Goal: Task Accomplishment & Management: Manage account settings

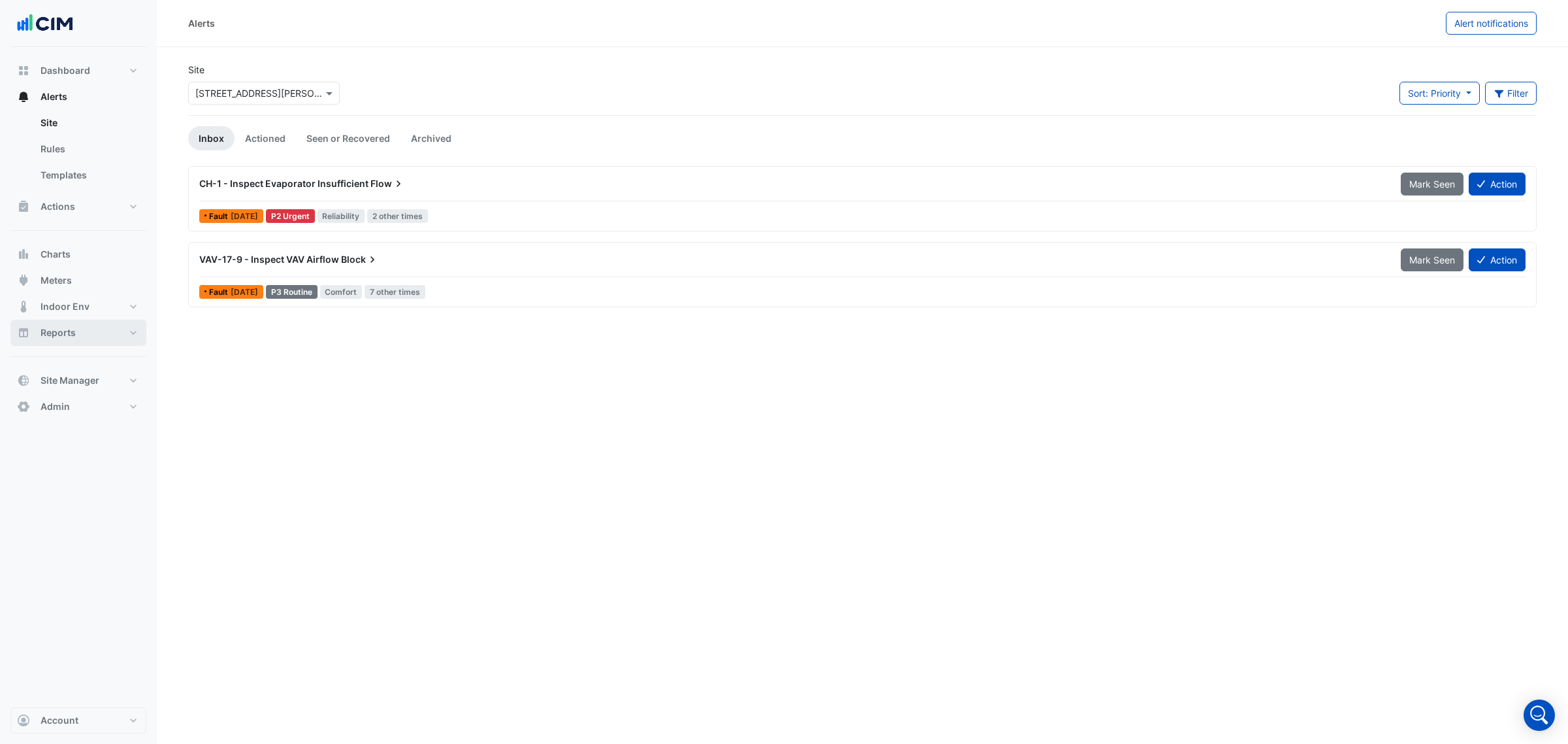
click at [70, 333] on span "Reports" at bounding box center [58, 332] width 35 height 13
select select "***"
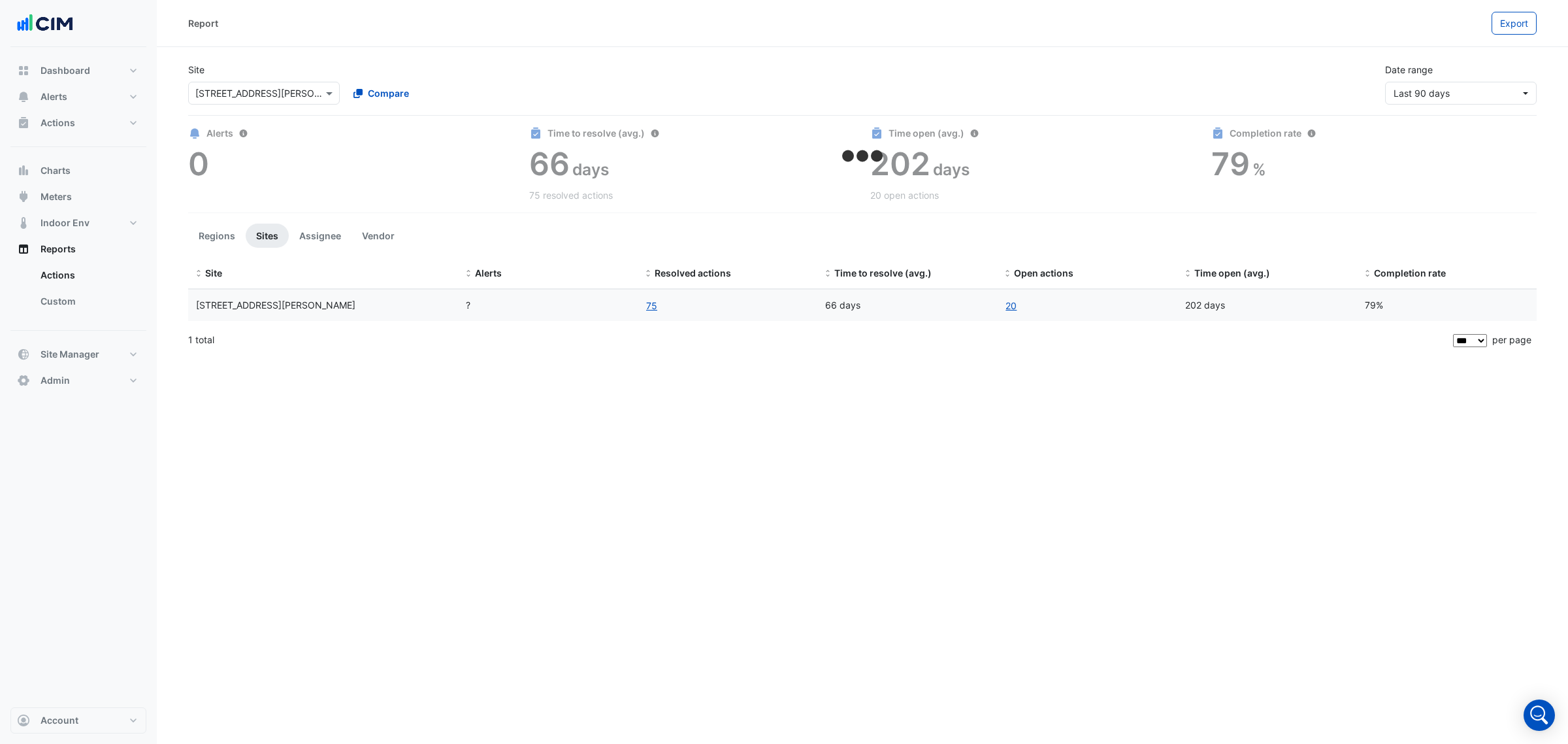
click at [281, 93] on input "text" at bounding box center [251, 94] width 111 height 14
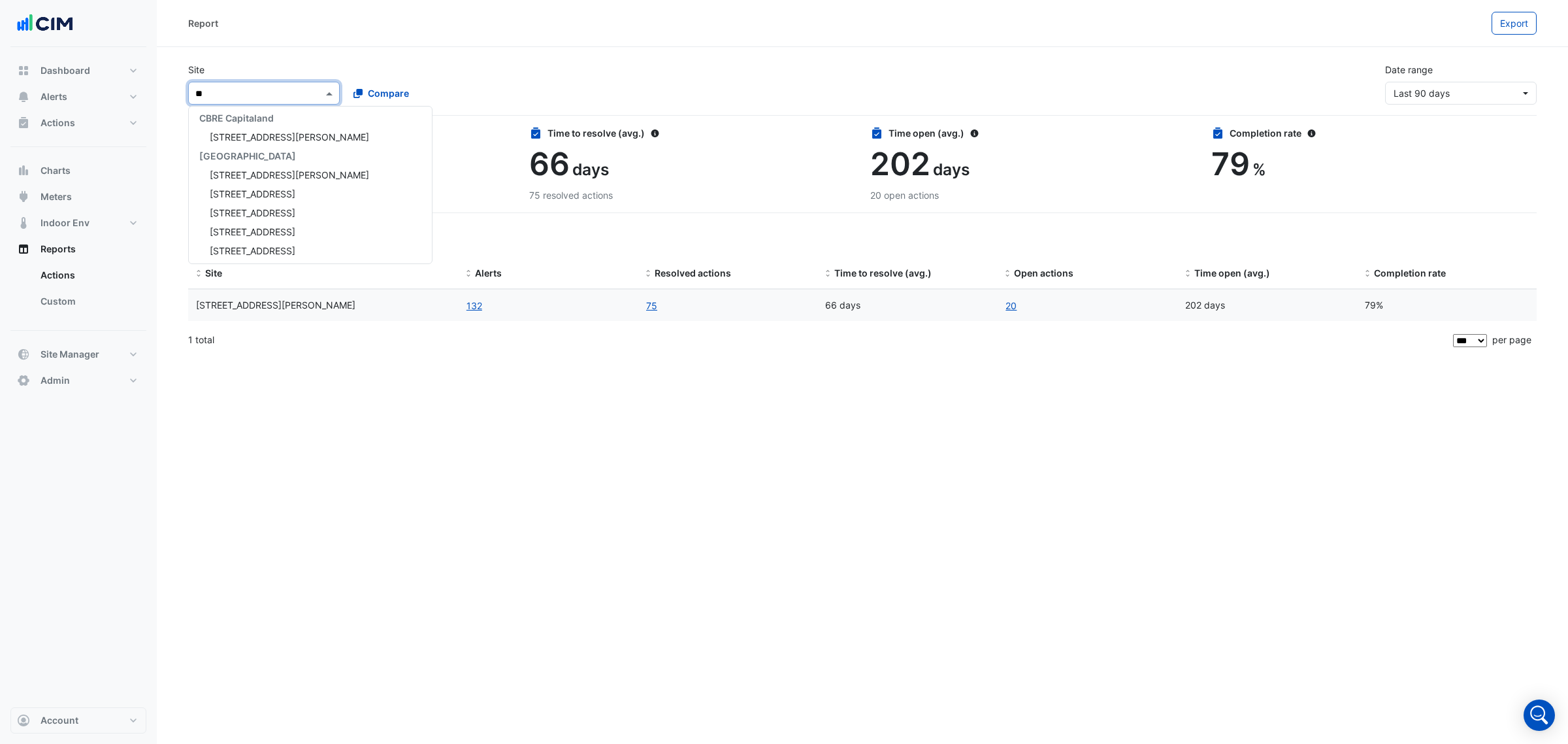
scroll to position [43, 0]
type input "***"
click at [305, 139] on div "[STREET_ADDRESS][PERSON_NAME]" at bounding box center [284, 135] width 191 height 19
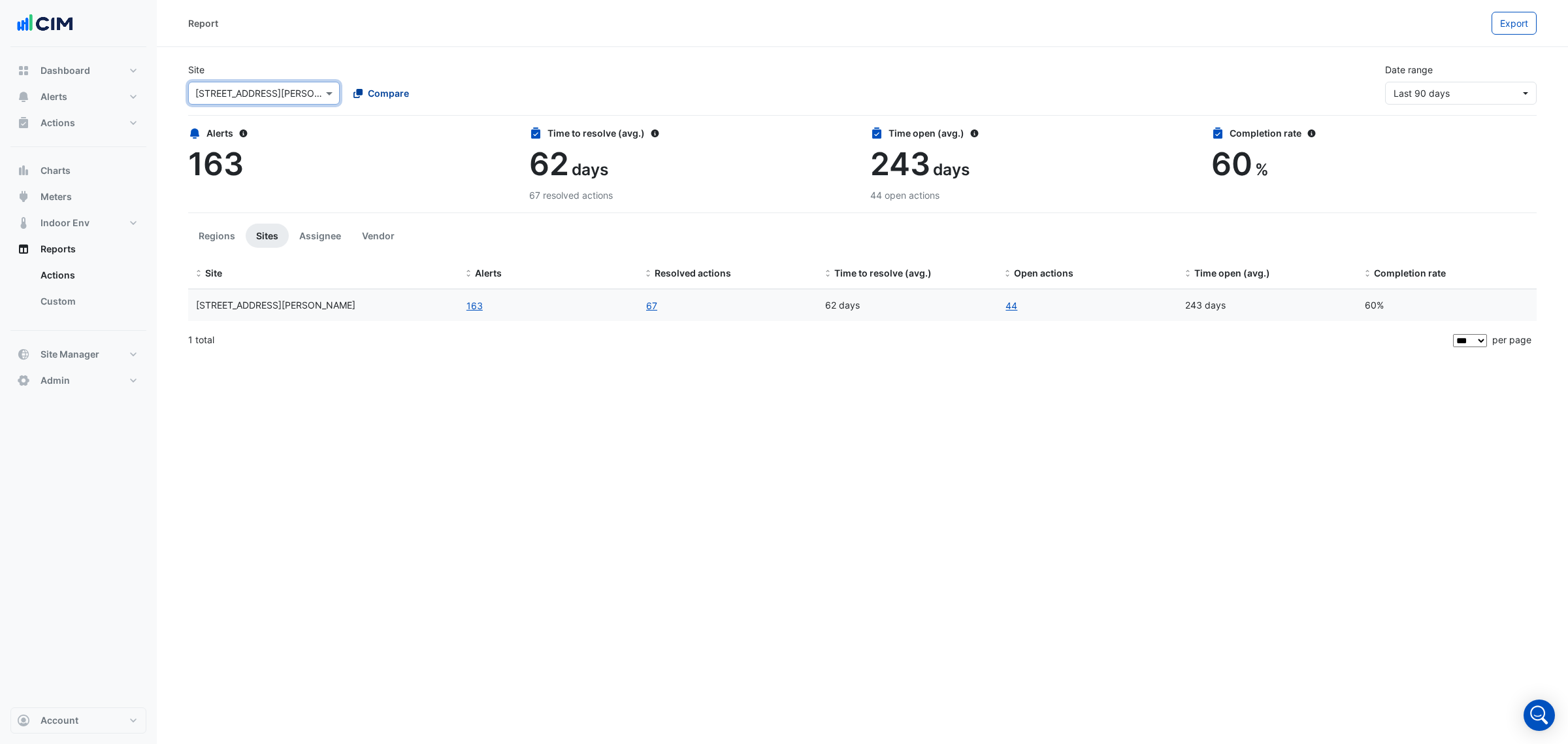
click at [411, 89] on button "Compare" at bounding box center [381, 93] width 73 height 23
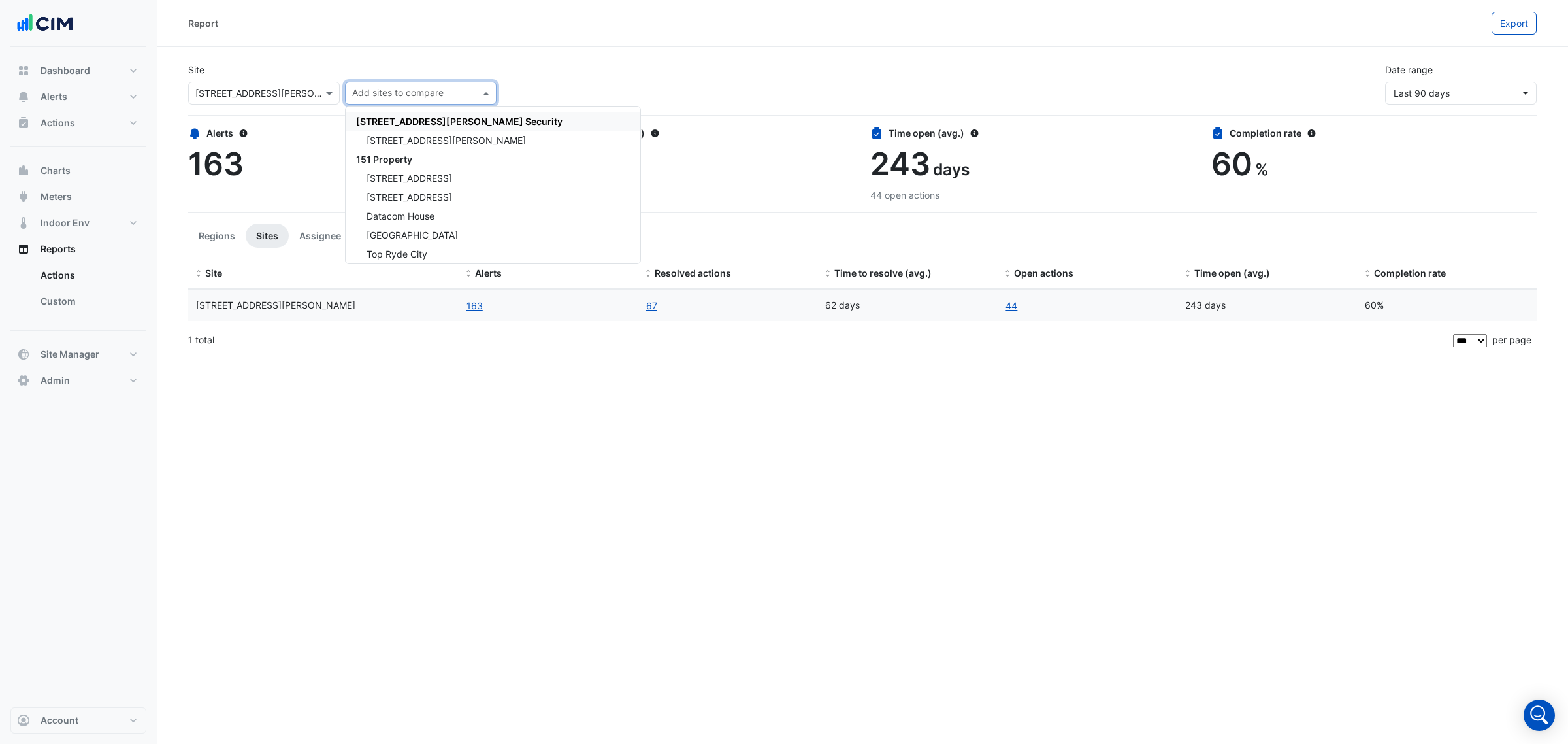
click at [435, 92] on input "text" at bounding box center [413, 95] width 122 height 14
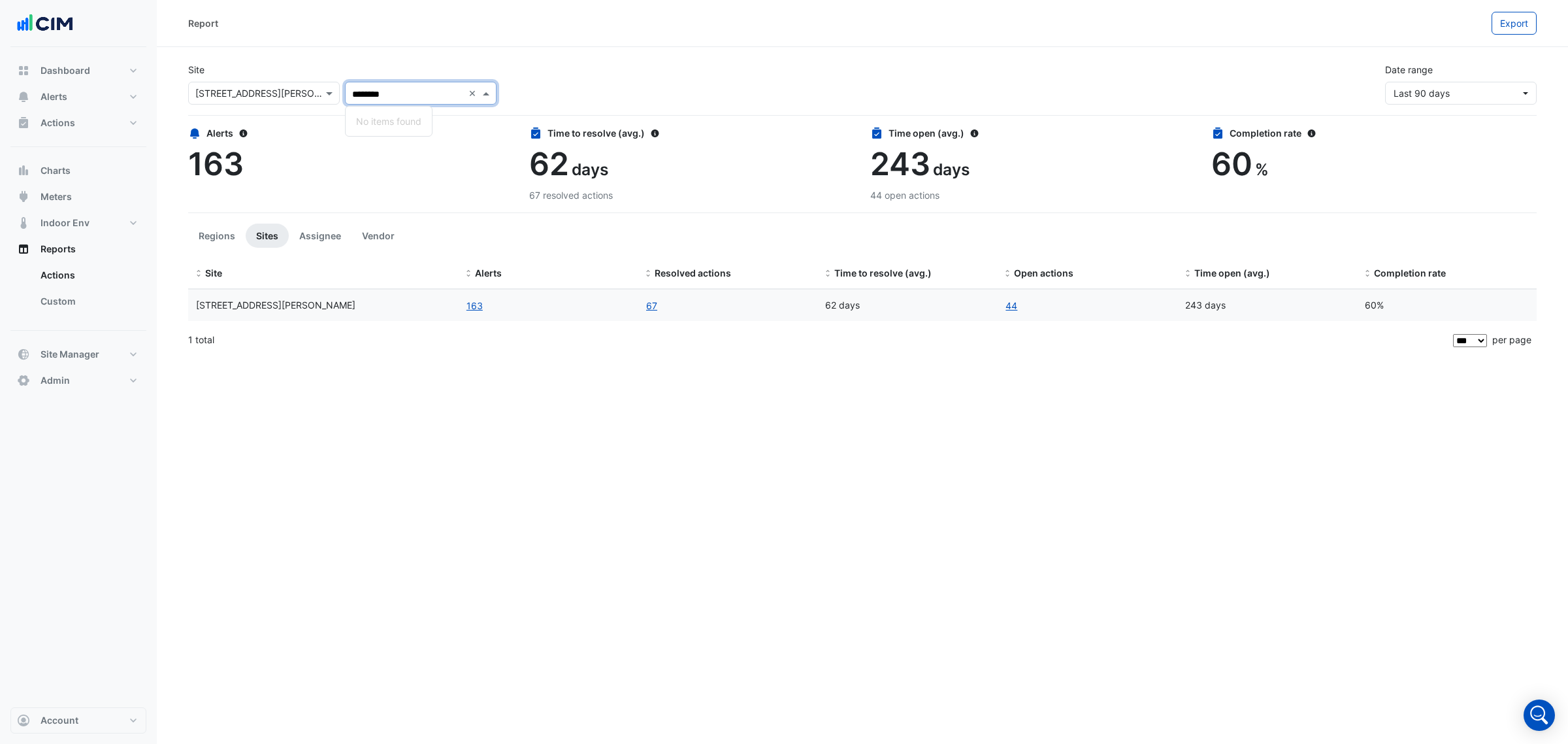
click at [435, 90] on input "********" at bounding box center [408, 95] width 111 height 14
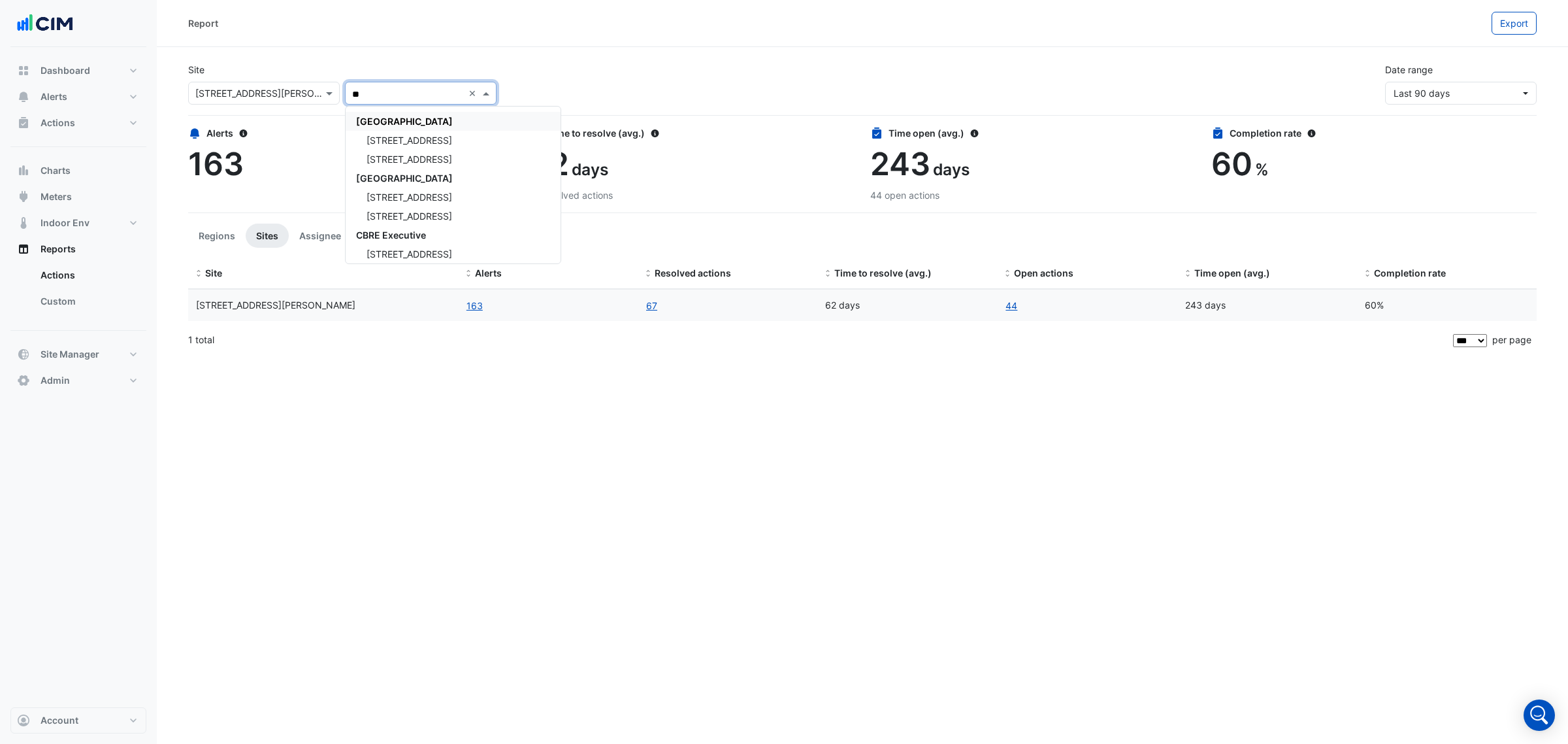
type input "*"
click at [438, 113] on div "CBRE Charter Hall QLD" at bounding box center [441, 121] width 191 height 19
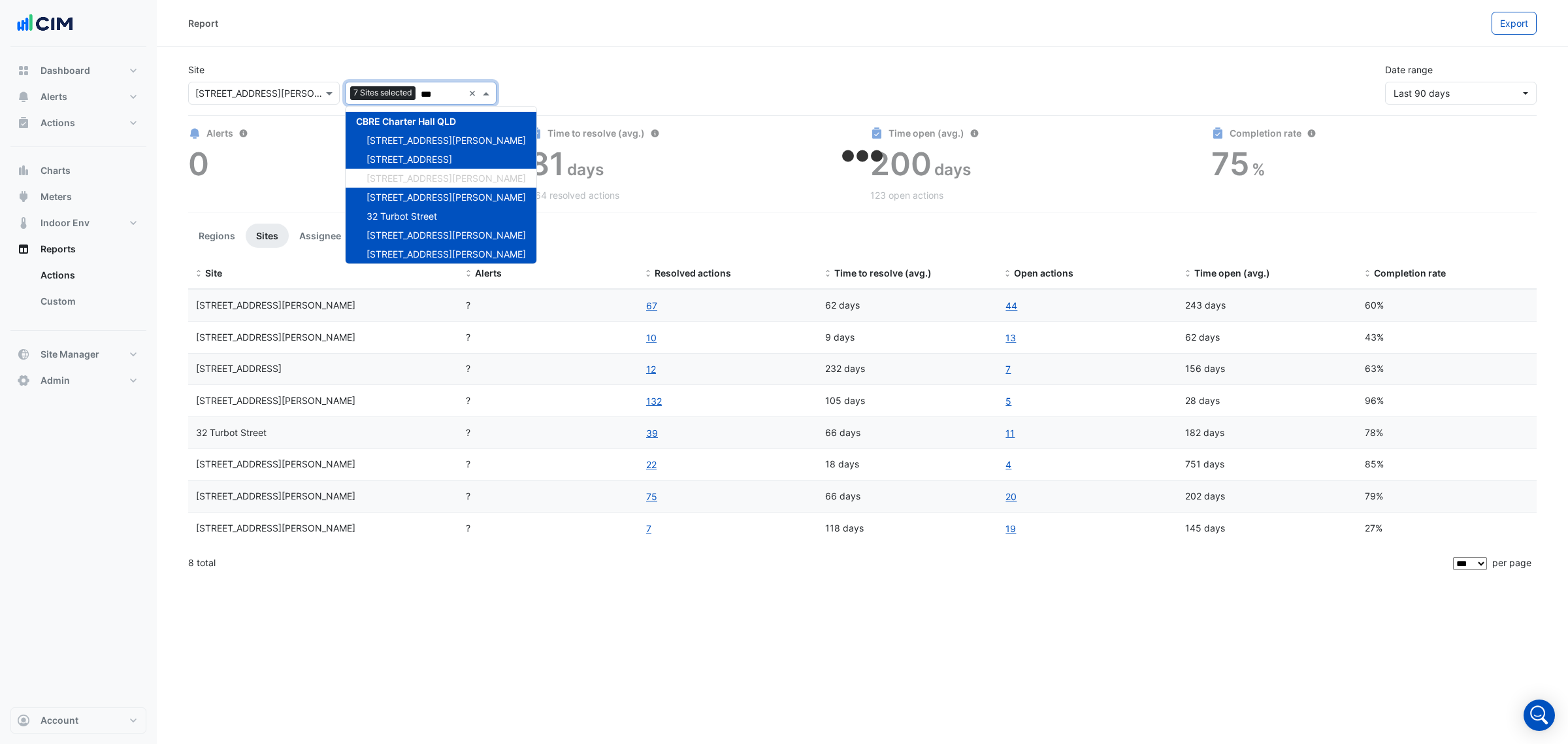
type input "***"
click at [567, 632] on div "Report Export Site × [STREET_ADDRESS][PERSON_NAME] 7 Sites selected *** × [GEOG…" at bounding box center [862, 372] width 1411 height 744
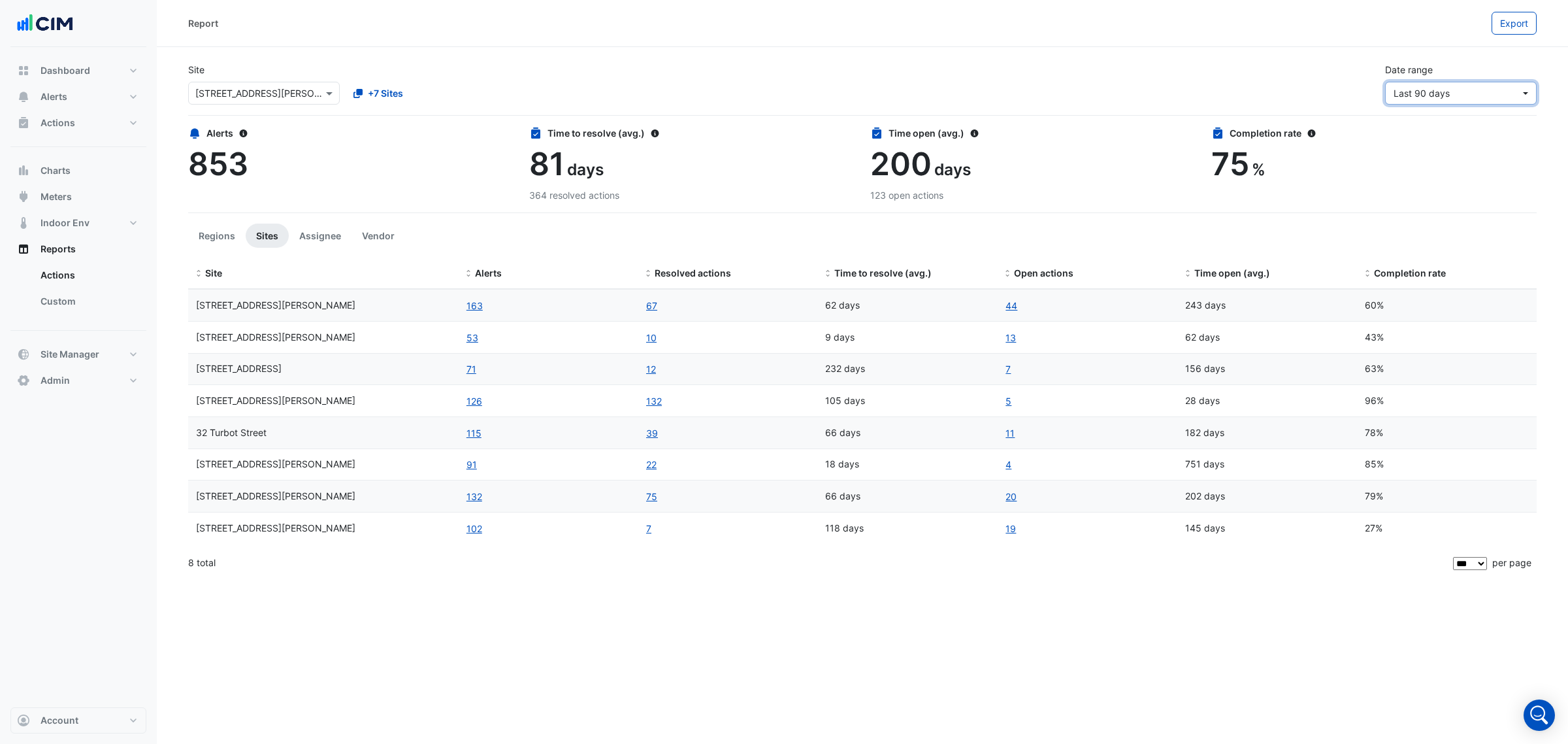
click at [1458, 90] on span "Last 90 days" at bounding box center [1457, 93] width 127 height 14
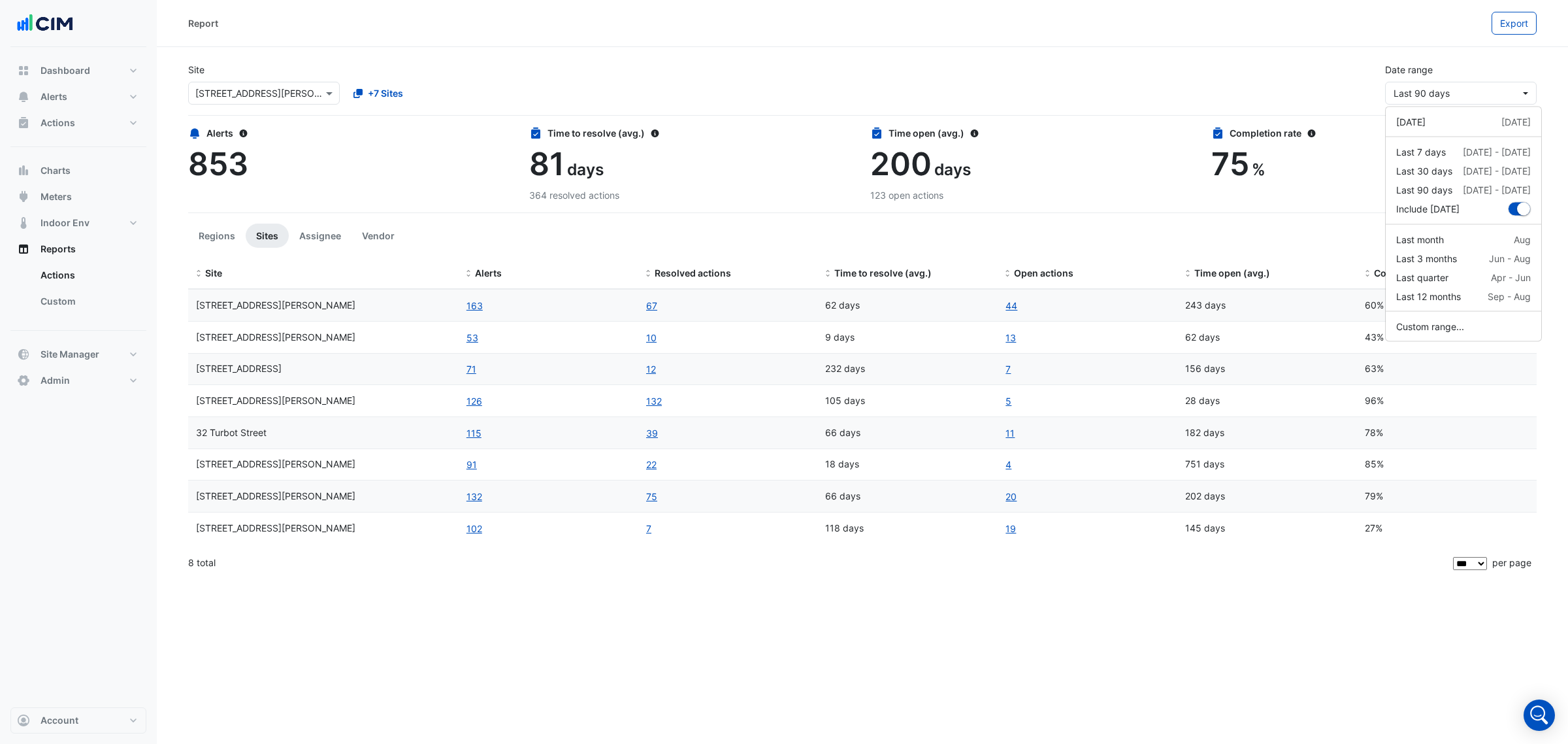
click at [1151, 78] on div "Site × [STREET_ADDRESS][PERSON_NAME] +7 Sites Date range Last 90 days" at bounding box center [862, 79] width 1365 height 53
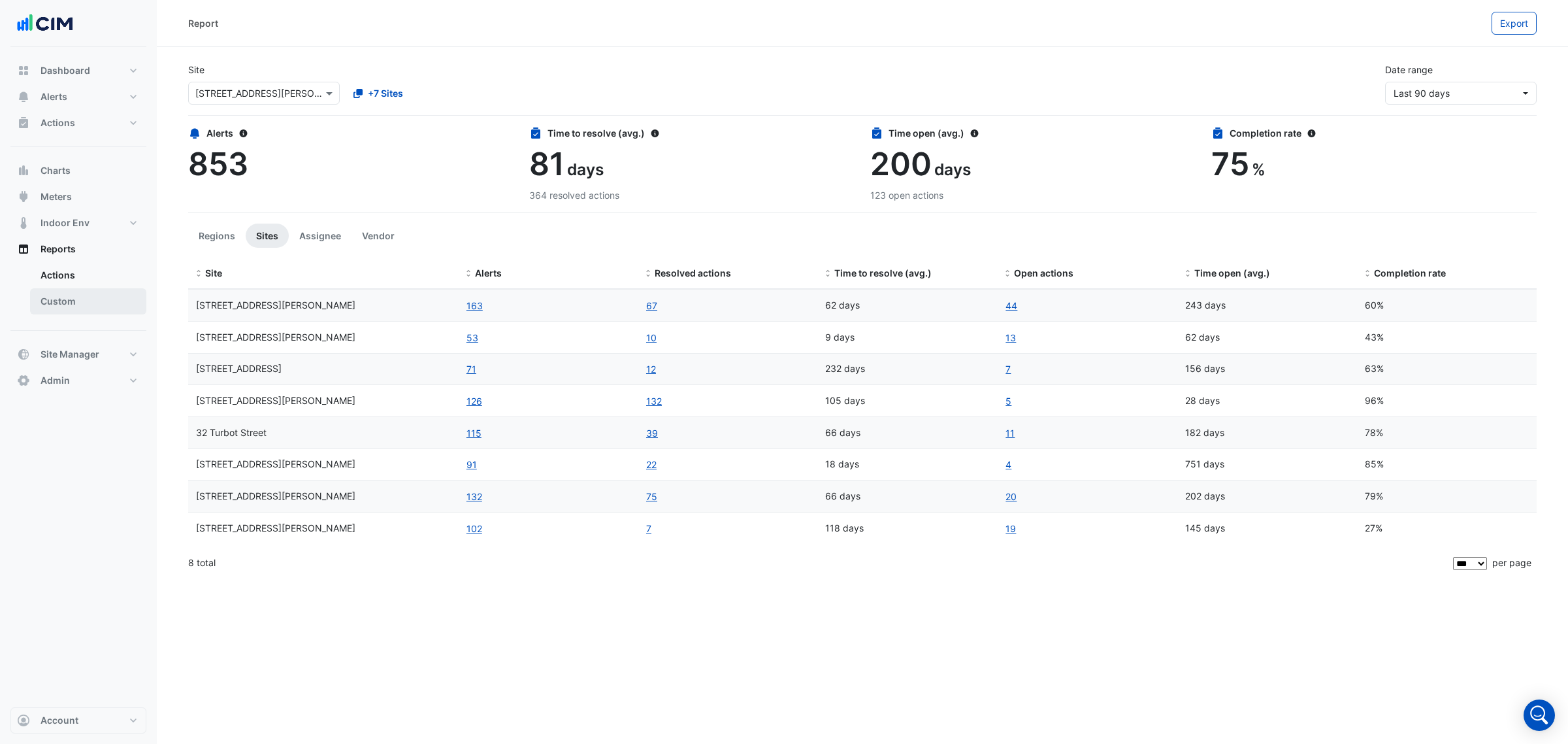
click at [60, 306] on link "Custom" at bounding box center [88, 301] width 116 height 26
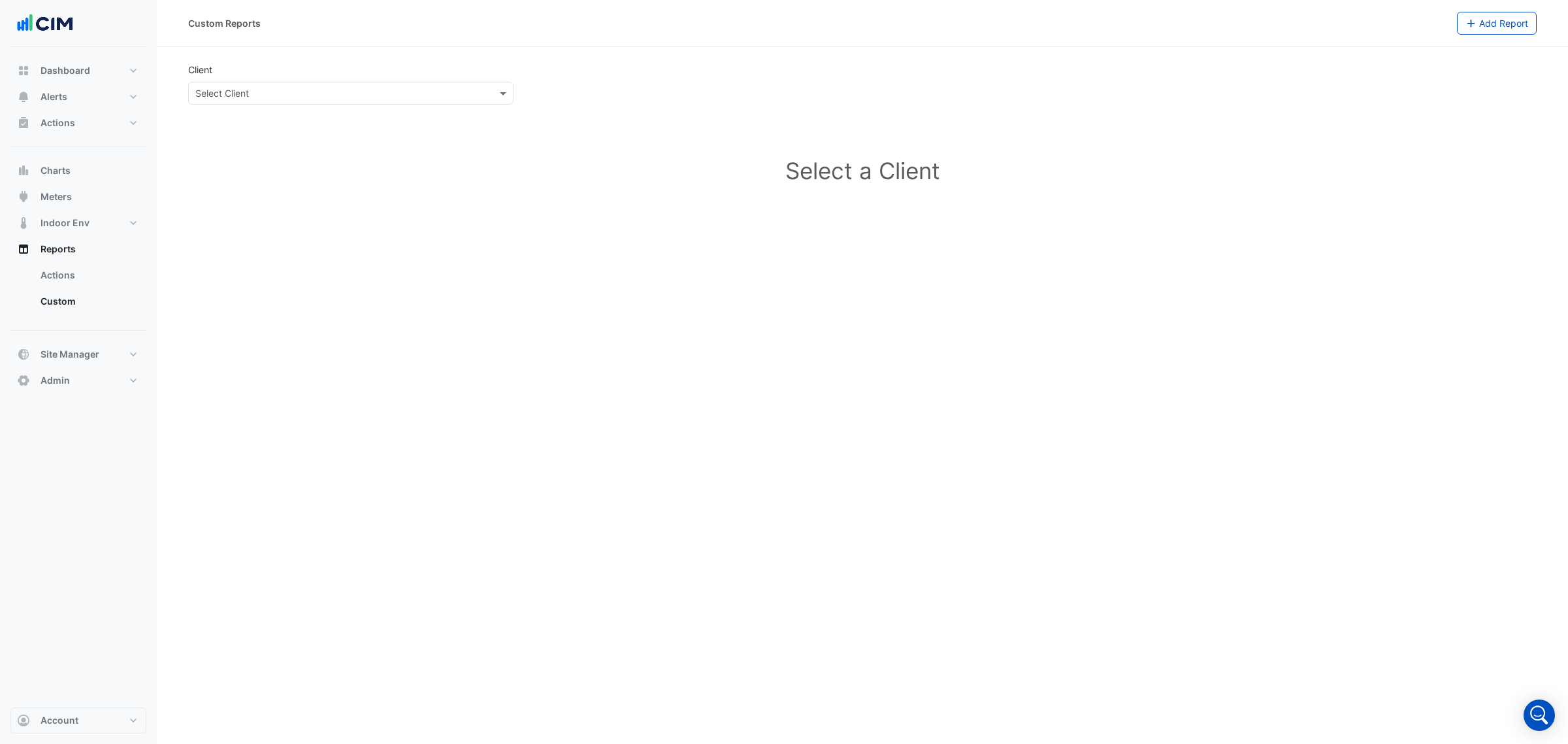
click at [325, 92] on input "text" at bounding box center [338, 94] width 285 height 14
type input "*"
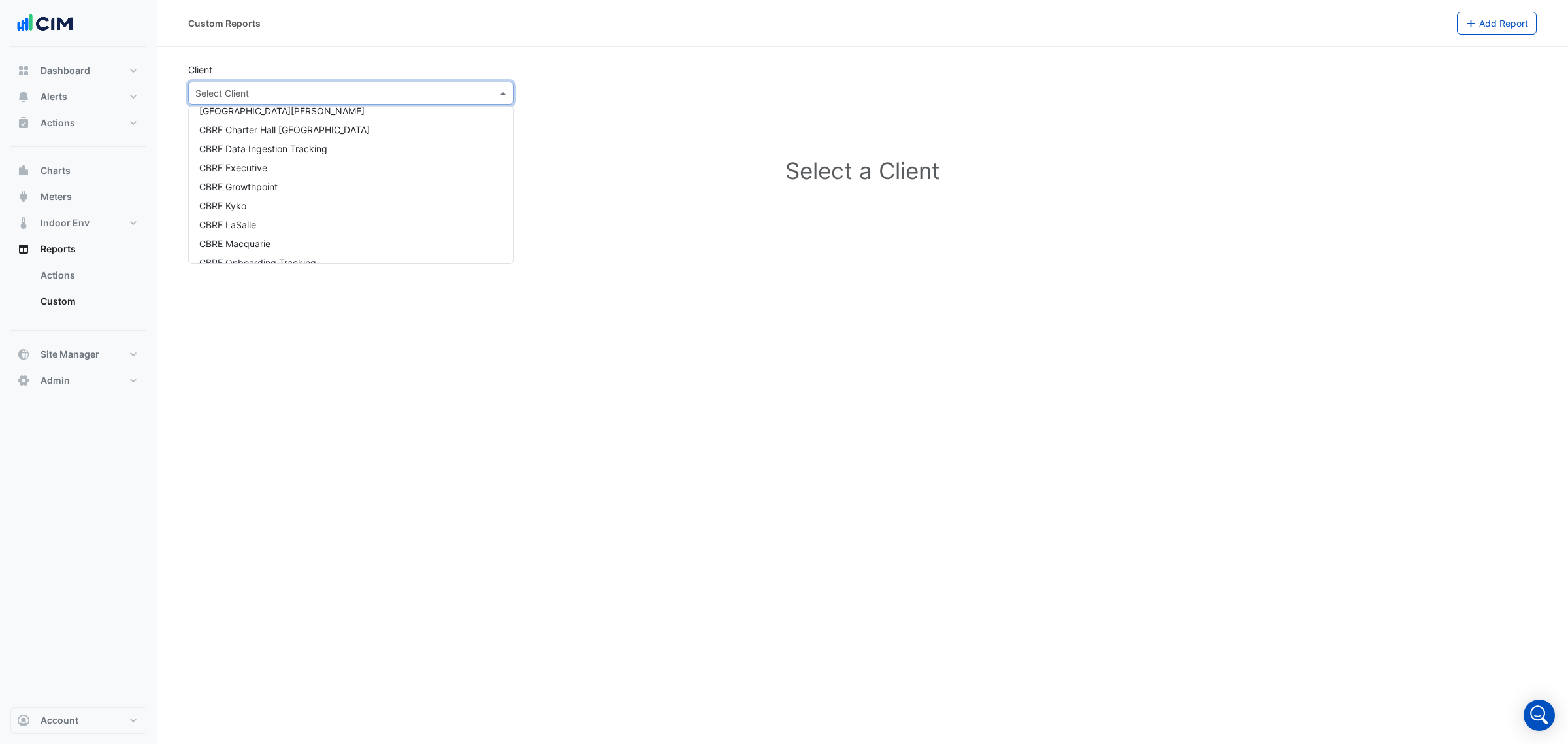
scroll to position [1062, 0]
click at [310, 122] on div "CBRE Charter Hall QLD" at bounding box center [351, 120] width 324 height 19
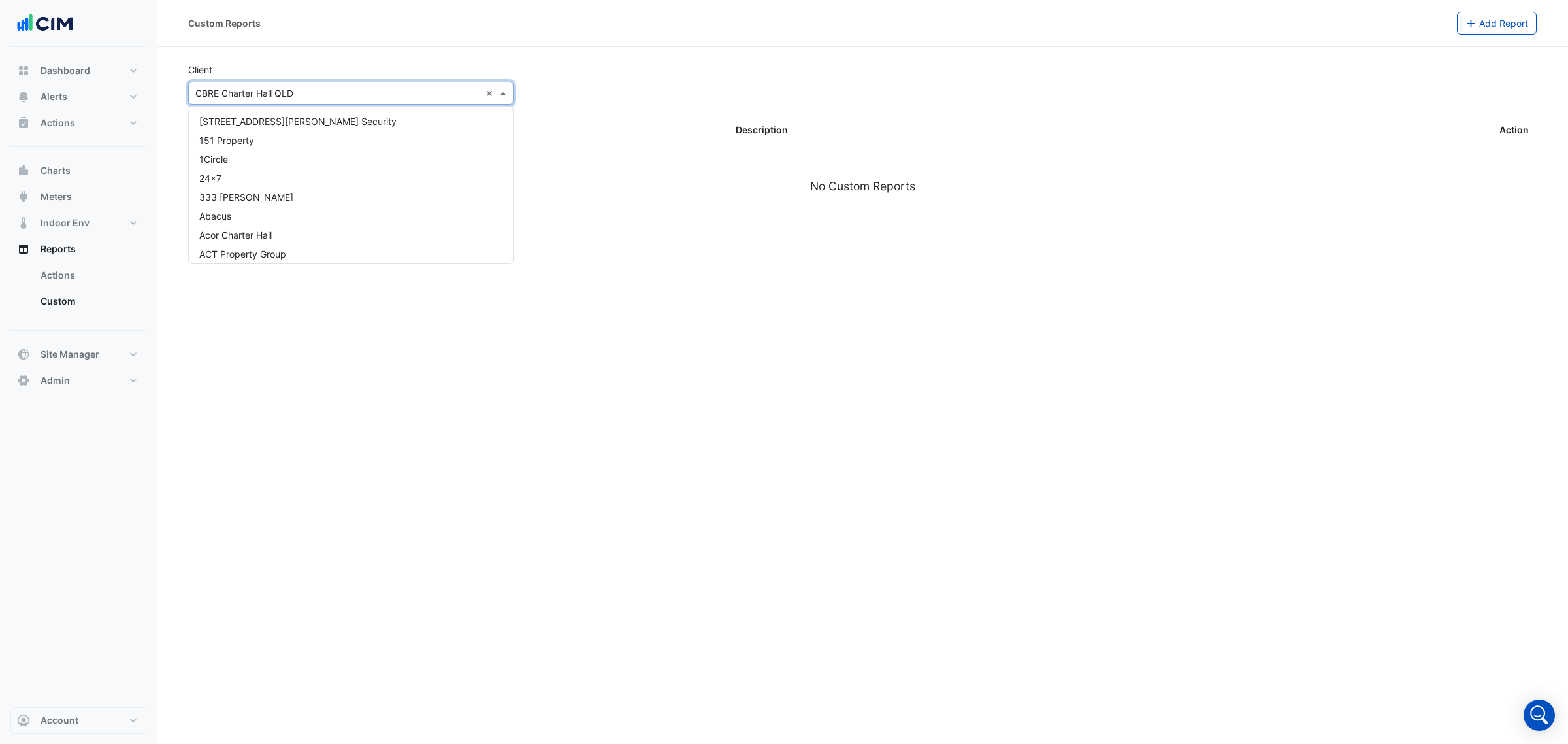
click at [329, 98] on input "text" at bounding box center [338, 94] width 285 height 14
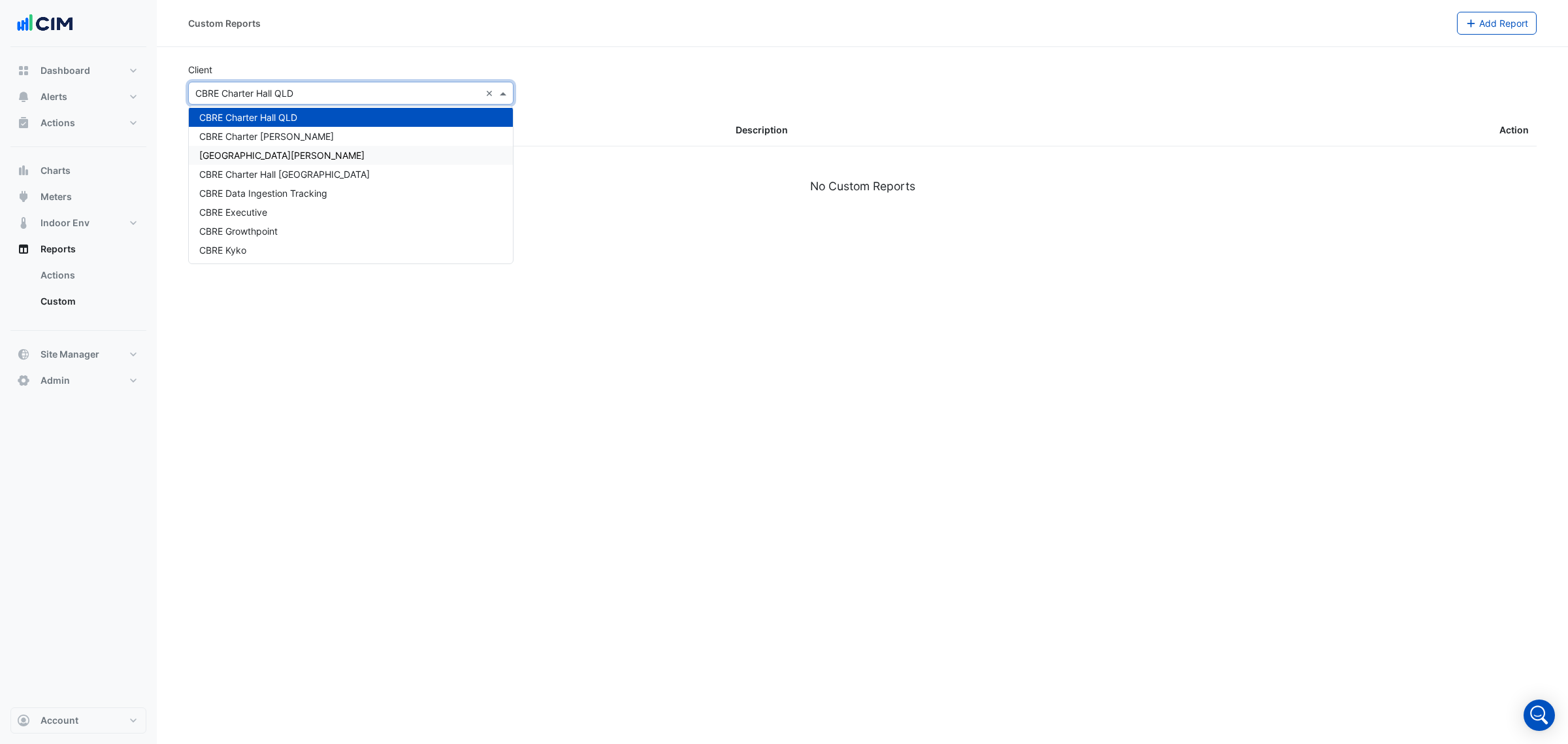
click at [299, 143] on div "CBRE Charter [PERSON_NAME]" at bounding box center [351, 136] width 324 height 19
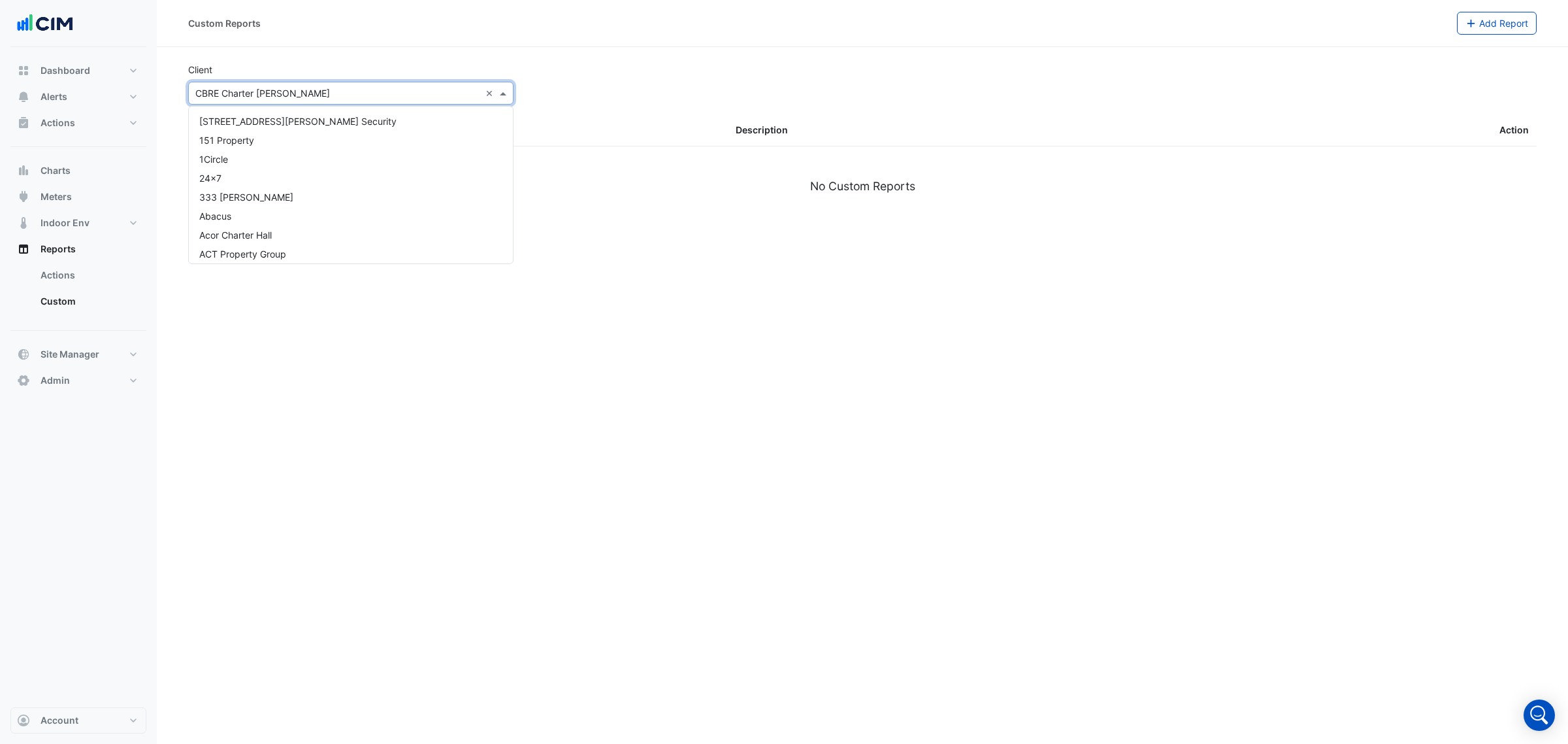
click at [330, 92] on input "text" at bounding box center [338, 94] width 285 height 14
click at [305, 179] on div "Colliers LaSalle" at bounding box center [351, 177] width 324 height 19
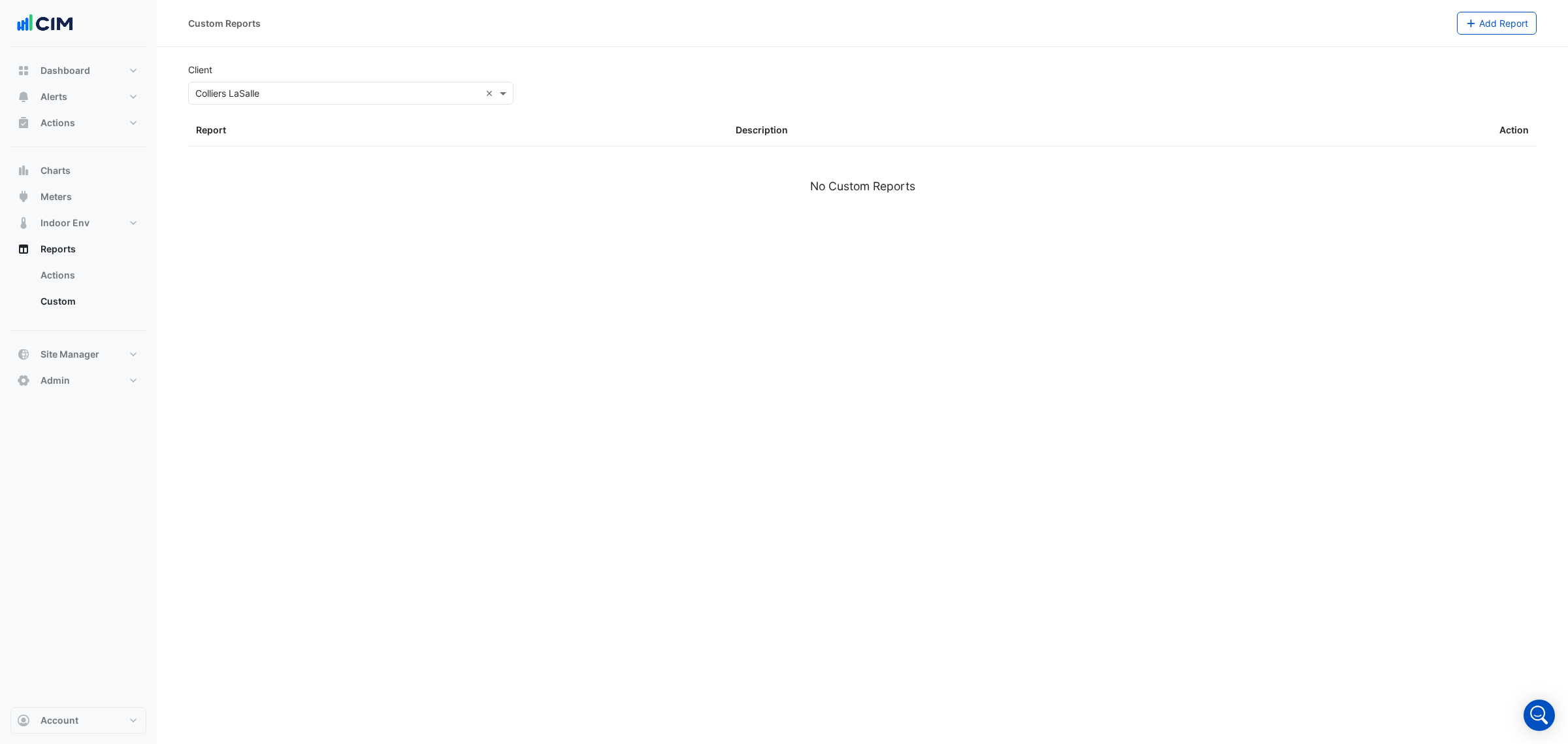
click at [330, 79] on div "Client × Colliers LaSalle ×" at bounding box center [351, 84] width 341 height 42
click at [327, 92] on input "text" at bounding box center [338, 94] width 285 height 14
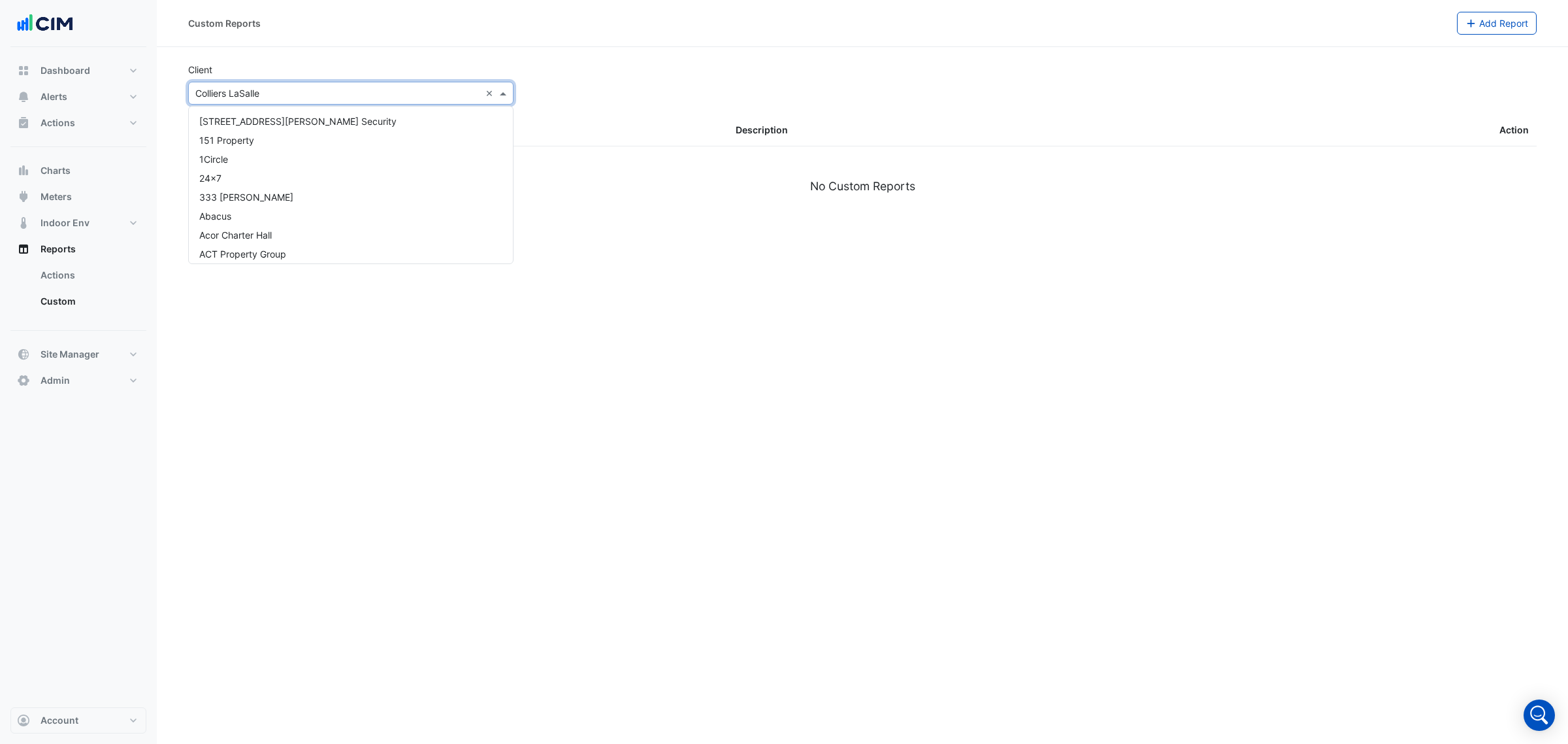
scroll to position [1633, 0]
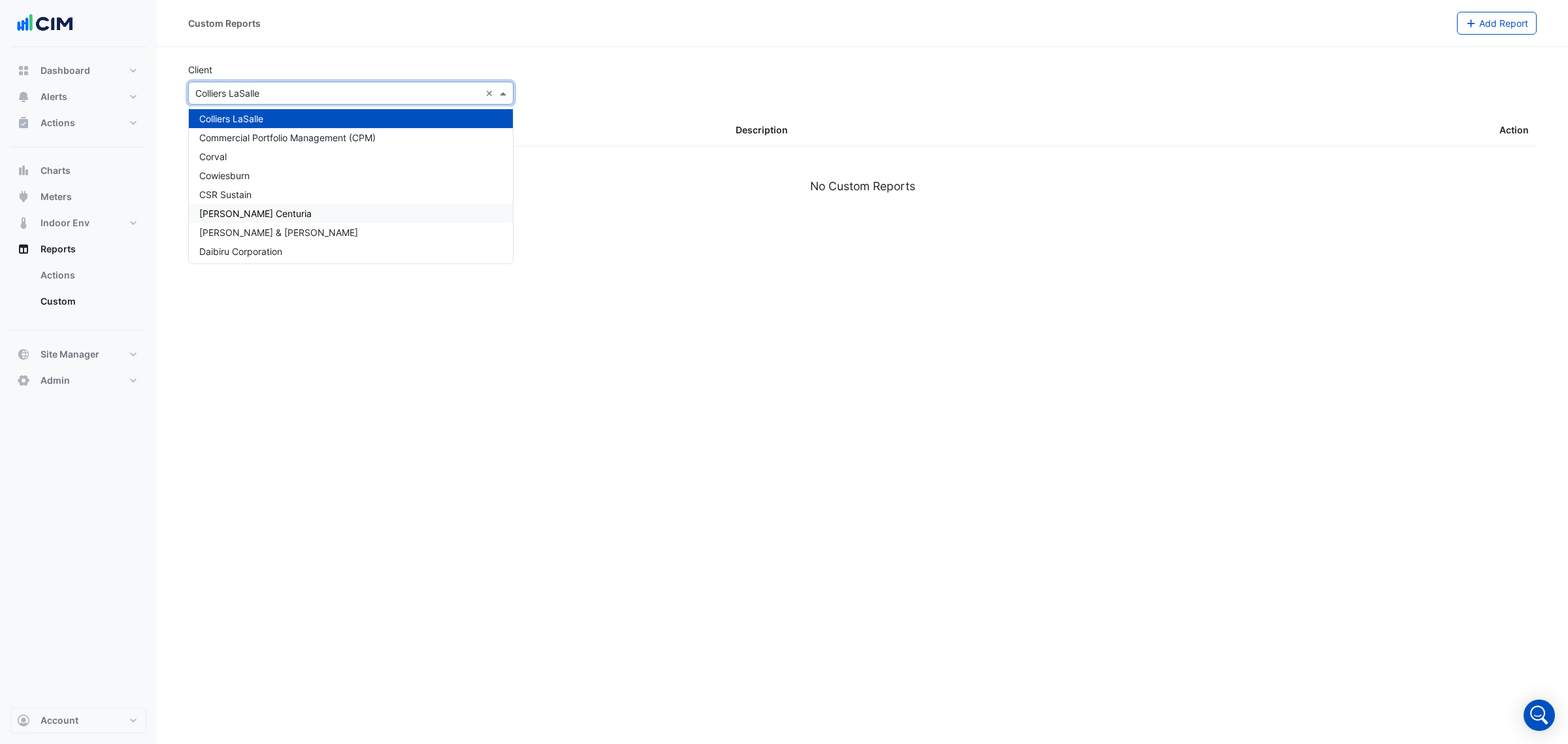
click at [310, 204] on div "[PERSON_NAME] Centuria" at bounding box center [351, 213] width 324 height 19
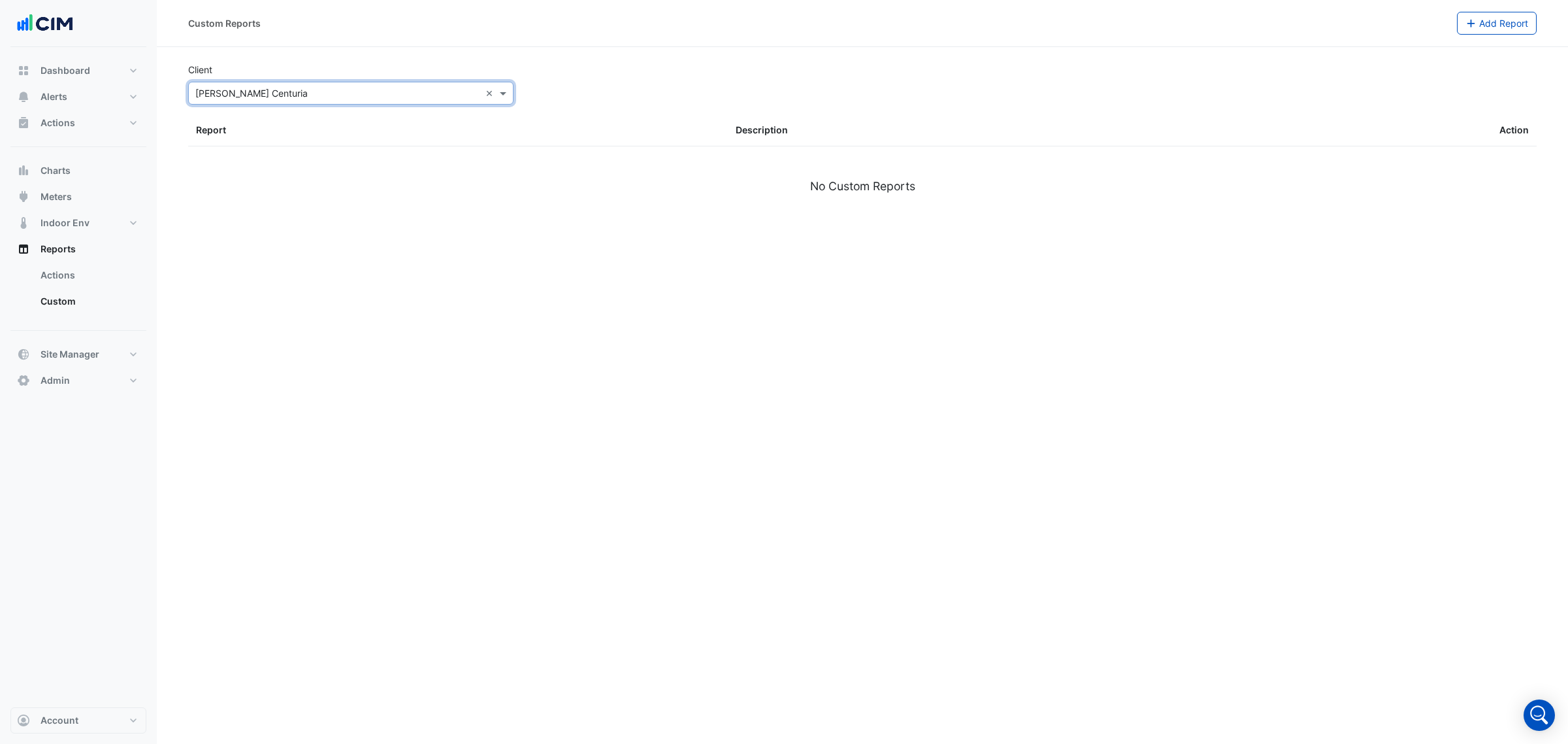
click at [340, 92] on input "text" at bounding box center [338, 94] width 285 height 14
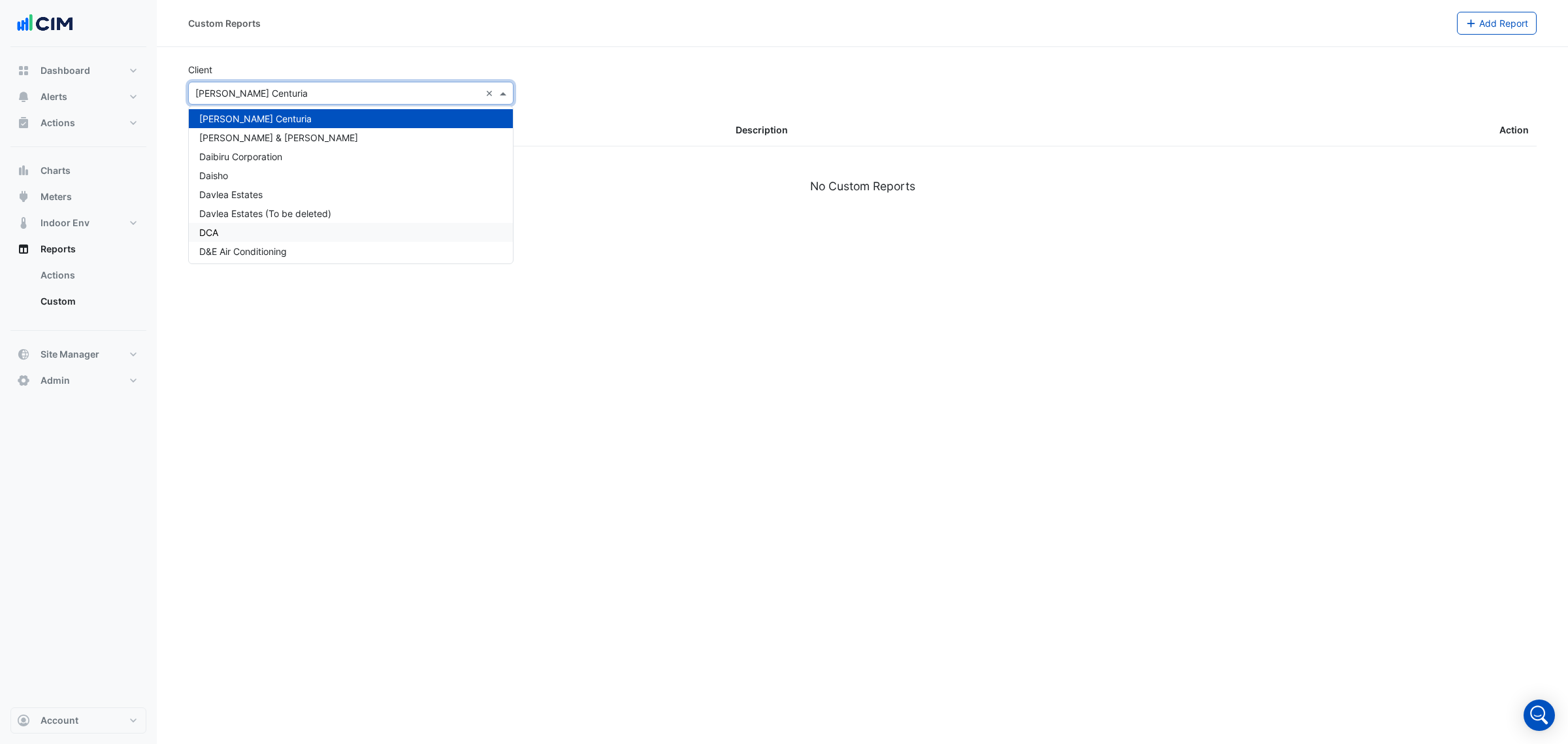
click at [305, 242] on div "D&E Air Conditioning" at bounding box center [351, 251] width 324 height 19
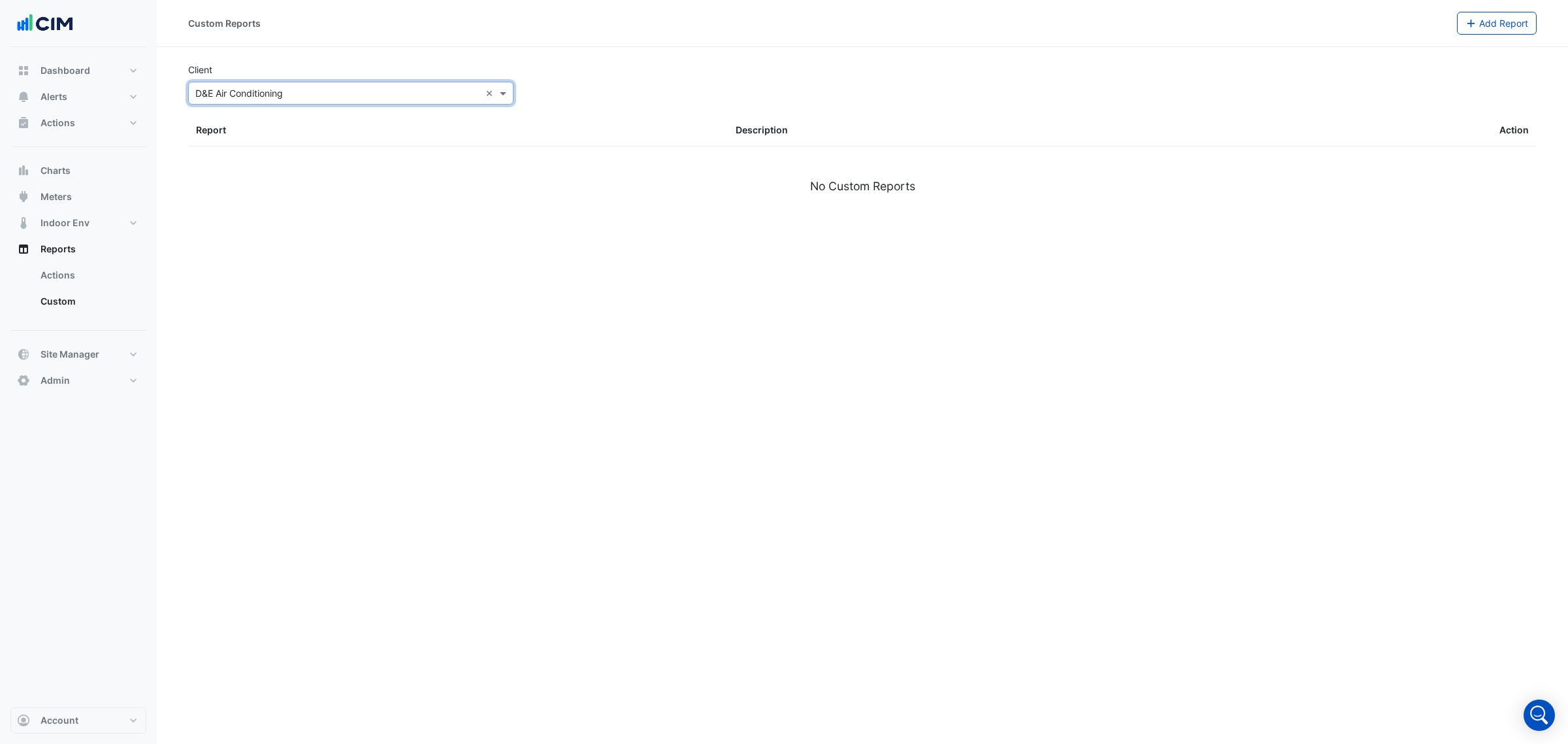
click at [345, 89] on input "text" at bounding box center [338, 94] width 285 height 14
click at [315, 144] on div "151 Property" at bounding box center [351, 140] width 324 height 19
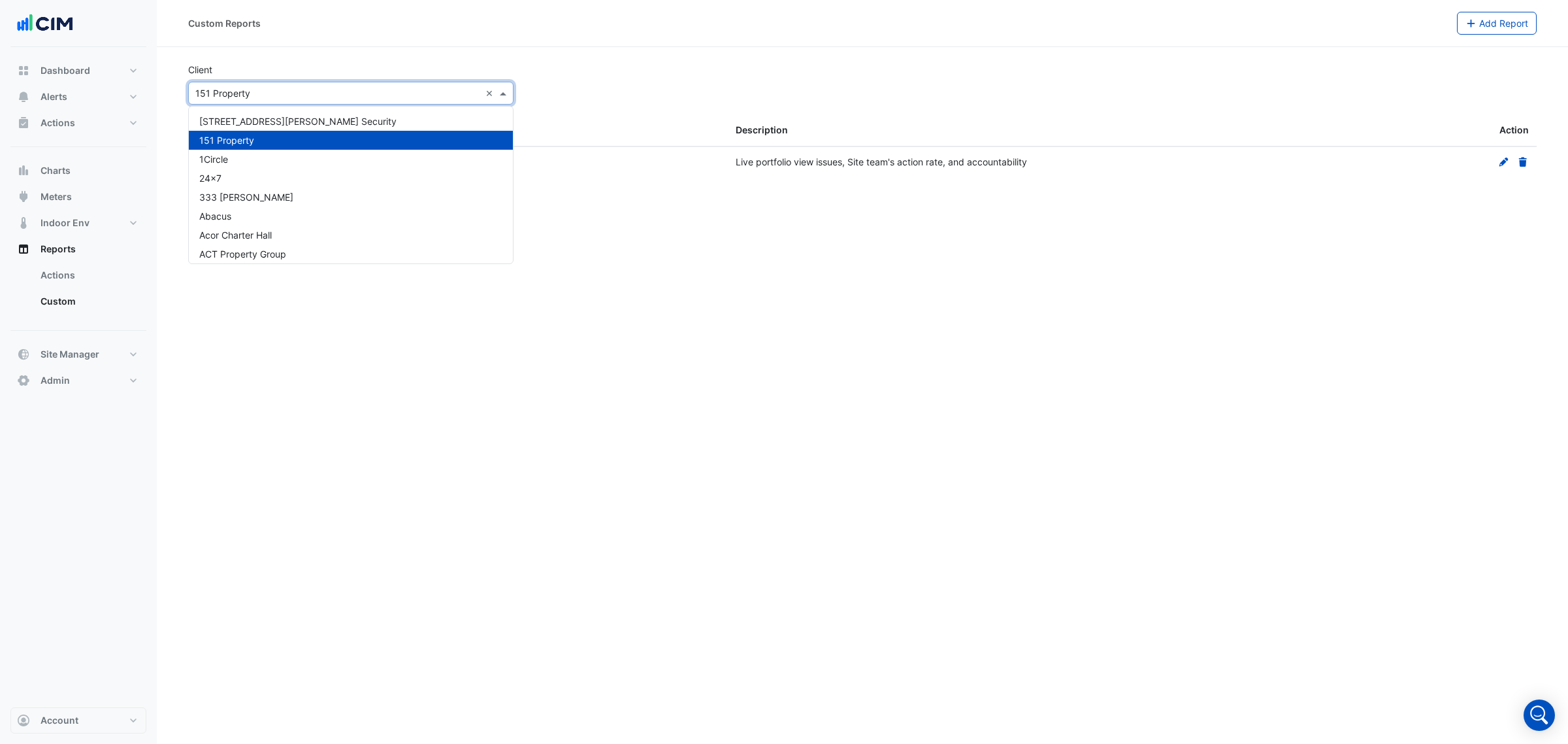
click at [327, 100] on div "× 151 Property ×" at bounding box center [351, 93] width 326 height 23
click at [789, 215] on div "Custom Reports Add Report Client × 151 Property × Report Description Action Com…" at bounding box center [862, 372] width 1411 height 744
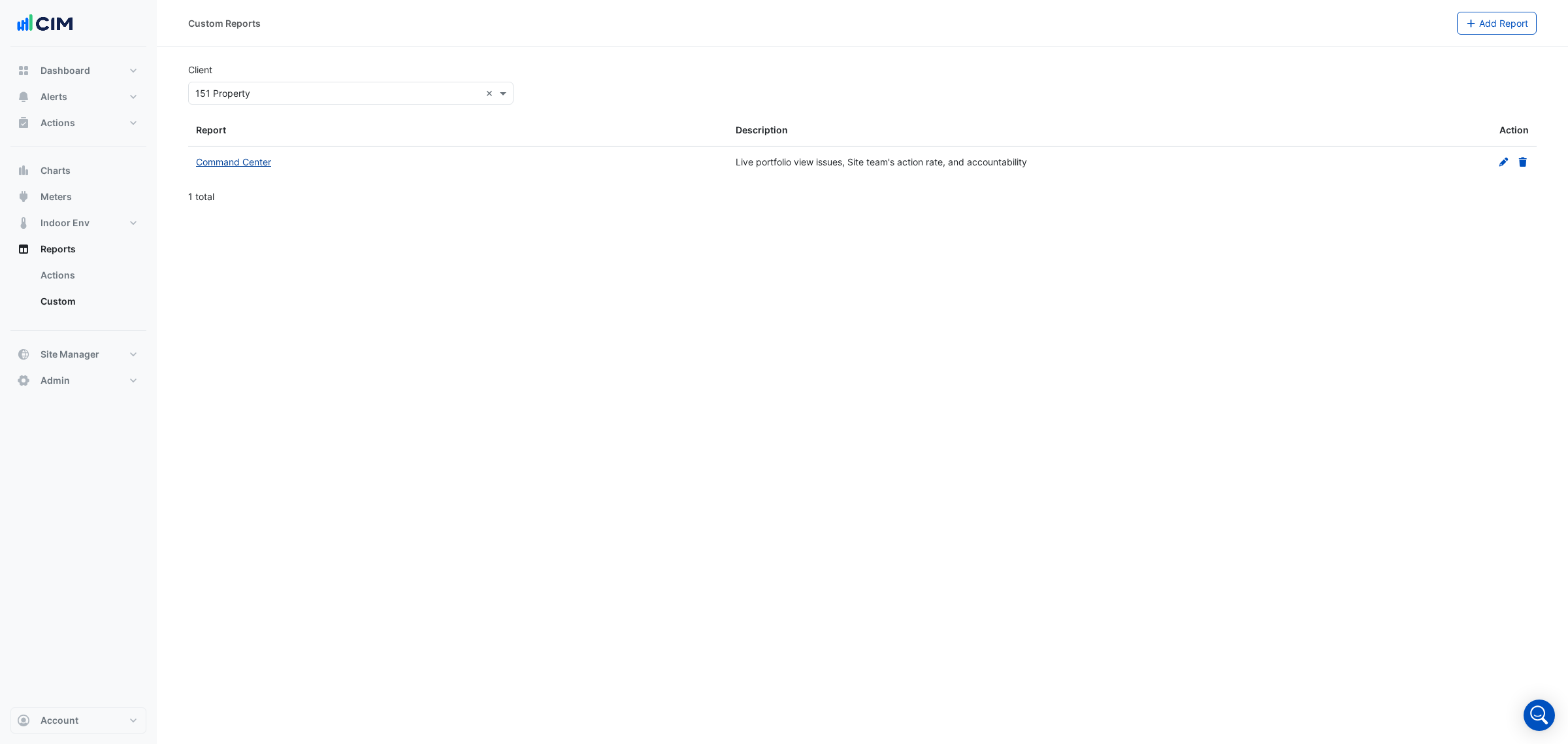
click at [240, 159] on link "Command Center" at bounding box center [233, 161] width 75 height 11
click at [63, 276] on link "Actions" at bounding box center [88, 275] width 116 height 26
select select "***"
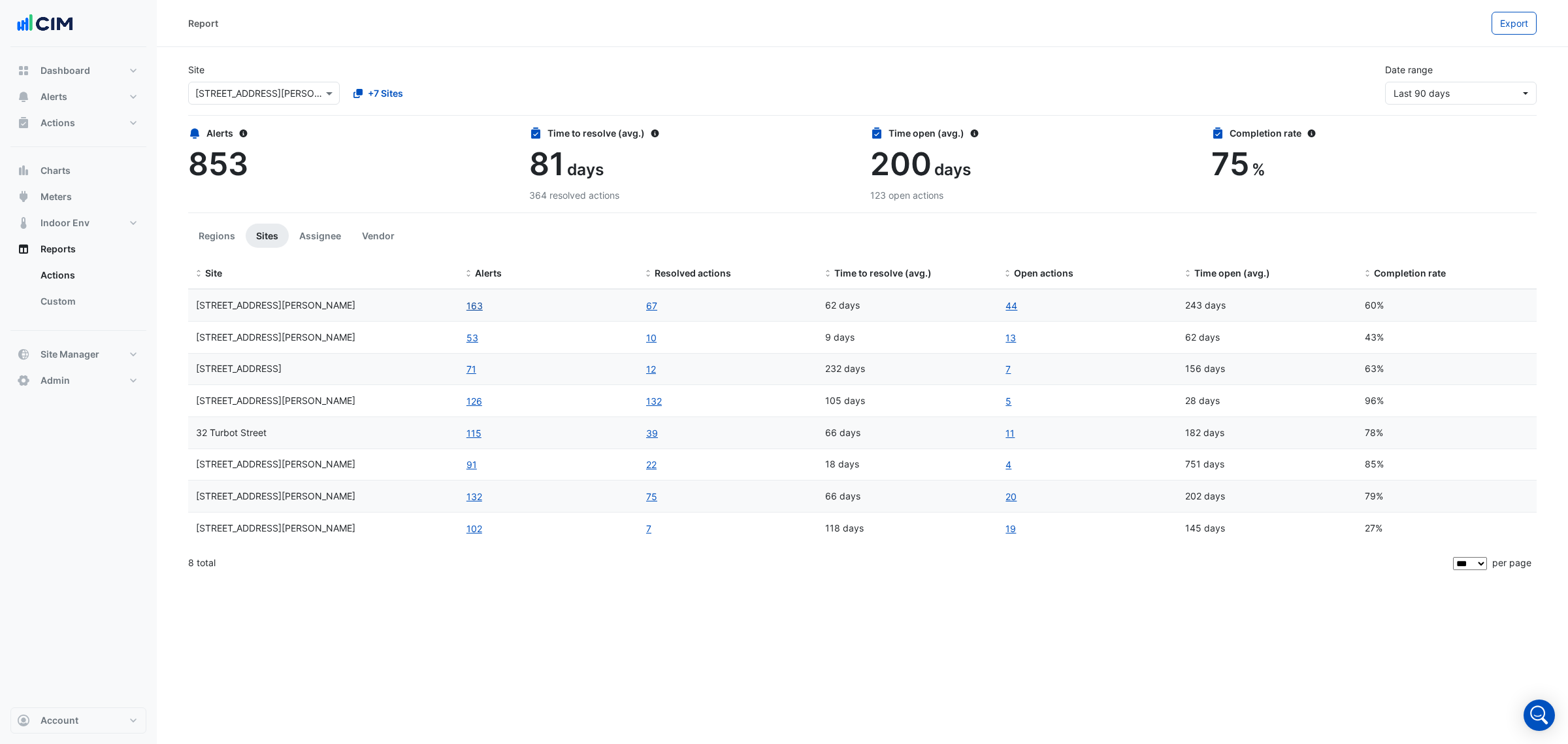
click at [469, 305] on button "163" at bounding box center [475, 306] width 18 height 15
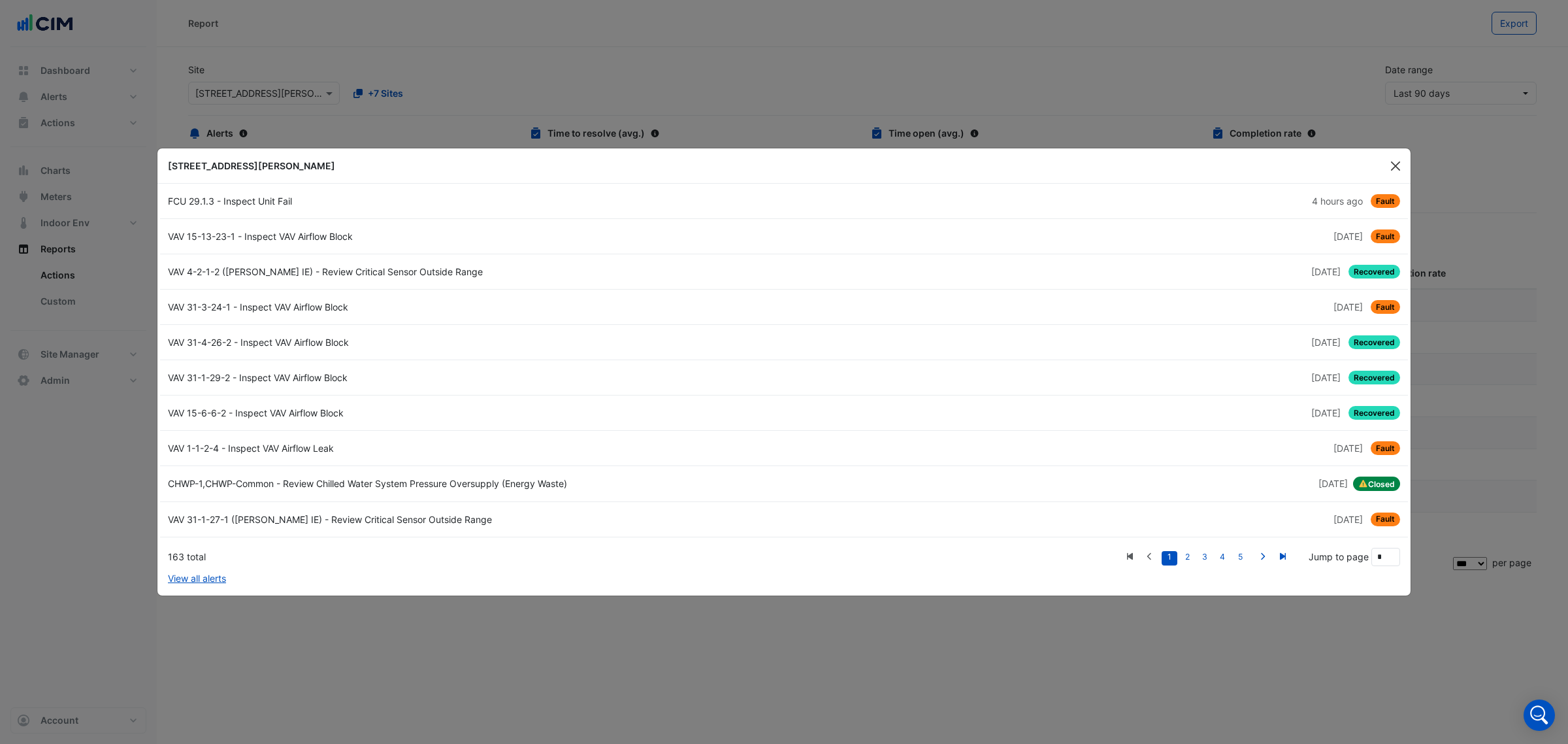
click at [1400, 160] on button "Close" at bounding box center [1395, 166] width 20 height 20
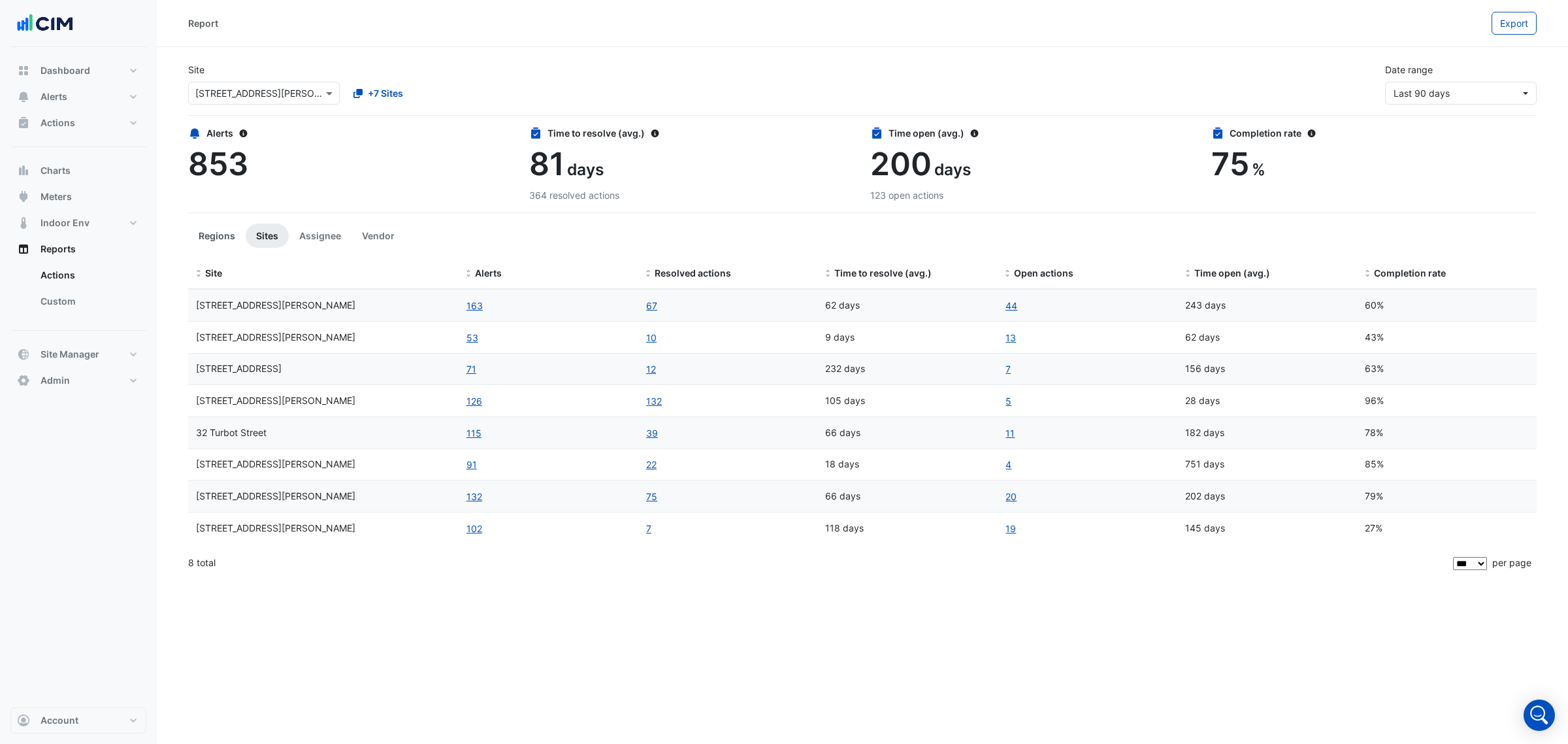
click at [217, 239] on button "Regions" at bounding box center [217, 236] width 58 height 24
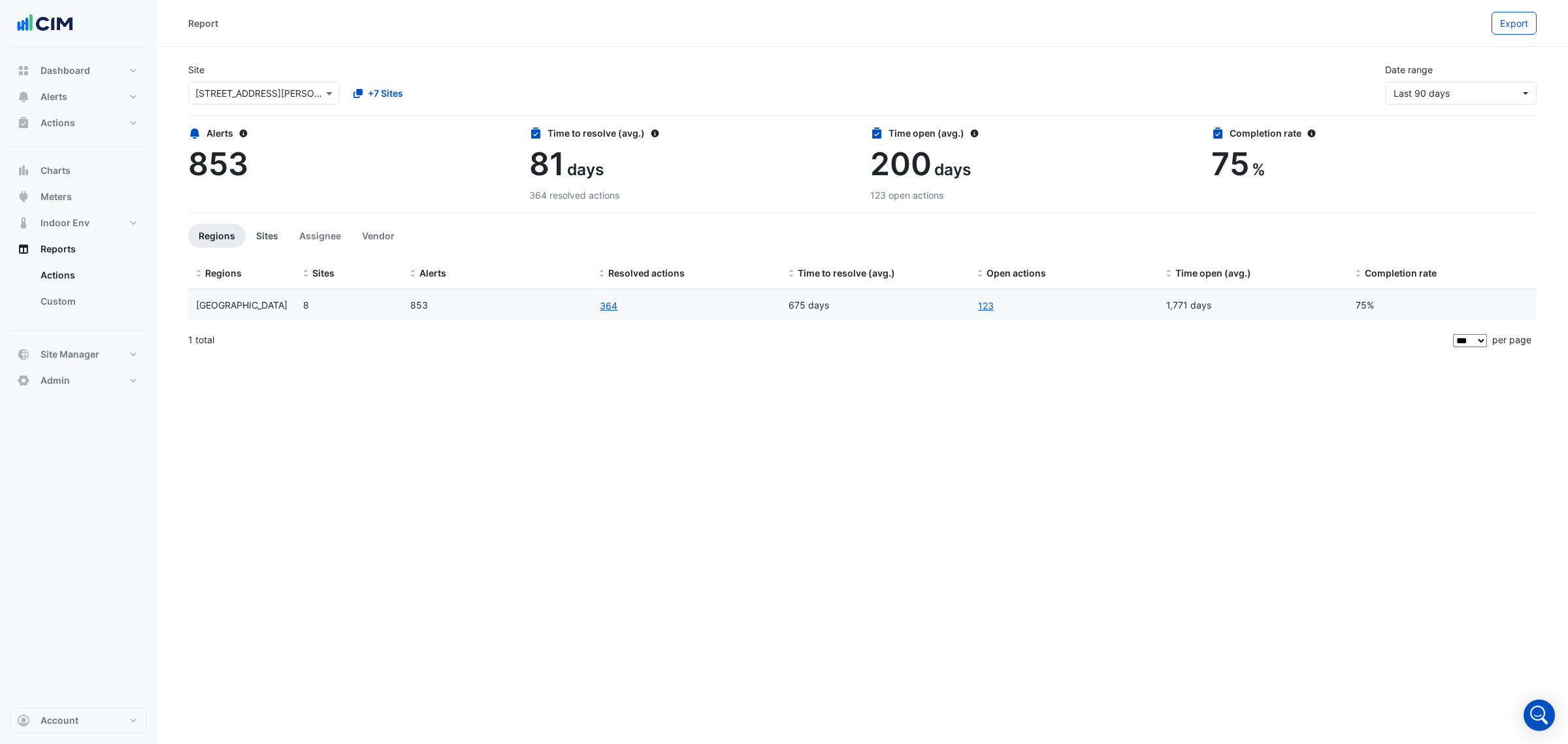
click at [249, 236] on button "Sites" at bounding box center [266, 236] width 43 height 24
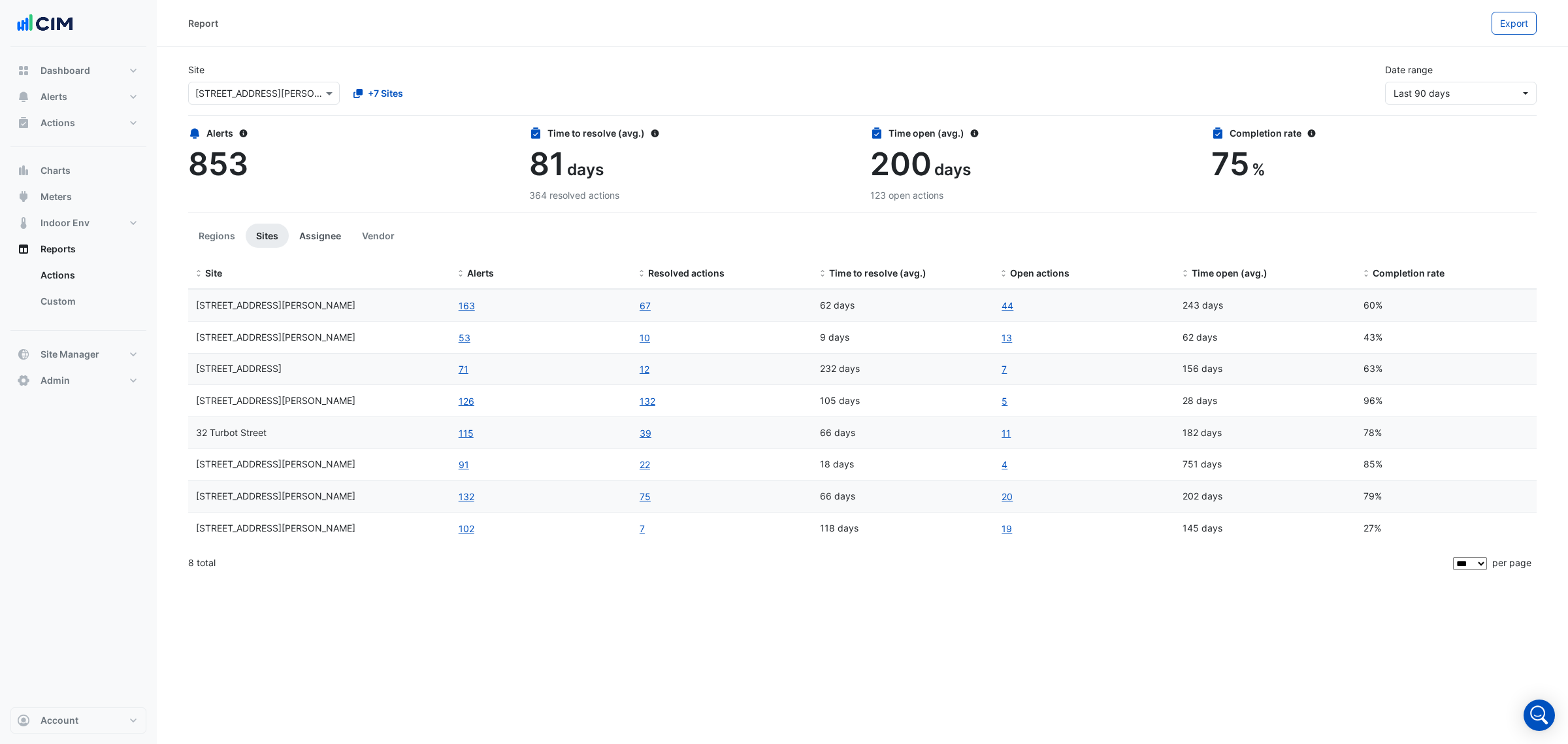
click at [318, 236] on button "Assignee" at bounding box center [321, 236] width 63 height 24
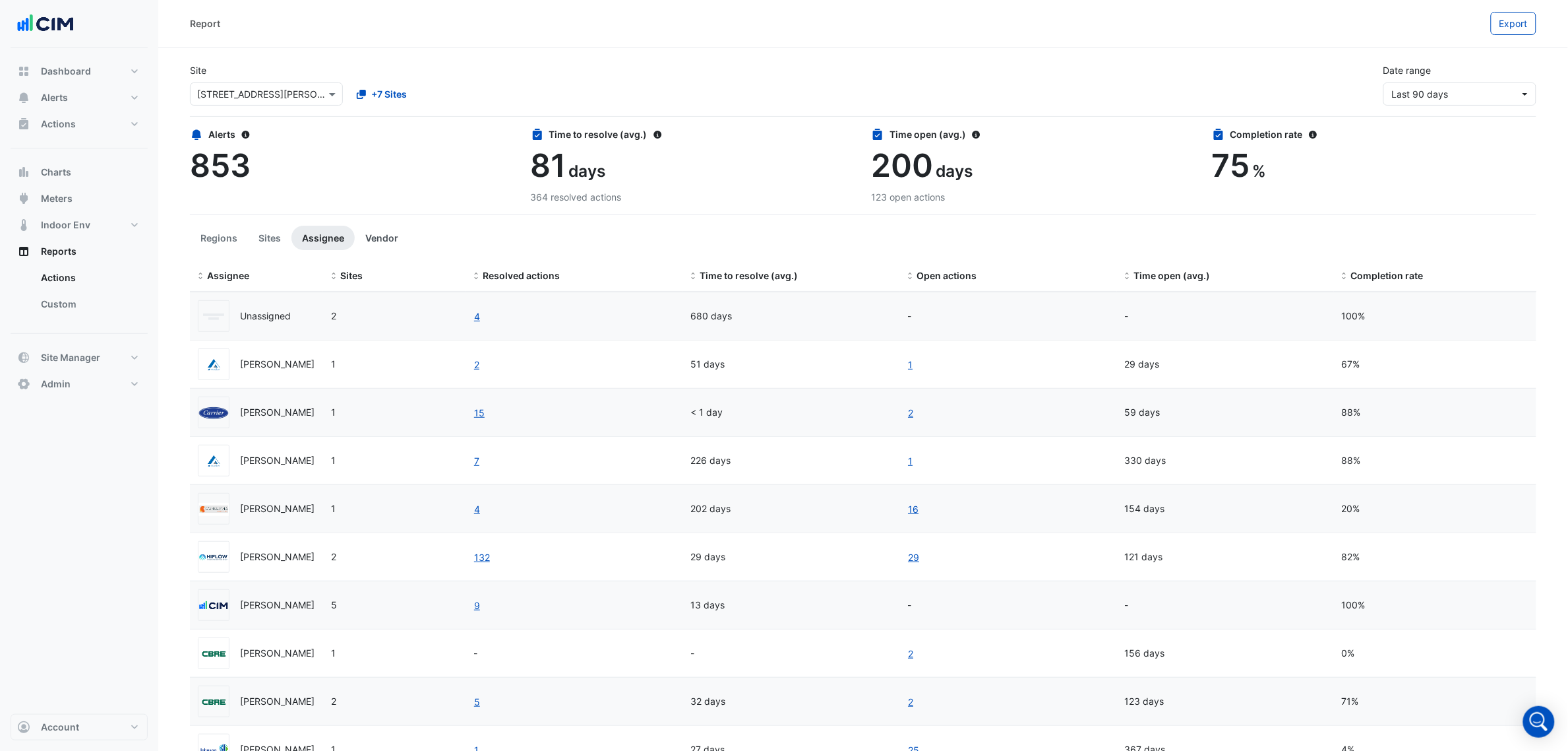
click at [355, 234] on button "Vendor" at bounding box center [381, 238] width 54 height 24
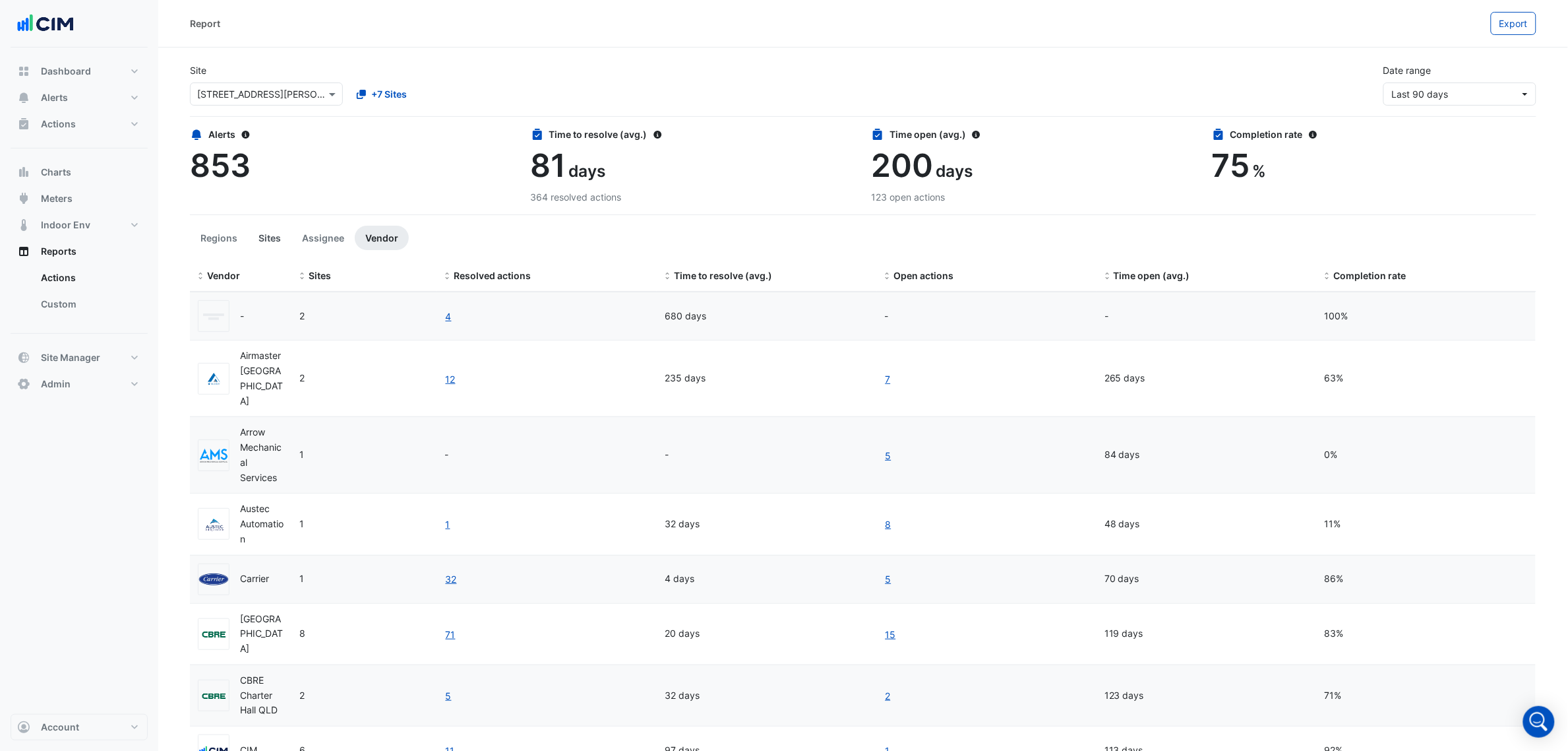
click at [264, 237] on button "Sites" at bounding box center [269, 238] width 43 height 24
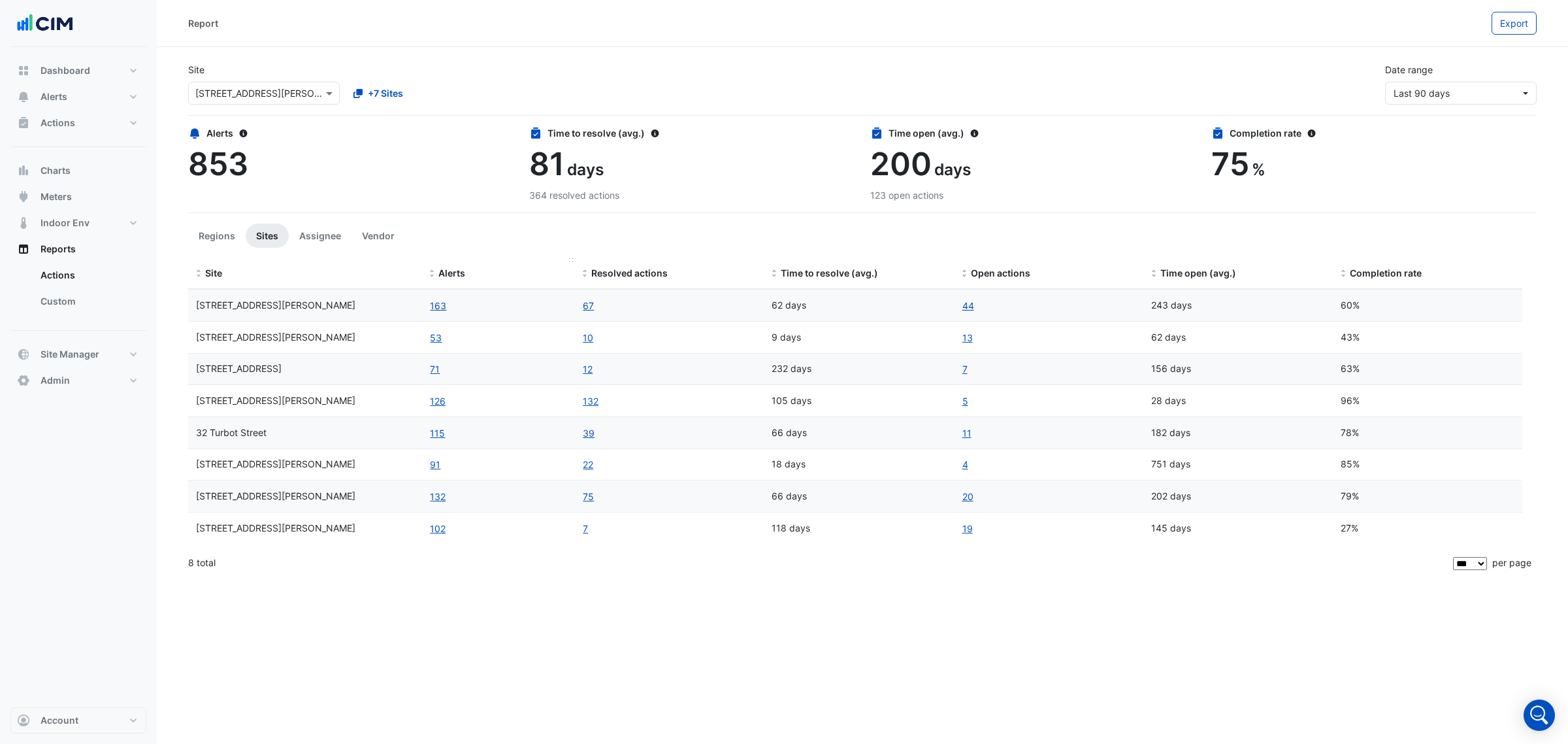
click at [438, 273] on span "Alerts" at bounding box center [452, 273] width 27 height 11
click at [435, 273] on span at bounding box center [432, 274] width 9 height 11
click at [1425, 89] on span "Last 90 days" at bounding box center [1422, 93] width 56 height 11
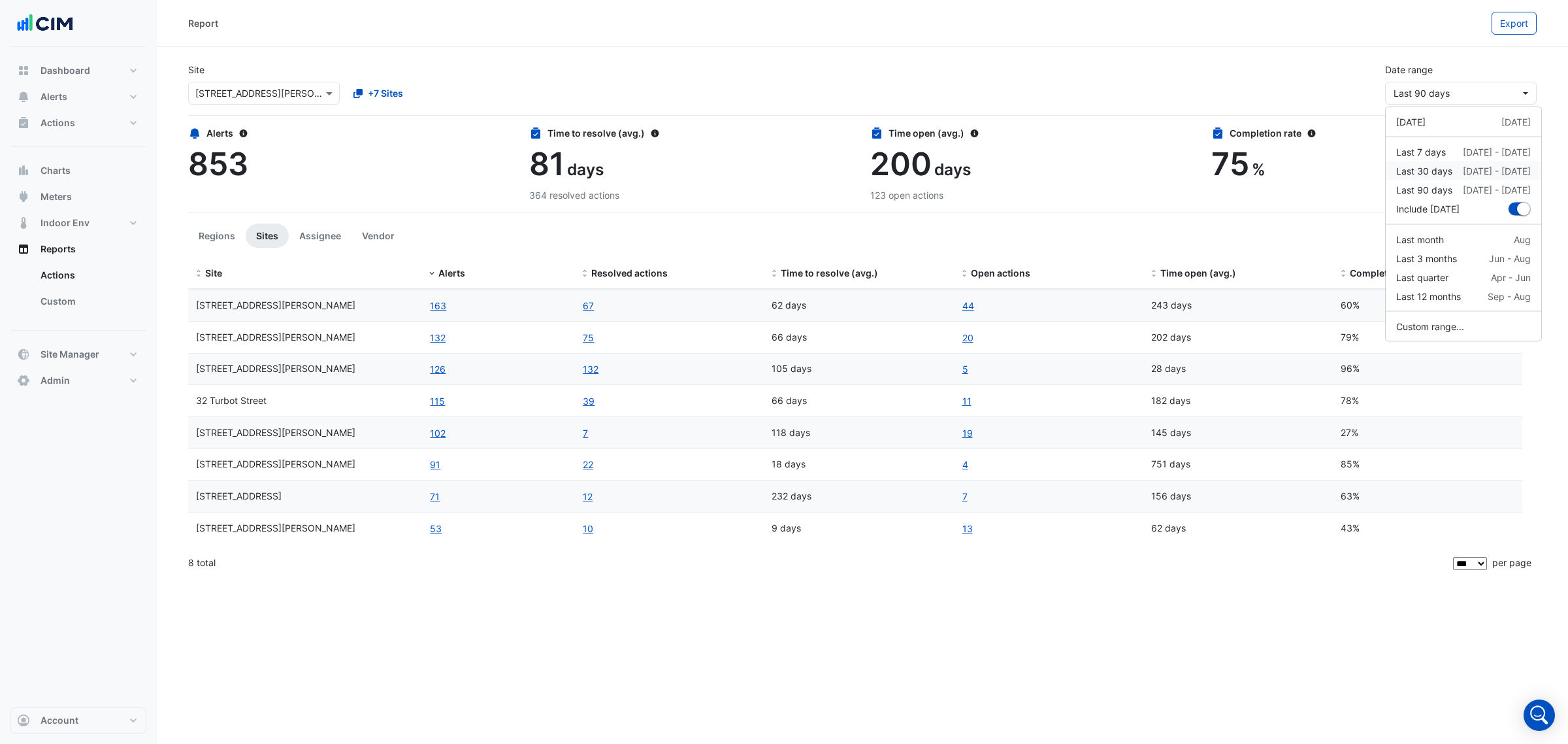
click at [1440, 167] on div "Last 30 days" at bounding box center [1424, 170] width 56 height 14
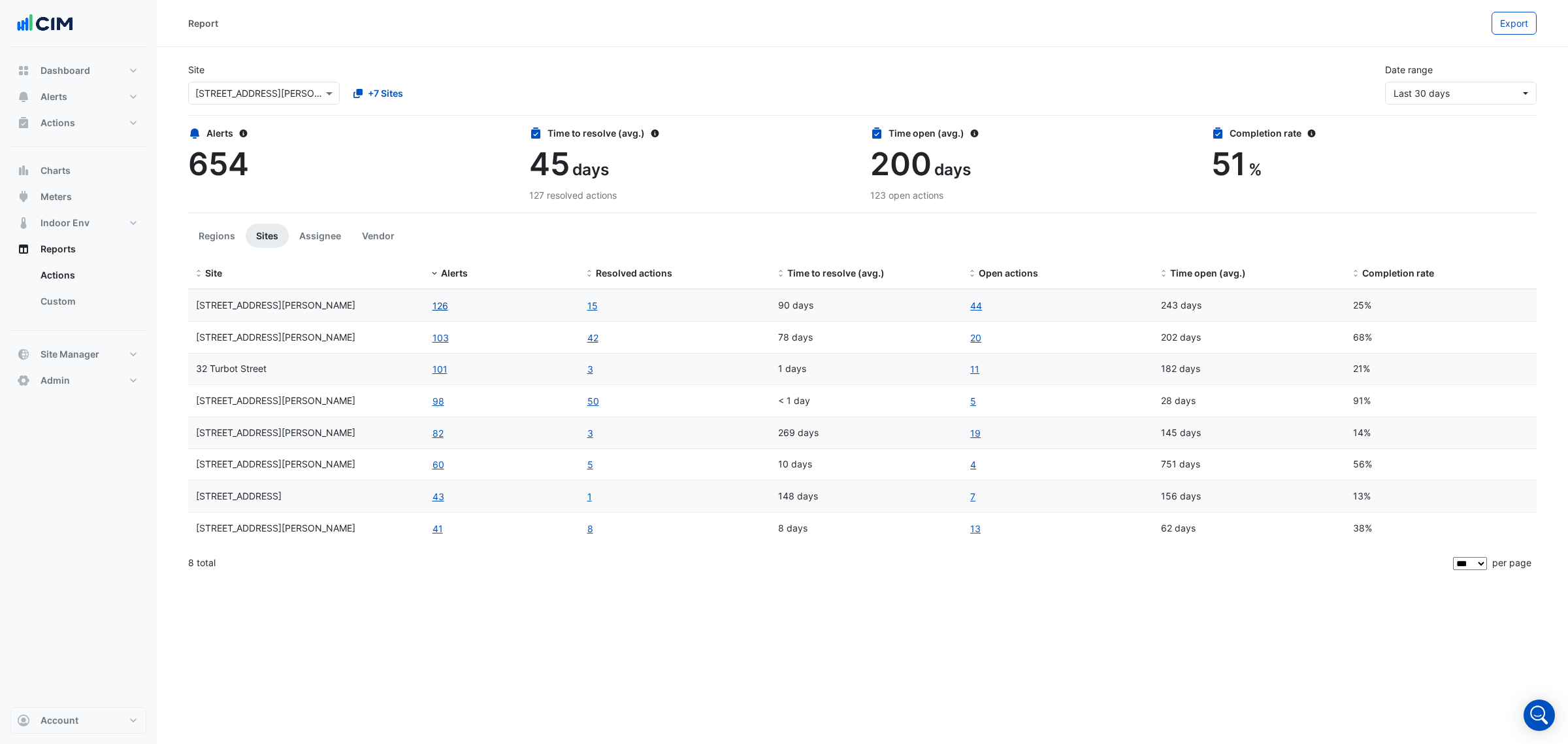
click at [436, 306] on button "126" at bounding box center [440, 306] width 17 height 15
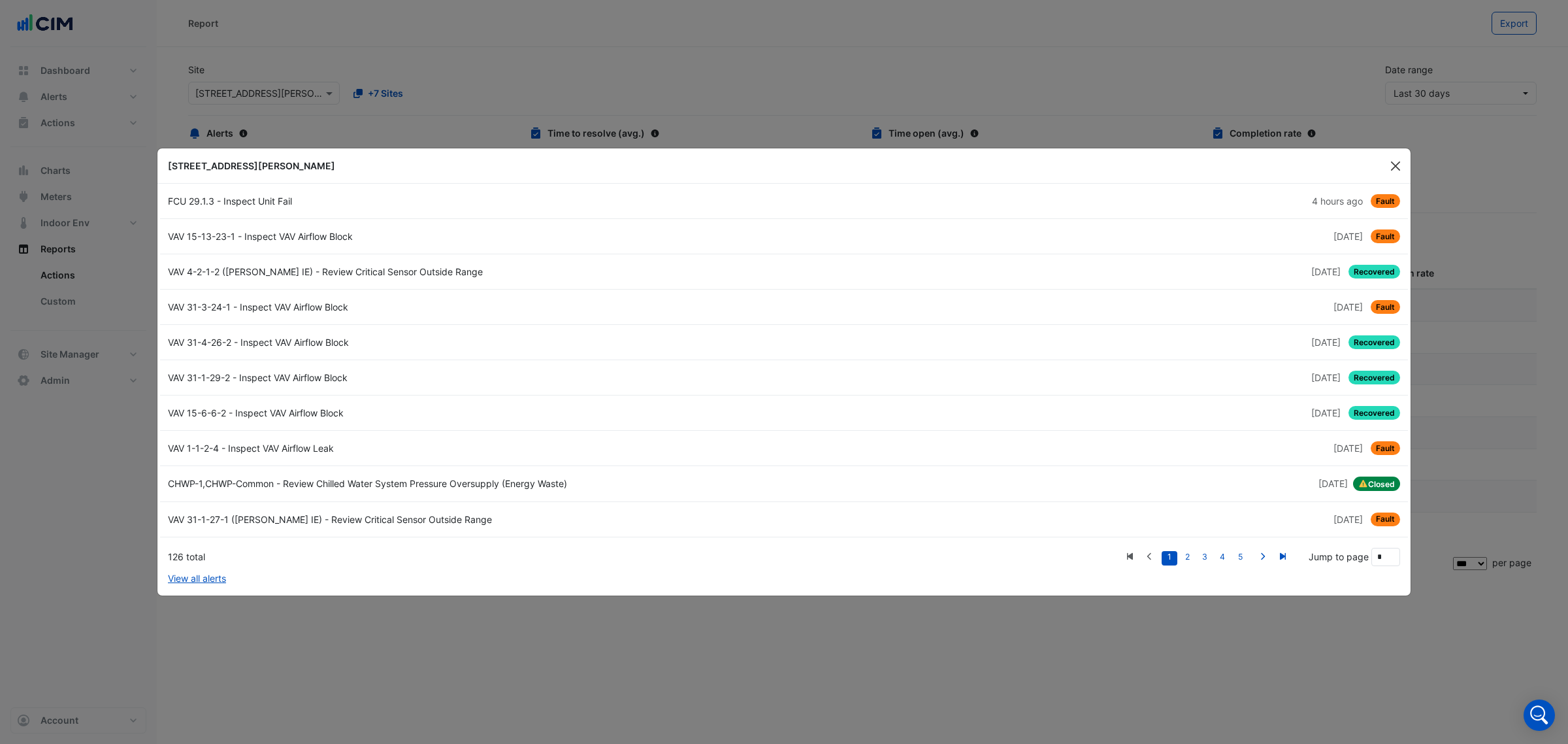
click at [1398, 160] on button "Close" at bounding box center [1395, 166] width 20 height 20
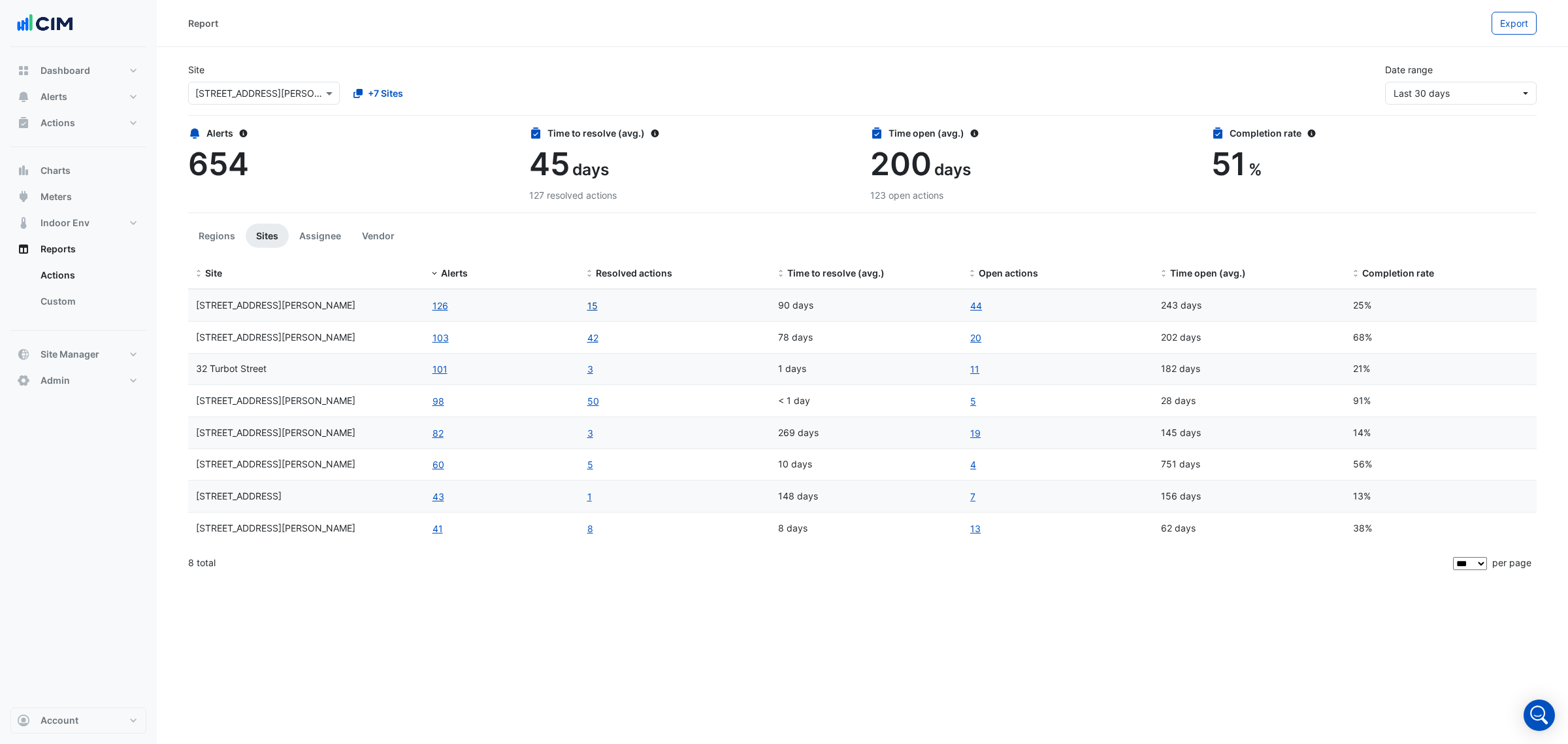
click at [593, 305] on link "15" at bounding box center [593, 306] width 12 height 15
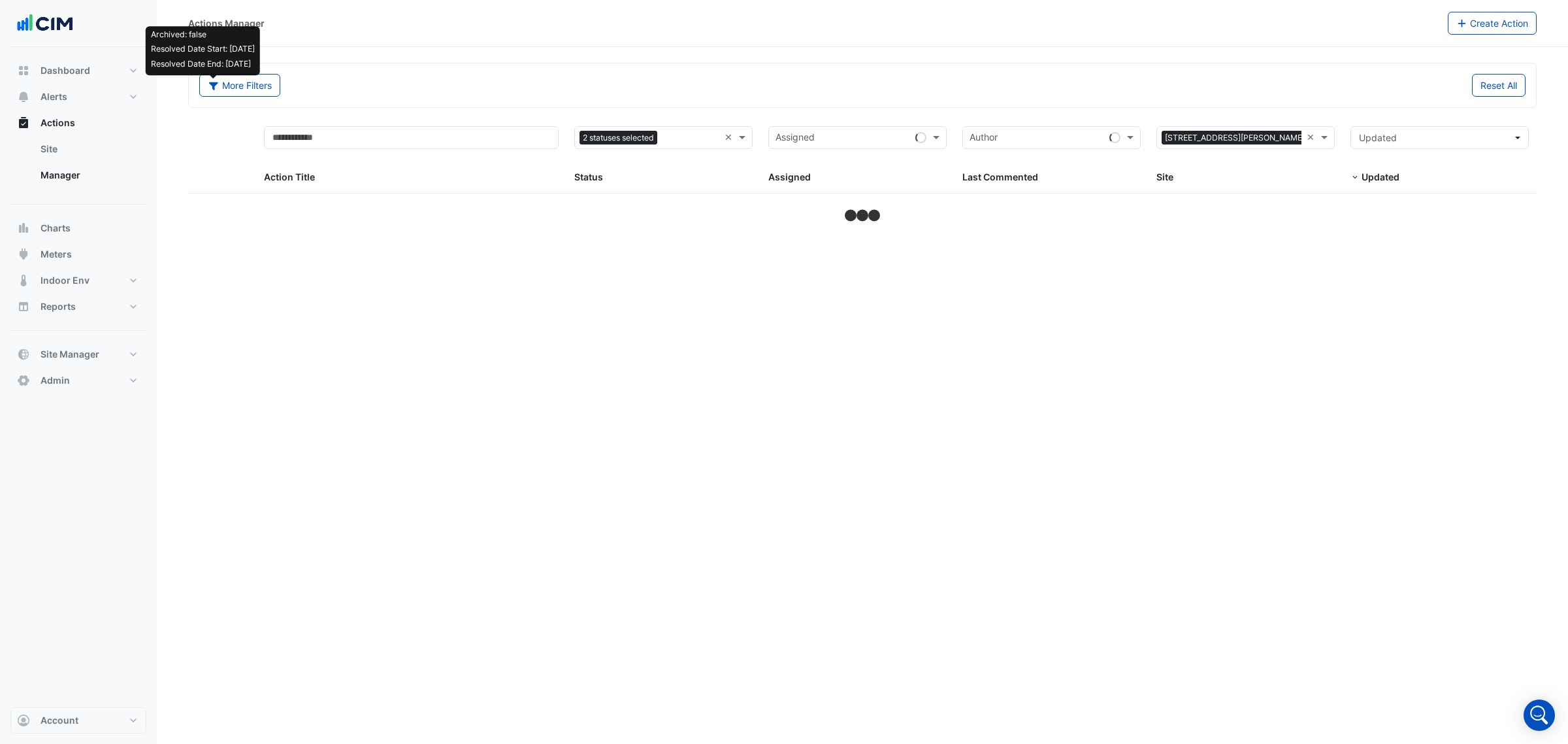
select select "***"
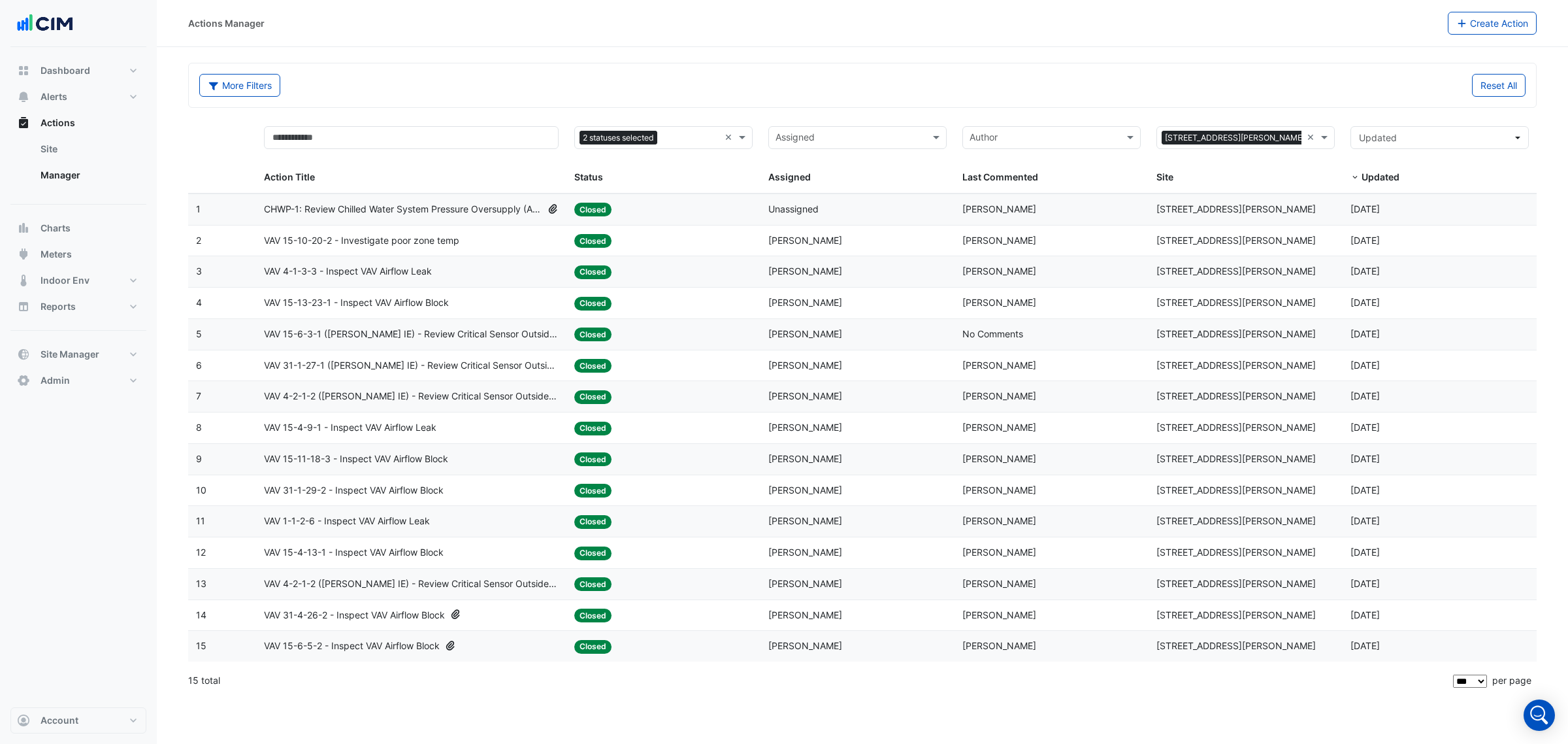
select select "***"
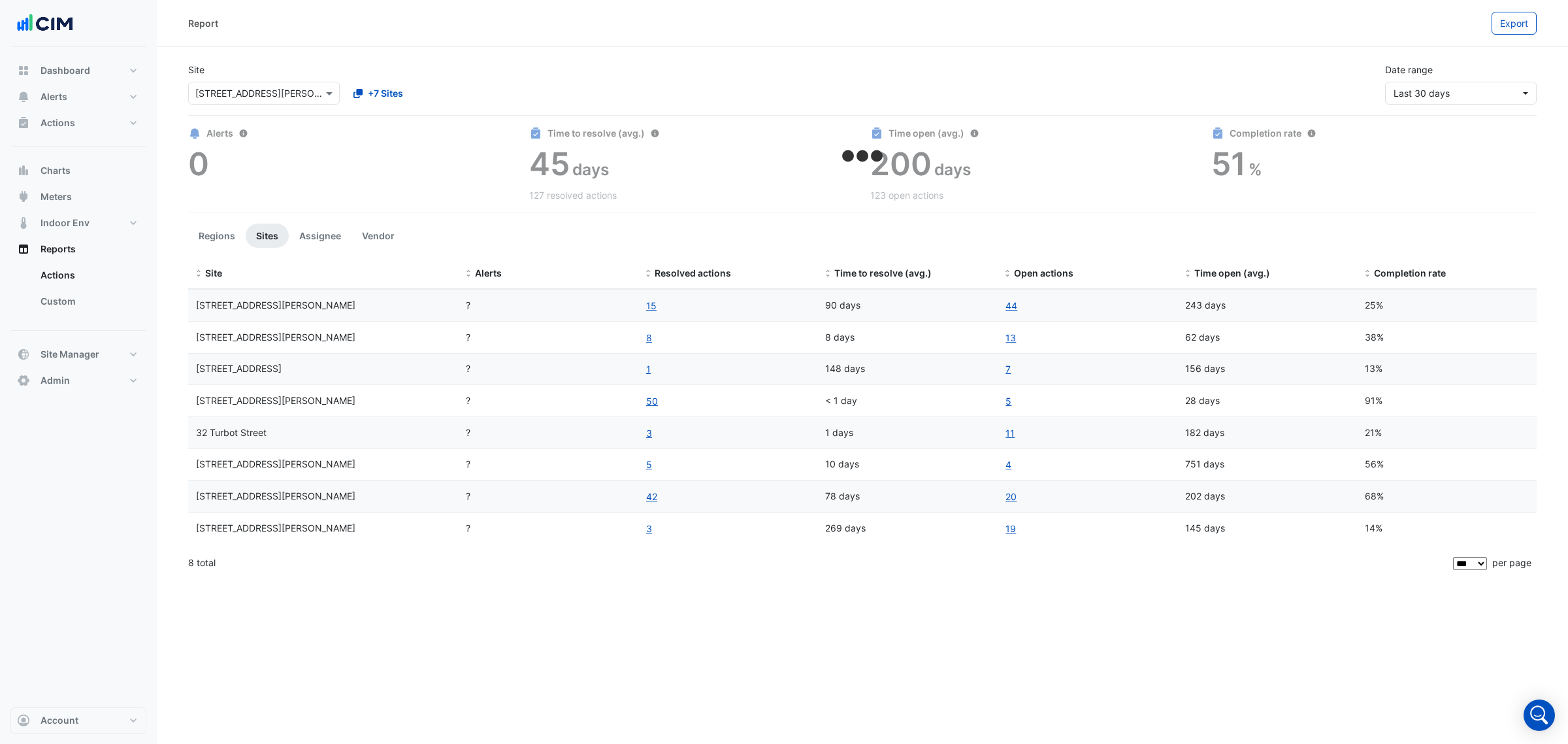
click at [851, 305] on div "90 days" at bounding box center [907, 306] width 164 height 15
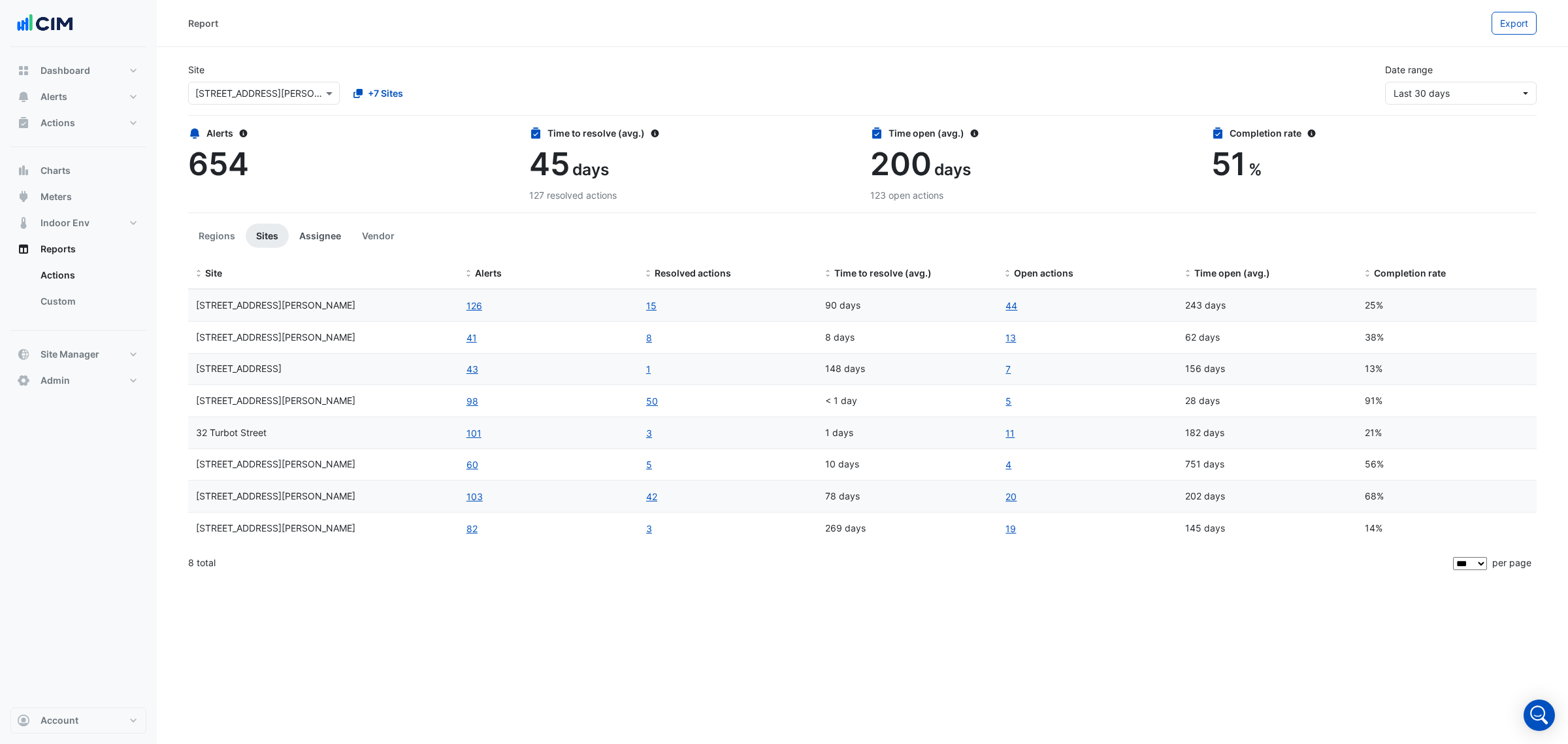
click at [319, 232] on button "Assignee" at bounding box center [321, 236] width 63 height 24
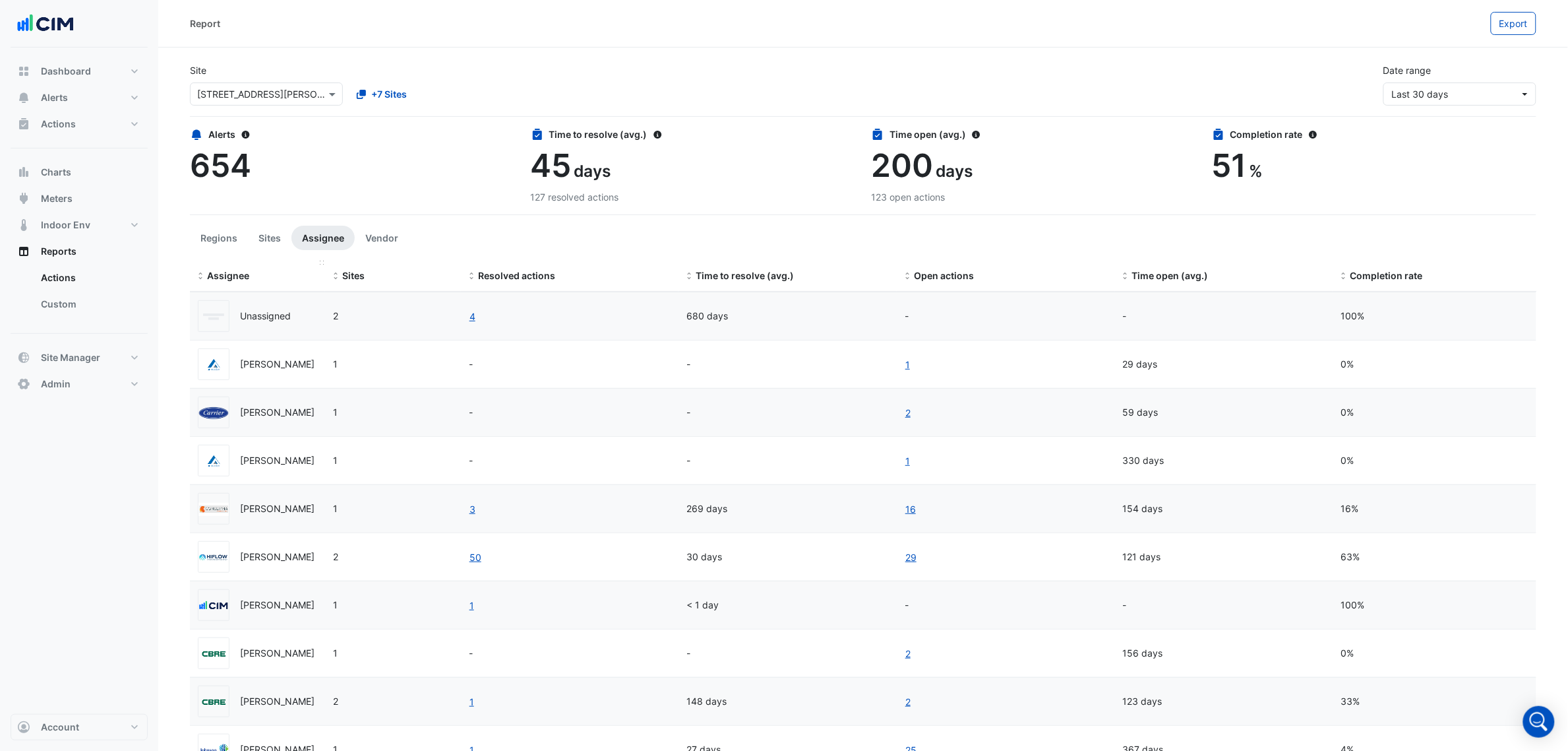
click at [236, 279] on span "Assignee" at bounding box center [228, 275] width 42 height 11
click at [230, 279] on span "Assignee" at bounding box center [228, 275] width 42 height 11
click at [1362, 270] on span "Completion rate" at bounding box center [1386, 275] width 73 height 11
click at [359, 277] on span "Sites" at bounding box center [354, 275] width 23 height 11
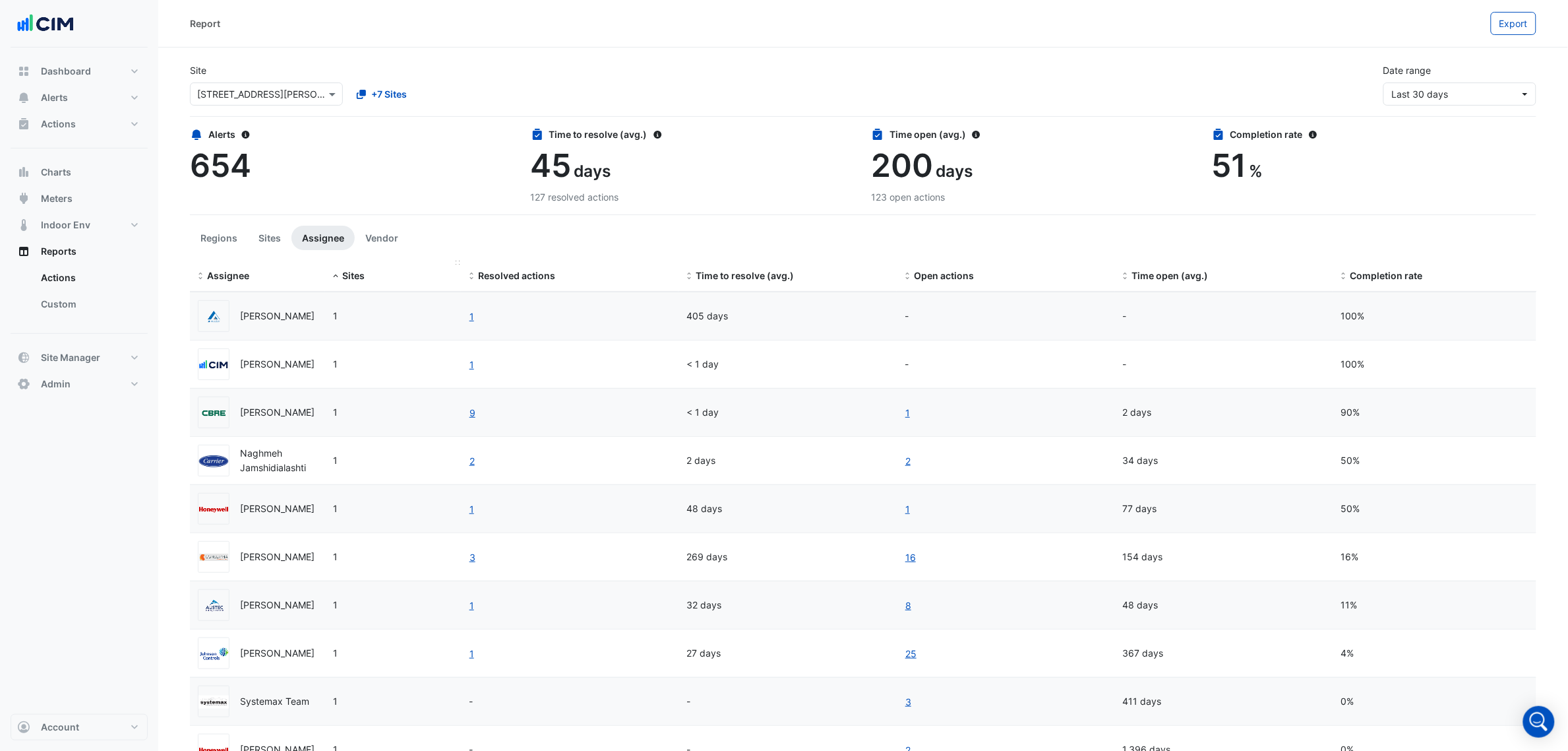
click at [359, 277] on span "Sites" at bounding box center [354, 275] width 23 height 11
click at [526, 271] on span "Resolved actions" at bounding box center [517, 275] width 77 height 11
click at [247, 562] on div "[PERSON_NAME]" at bounding box center [277, 557] width 74 height 15
click at [469, 561] on link "3" at bounding box center [473, 557] width 8 height 15
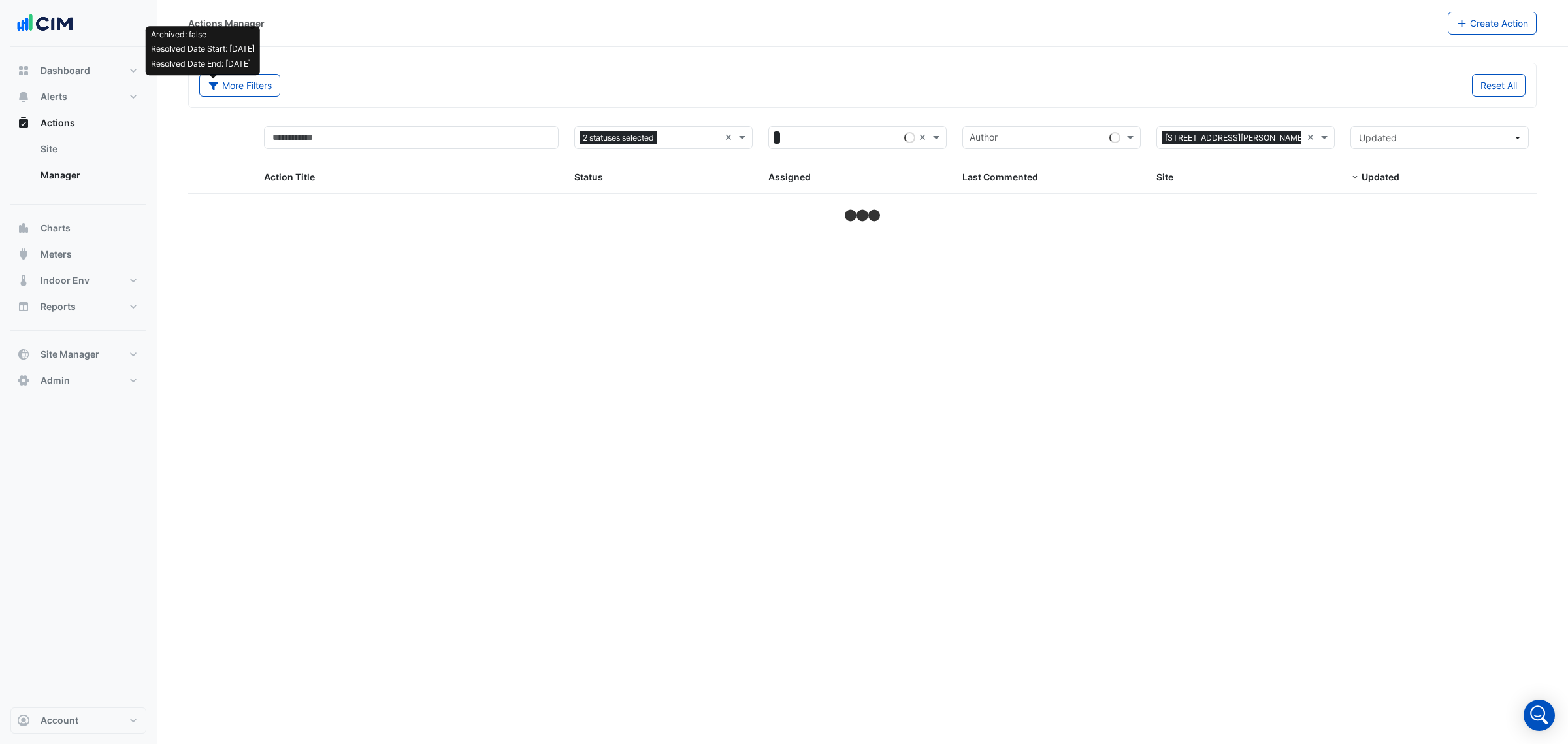
select select "***"
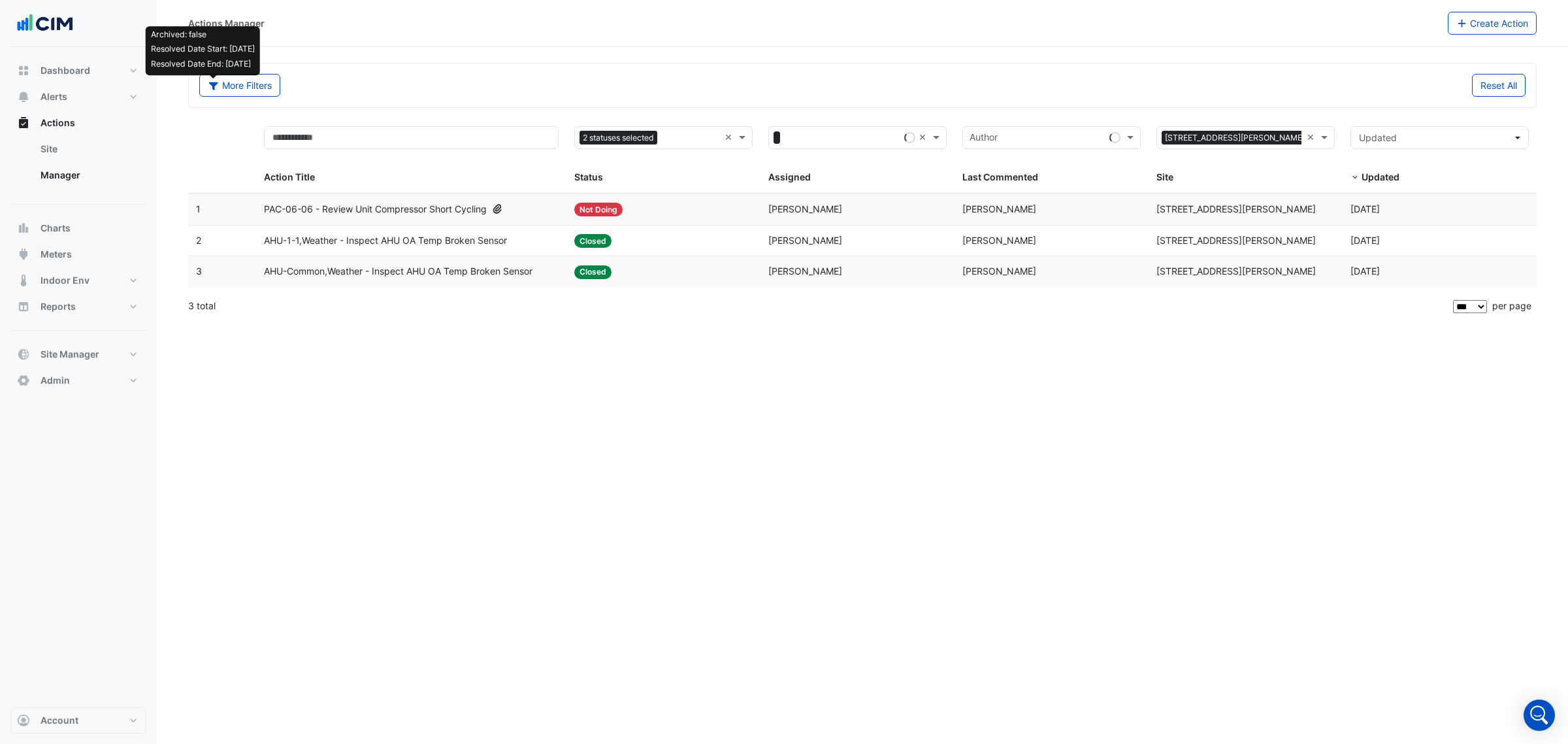
click at [669, 260] on datatable-body-cell "Status: Closed" at bounding box center [664, 271] width 194 height 31
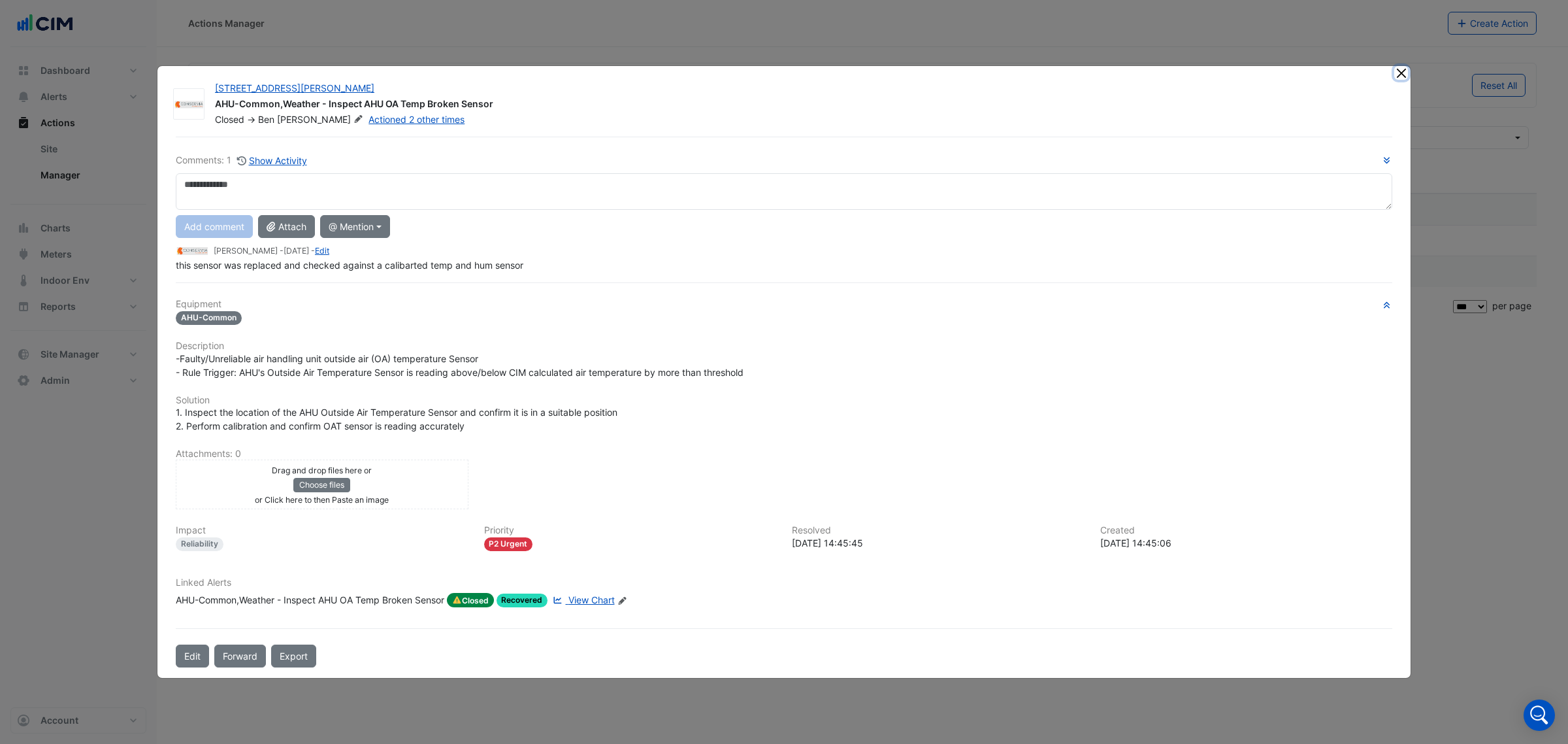
click at [1401, 76] on button "Close" at bounding box center [1401, 73] width 14 height 14
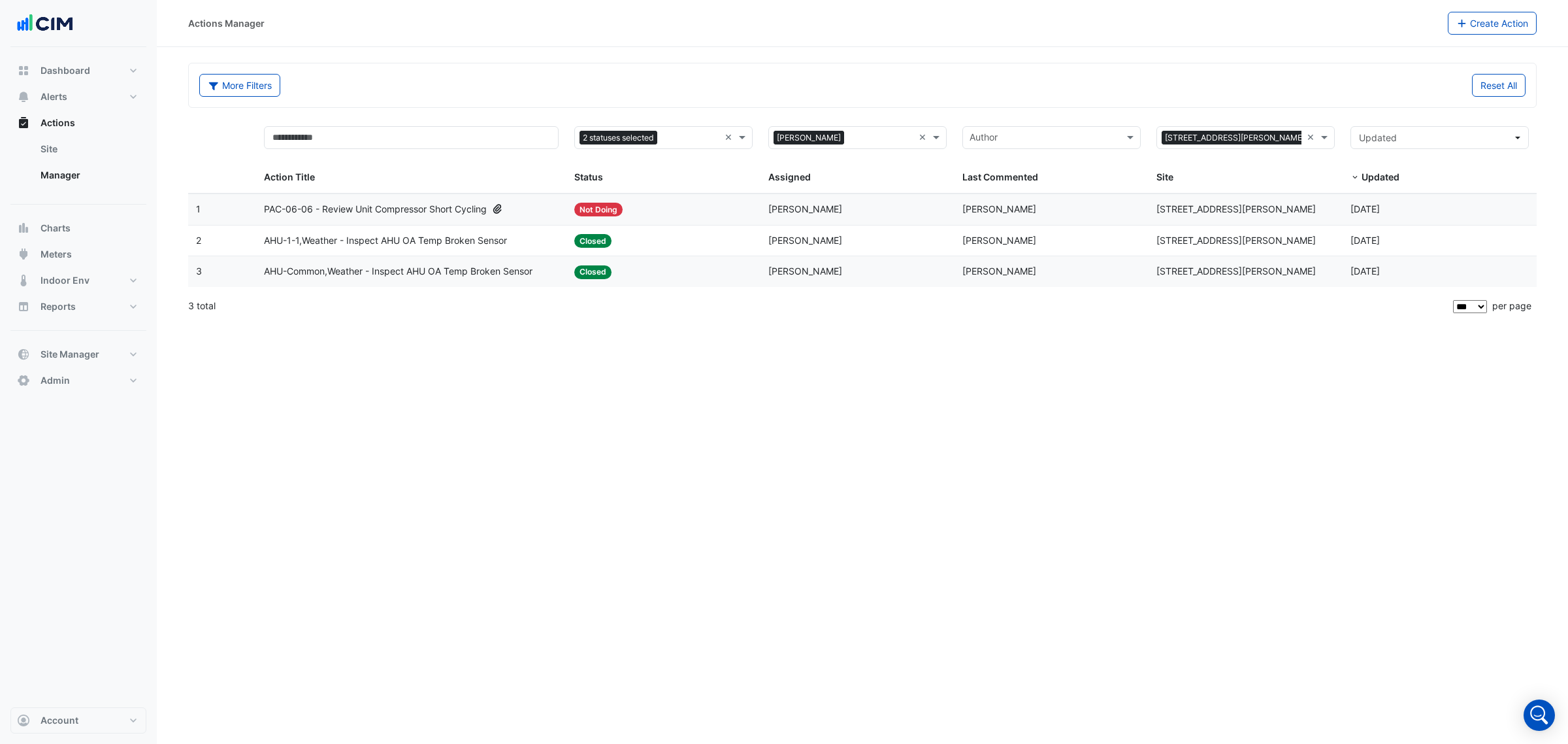
click at [552, 249] on div "AHU-1-1,Weather - Inspect AHU OA Temp Broken Sensor" at bounding box center [411, 241] width 295 height 15
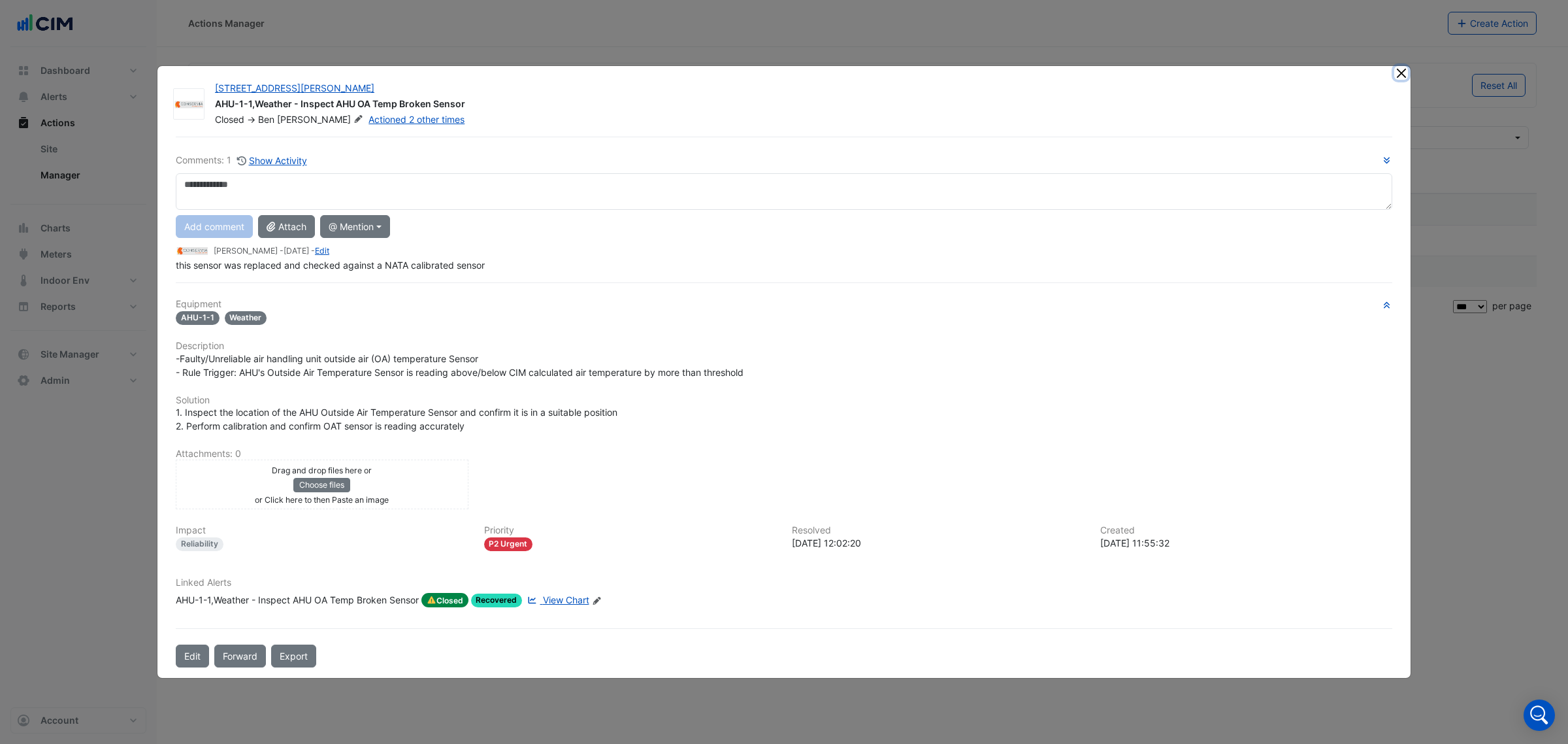
click at [1397, 72] on button "Close" at bounding box center [1401, 73] width 14 height 14
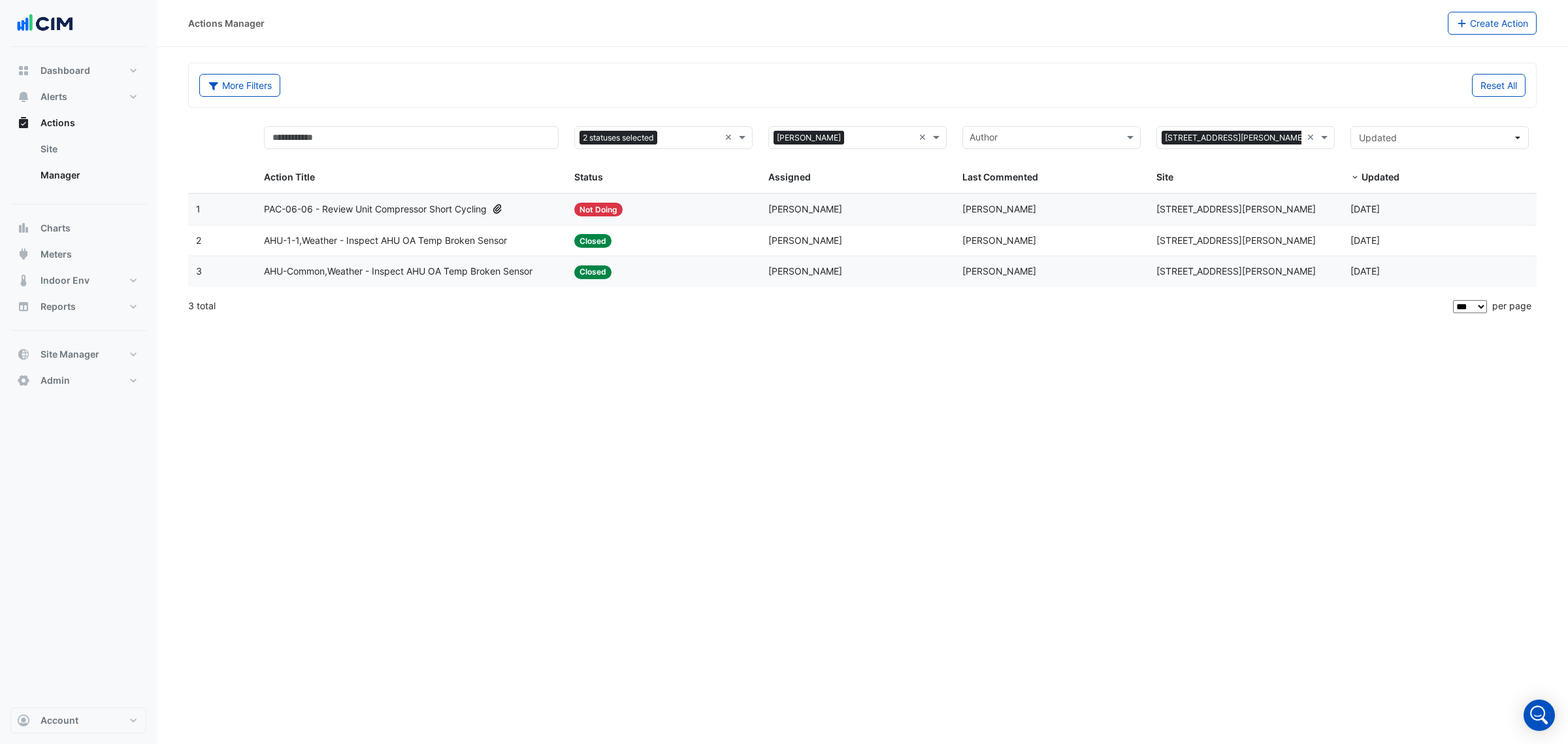
click at [655, 201] on datatable-body-cell "Status: Not Doing" at bounding box center [664, 209] width 194 height 31
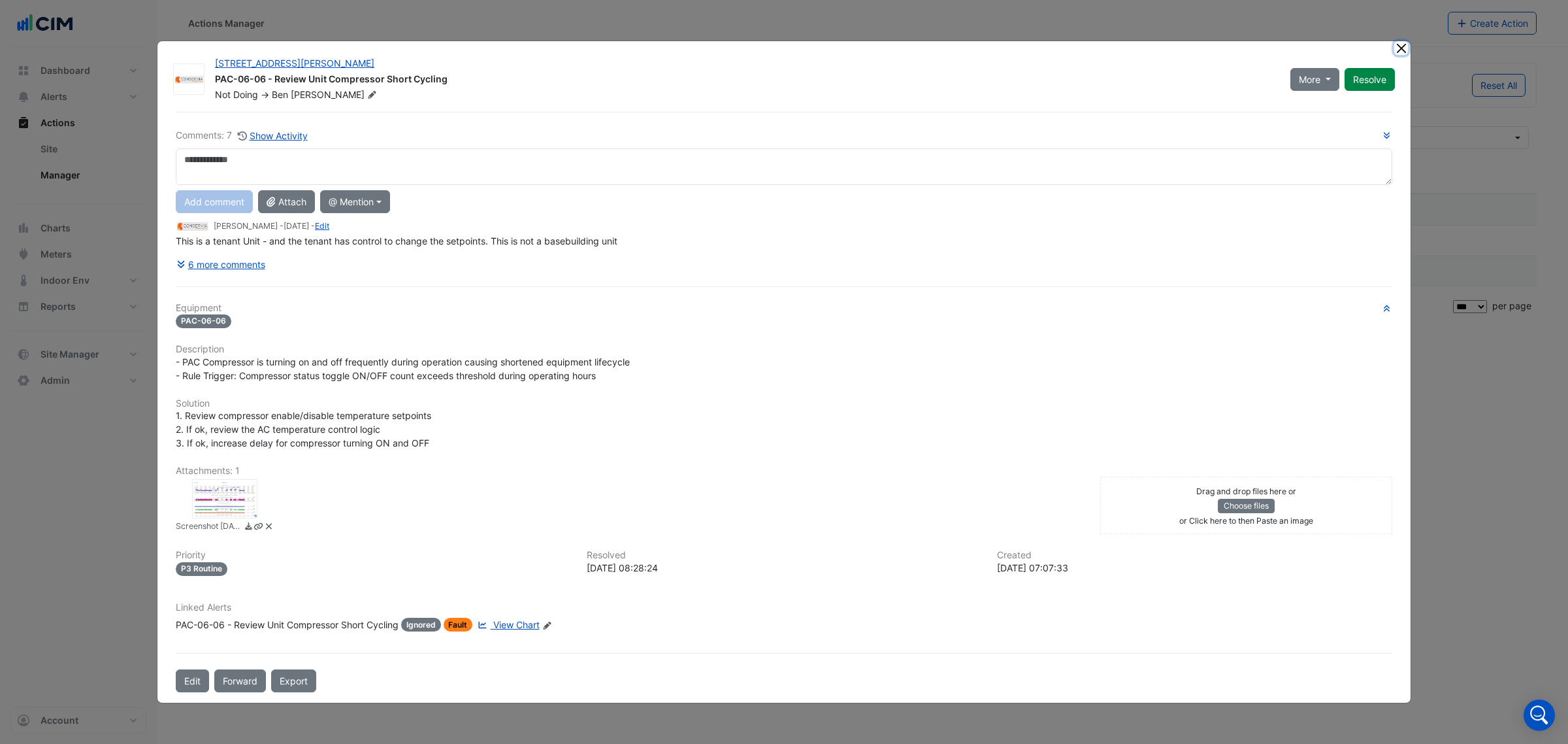
click at [1405, 43] on button "Close" at bounding box center [1401, 48] width 14 height 14
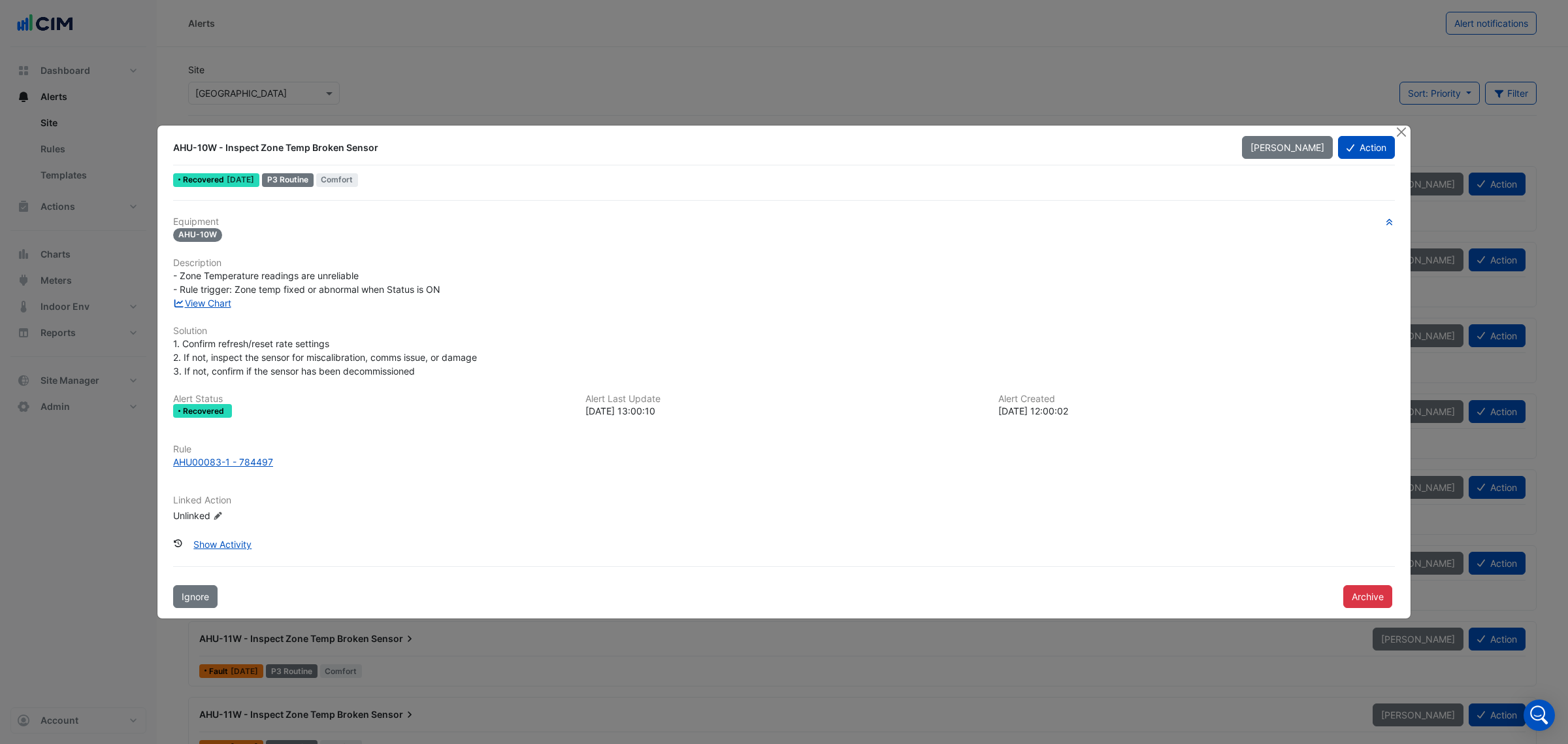
click at [301, 174] on div "P3 Routine" at bounding box center [287, 180] width 52 height 14
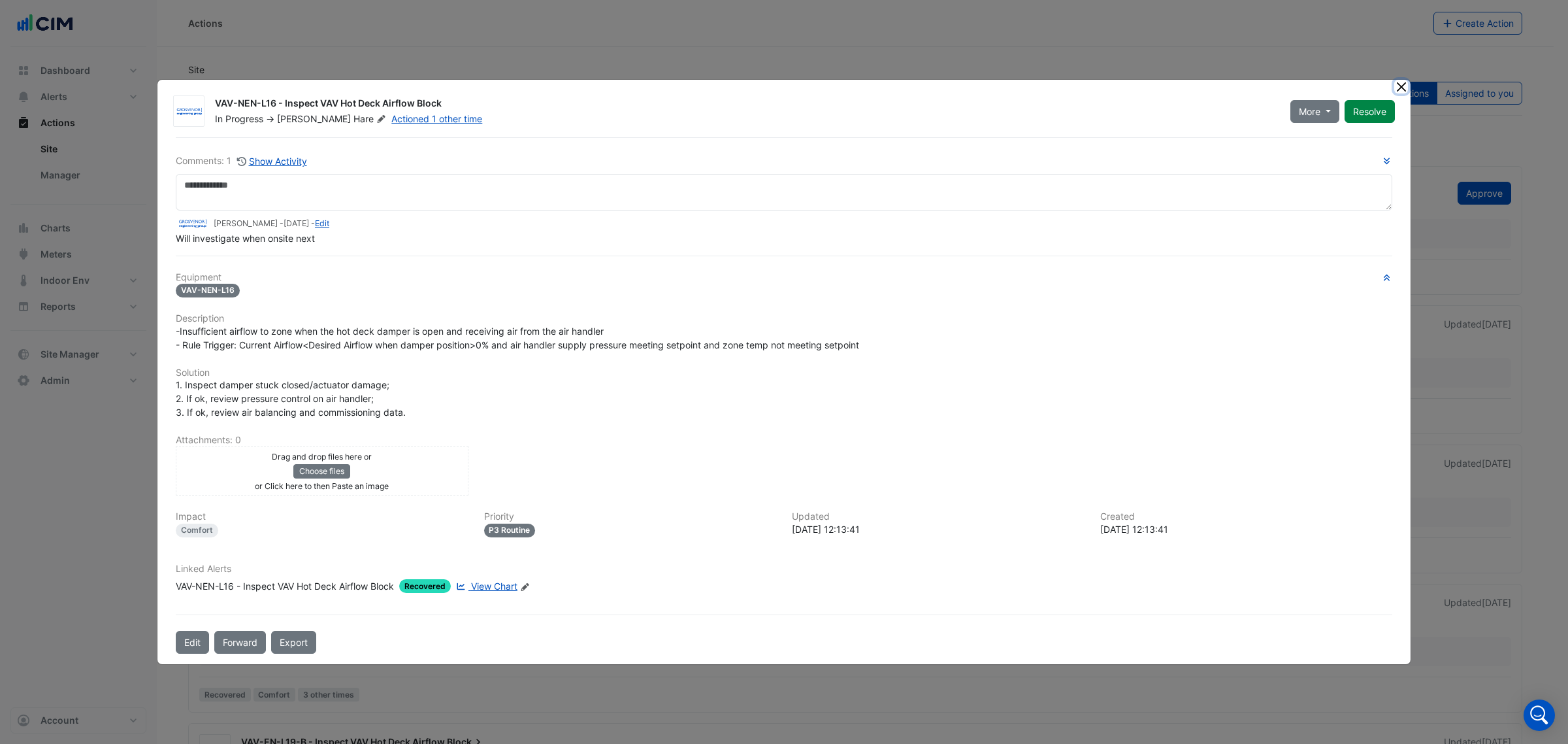
click at [1405, 89] on button "Close" at bounding box center [1401, 86] width 14 height 14
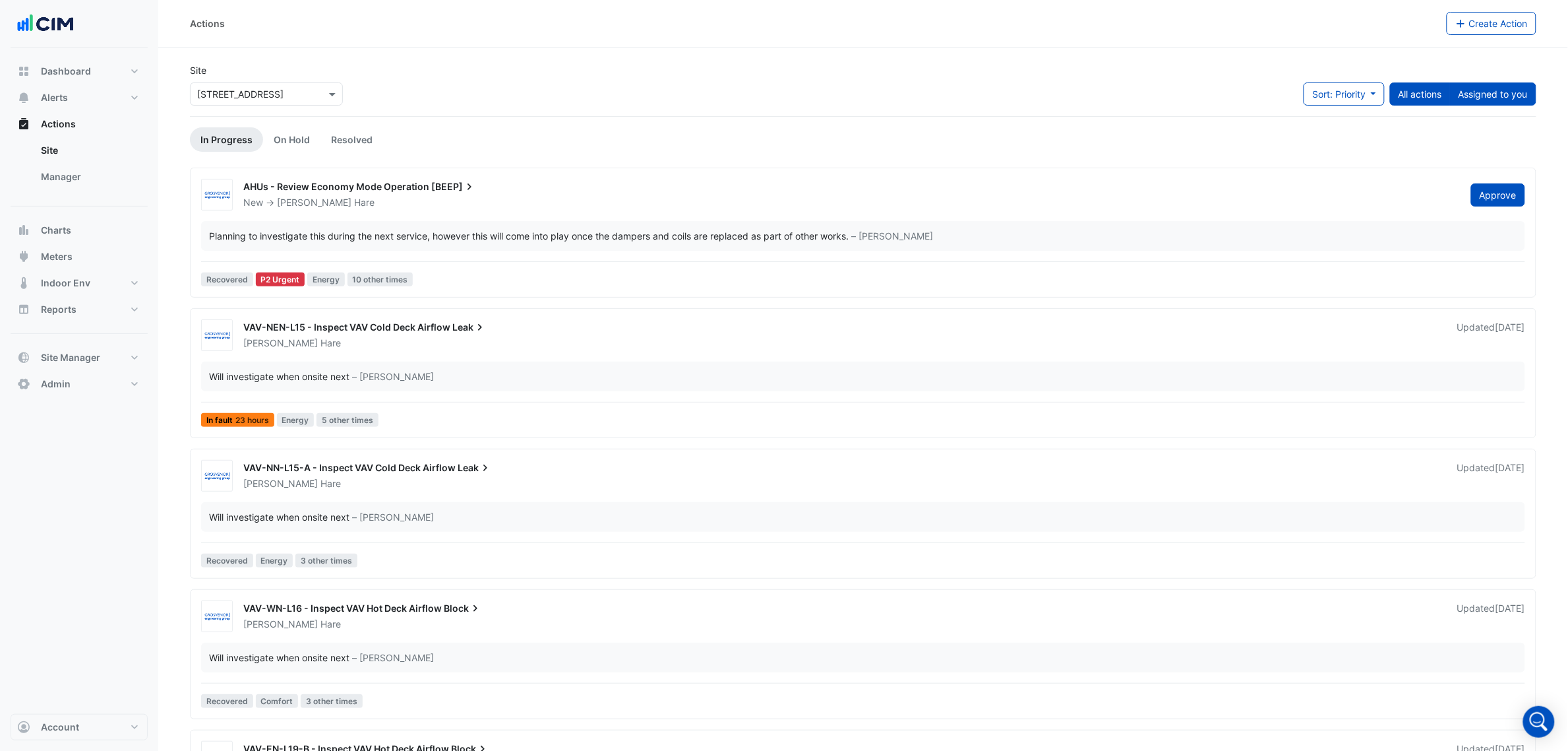
click at [1470, 94] on button "Assigned to you" at bounding box center [1493, 94] width 86 height 23
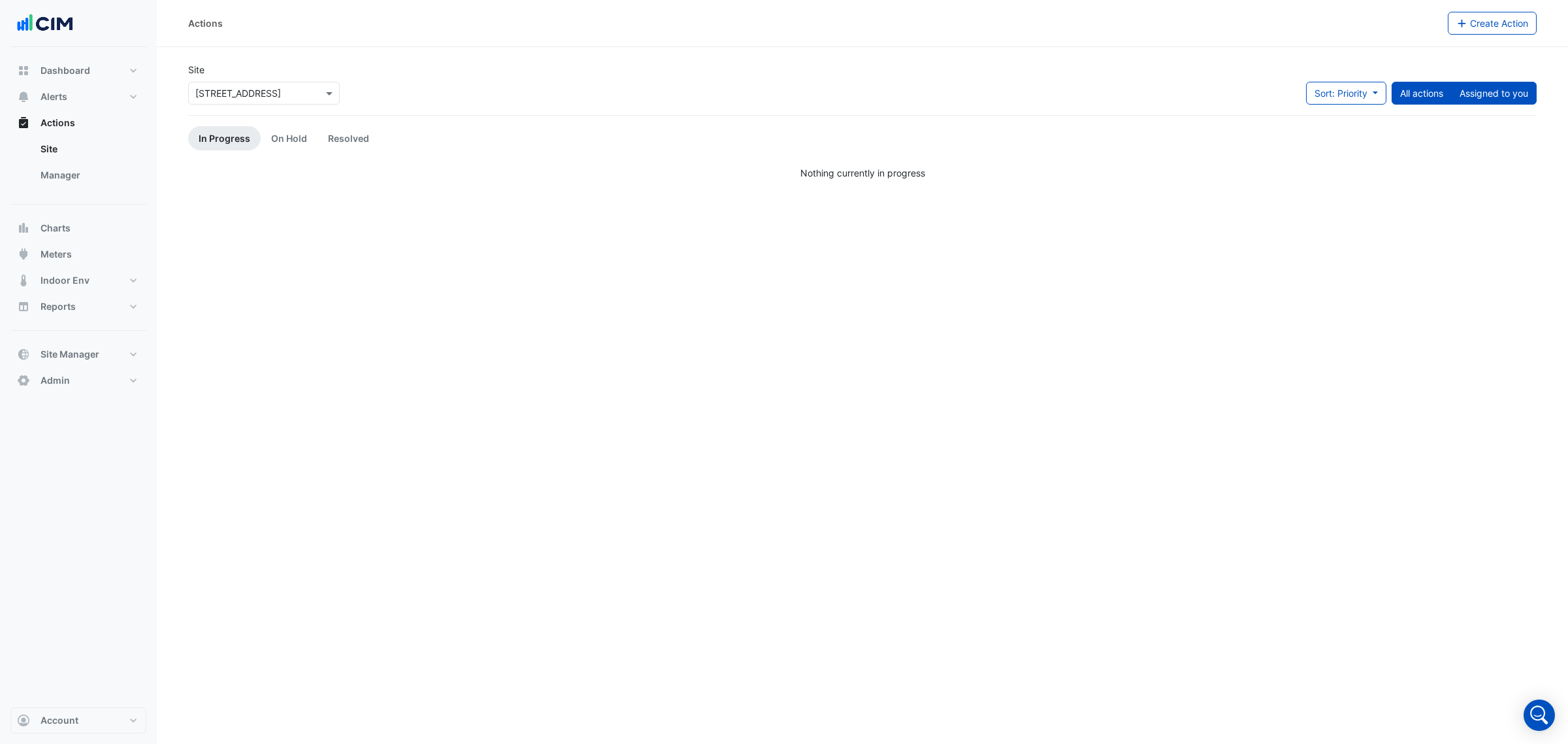
drag, startPoint x: 1402, startPoint y: 89, endPoint x: 1386, endPoint y: 89, distance: 16.0
click at [1403, 89] on button "All actions" at bounding box center [1422, 93] width 60 height 23
click at [1344, 89] on span "Sort: Priority" at bounding box center [1326, 93] width 53 height 11
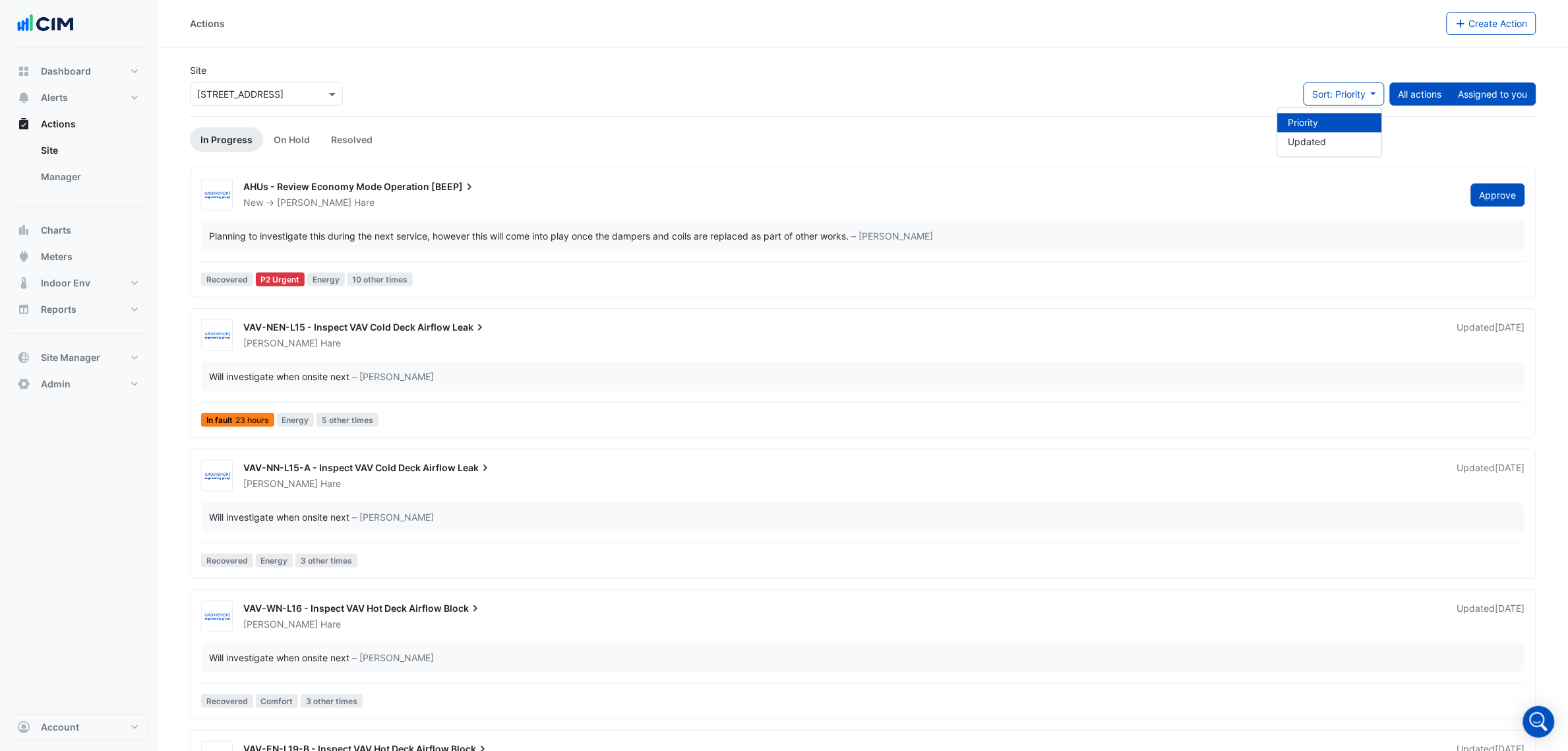
click at [1489, 88] on button "Assigned to you" at bounding box center [1493, 94] width 86 height 23
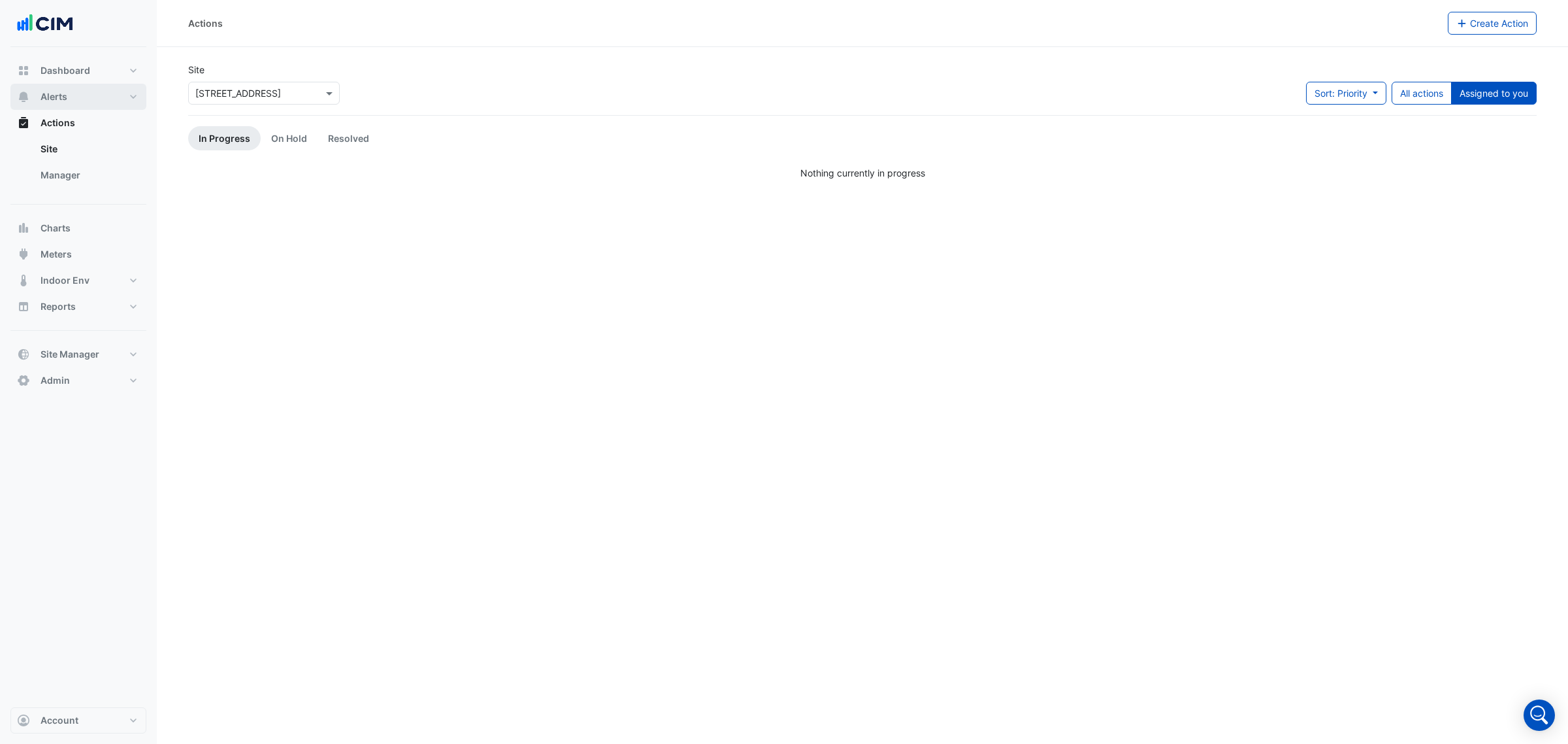
click at [71, 90] on button "Alerts" at bounding box center [78, 96] width 136 height 26
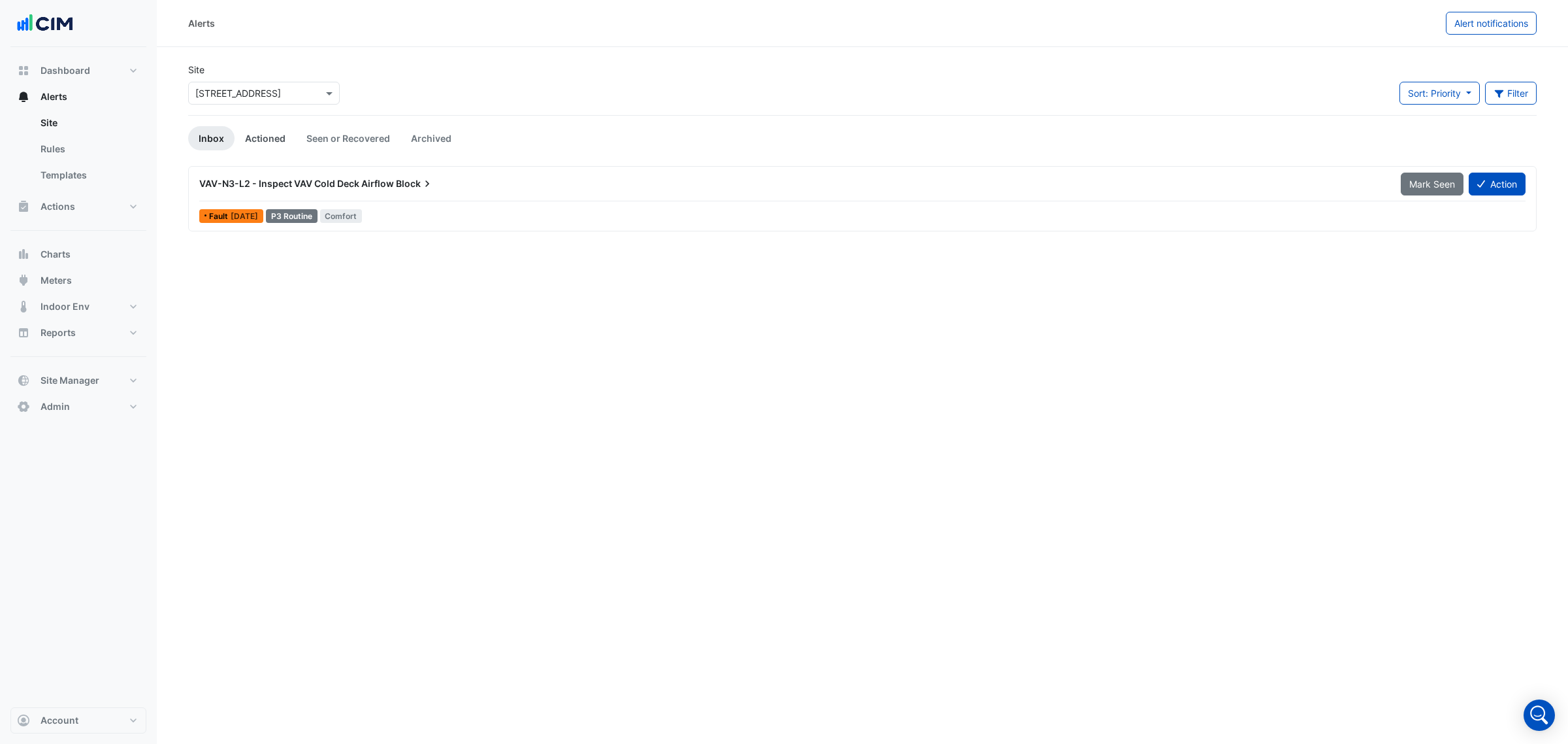
click at [270, 139] on link "Actioned" at bounding box center [266, 138] width 62 height 24
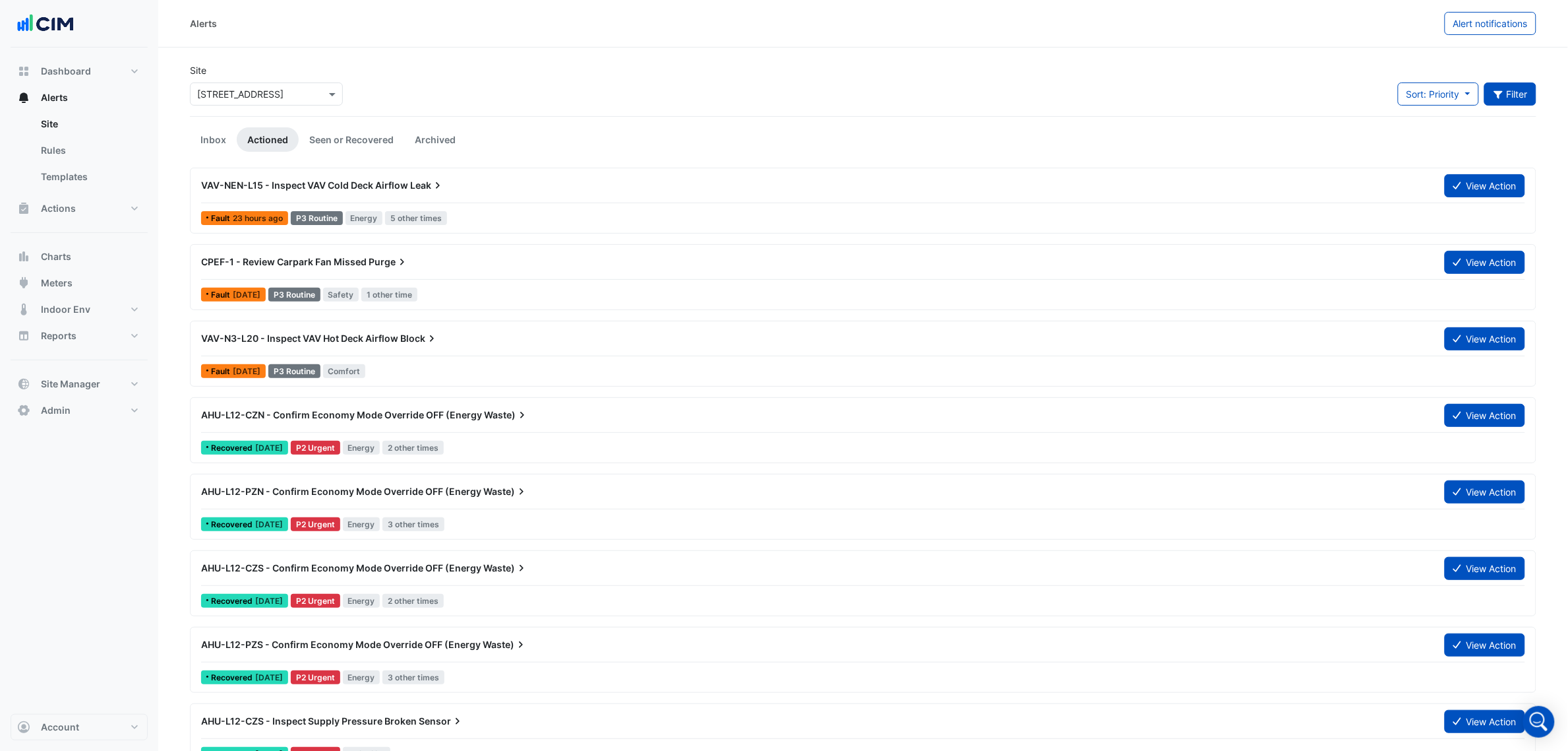
click at [1518, 100] on button "Filter" at bounding box center [1510, 94] width 53 height 23
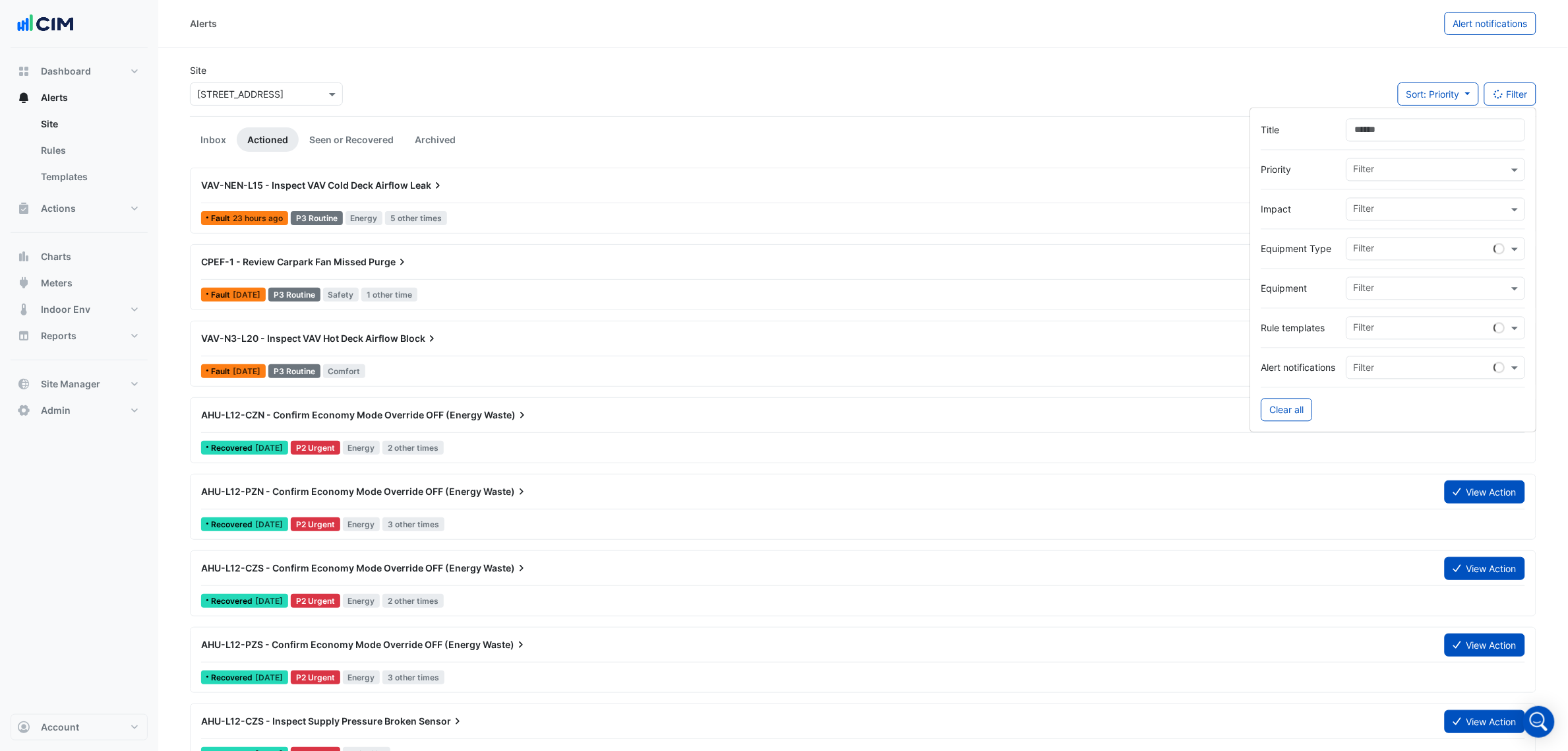
click at [1358, 68] on div "Site × 1 York Street Sort: Priority Priority Updated Filter" at bounding box center [863, 90] width 1362 height 53
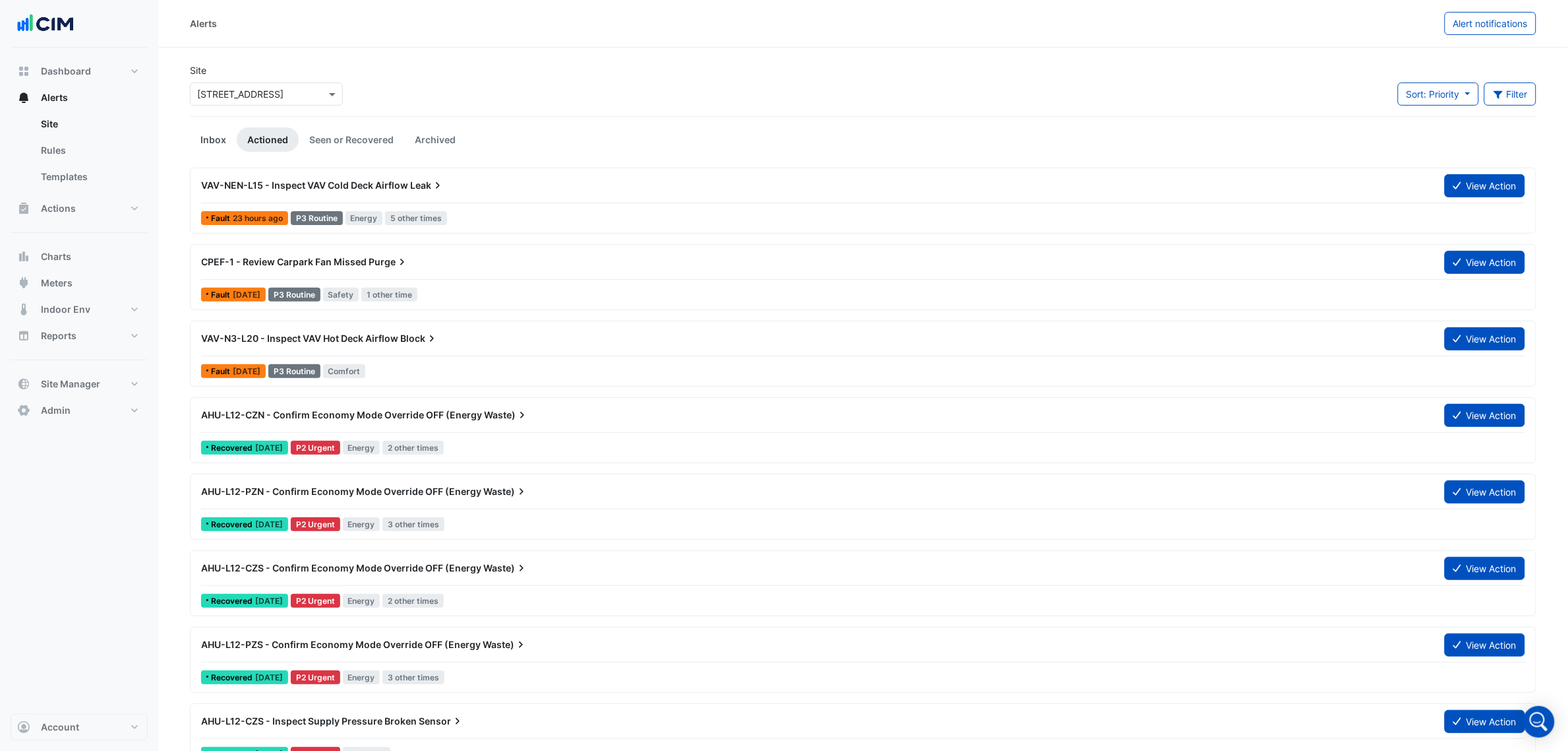
click at [224, 133] on link "Inbox" at bounding box center [214, 139] width 47 height 24
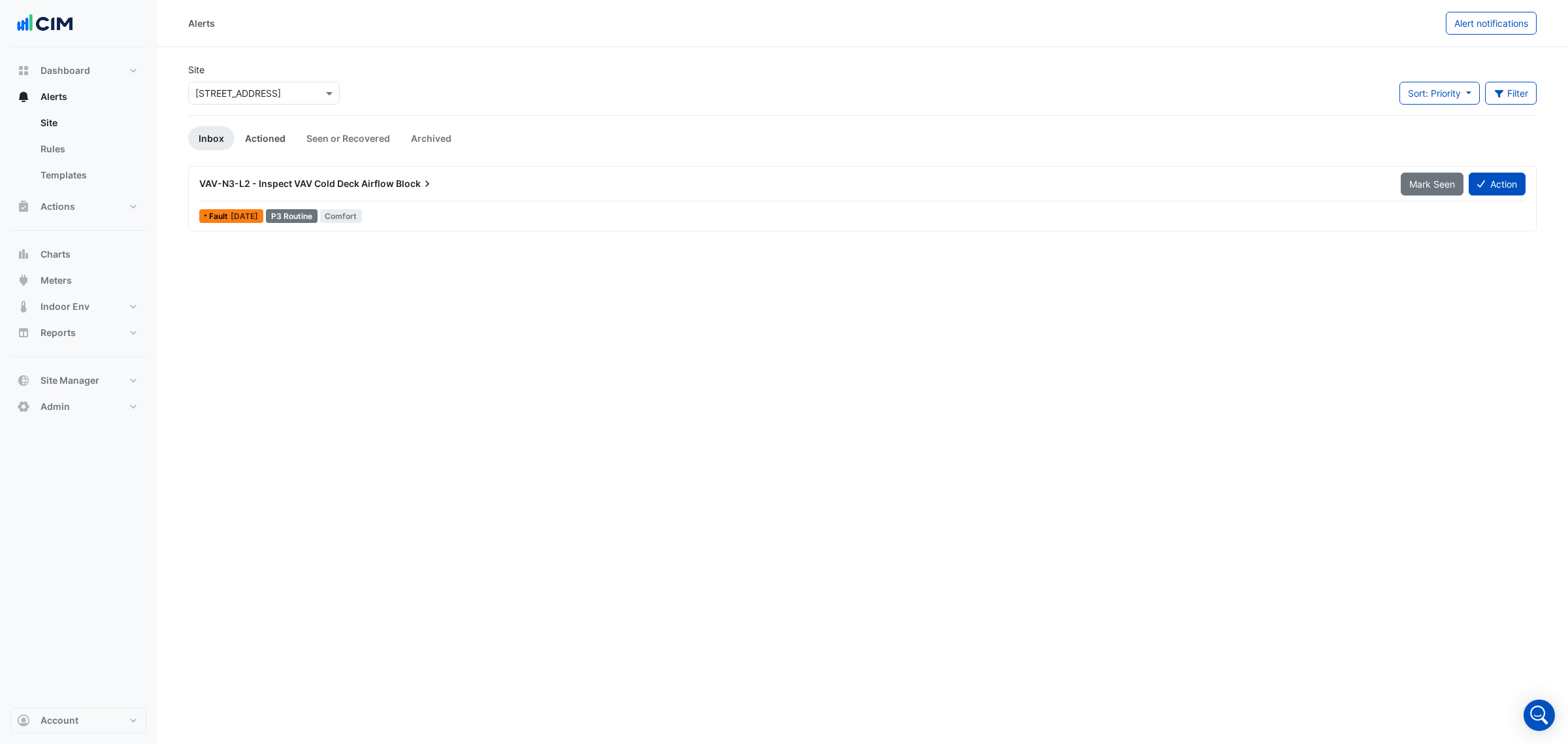
click at [269, 131] on link "Actioned" at bounding box center [266, 138] width 62 height 24
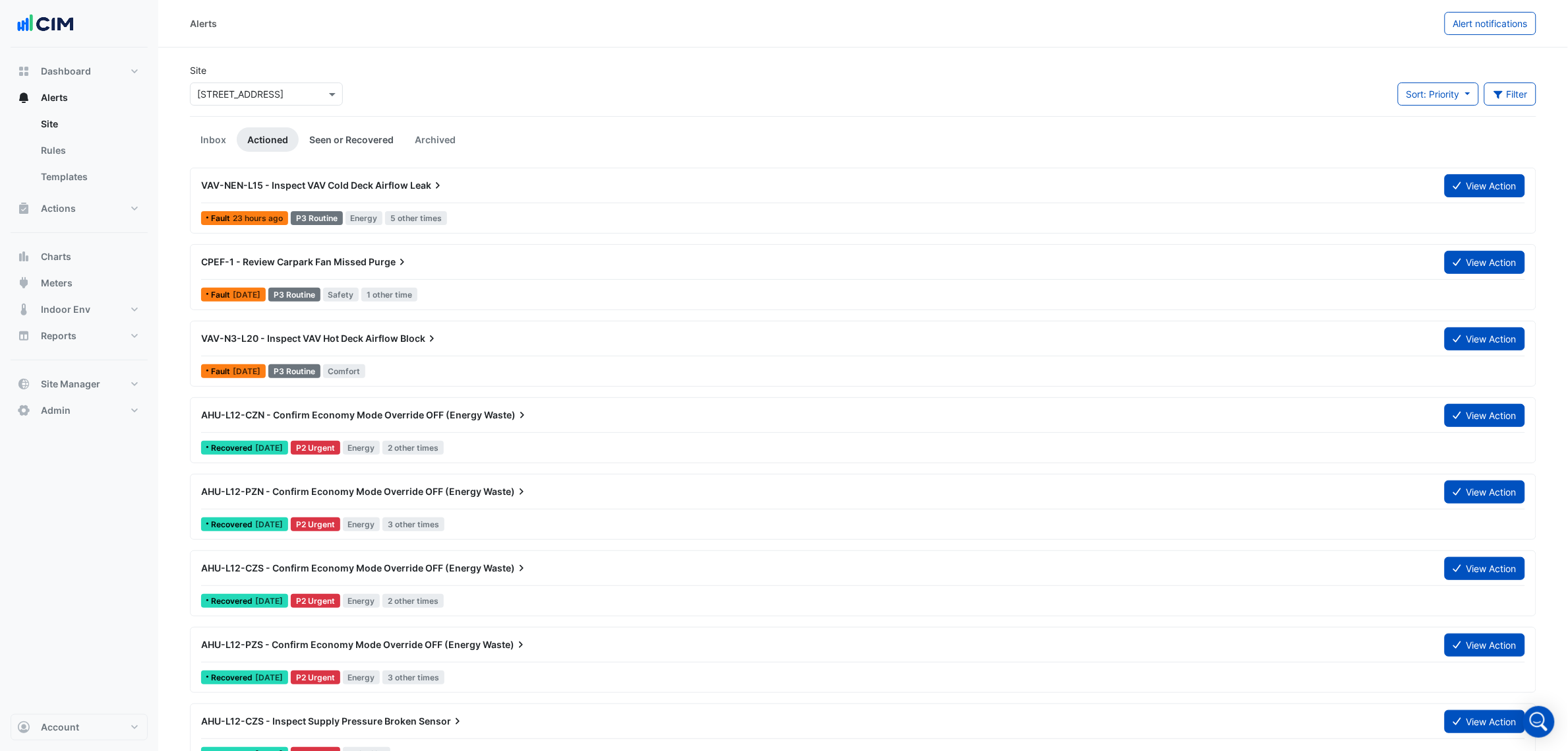
click at [326, 137] on link "Seen or Recovered" at bounding box center [351, 139] width 105 height 24
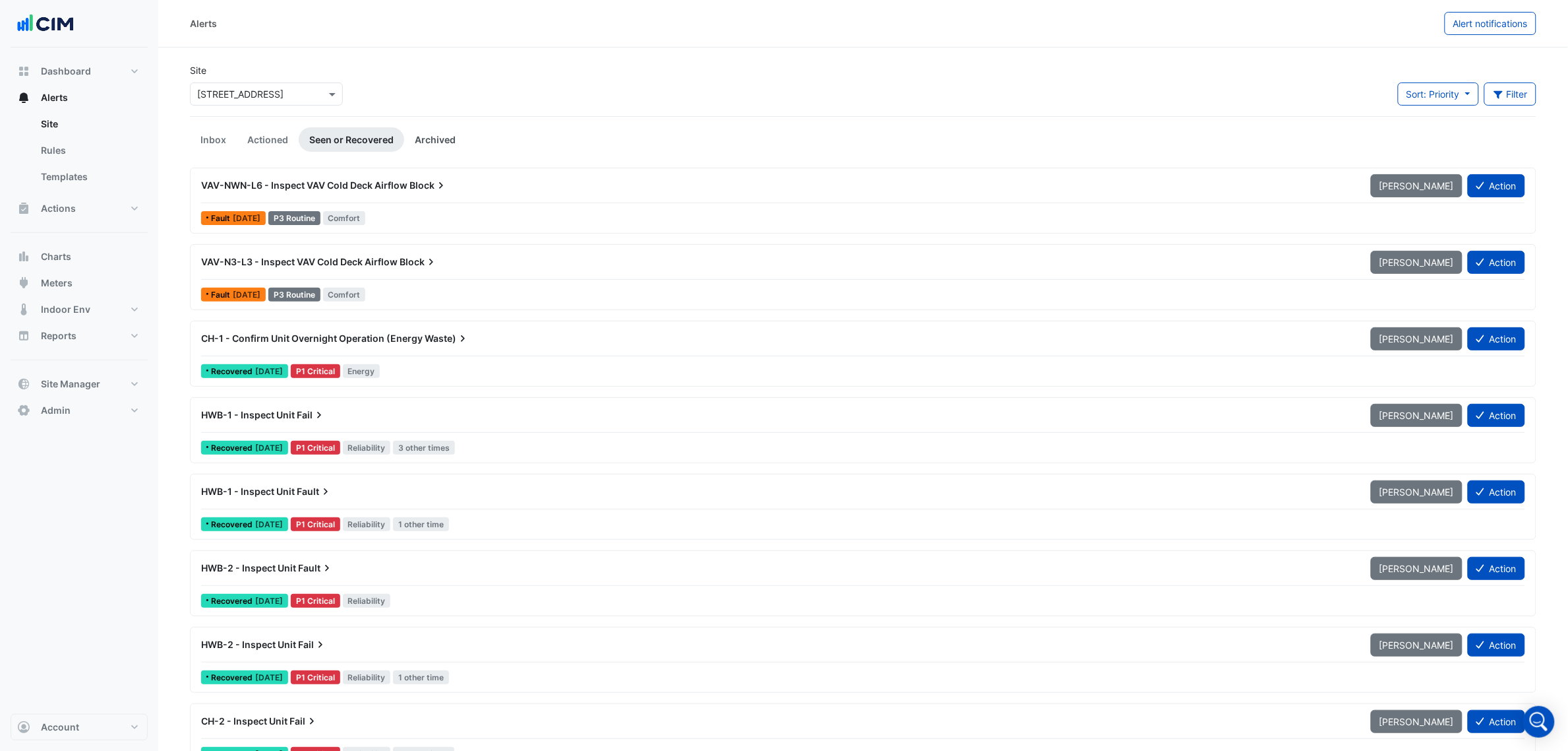
click at [423, 136] on link "Archived" at bounding box center [436, 139] width 62 height 24
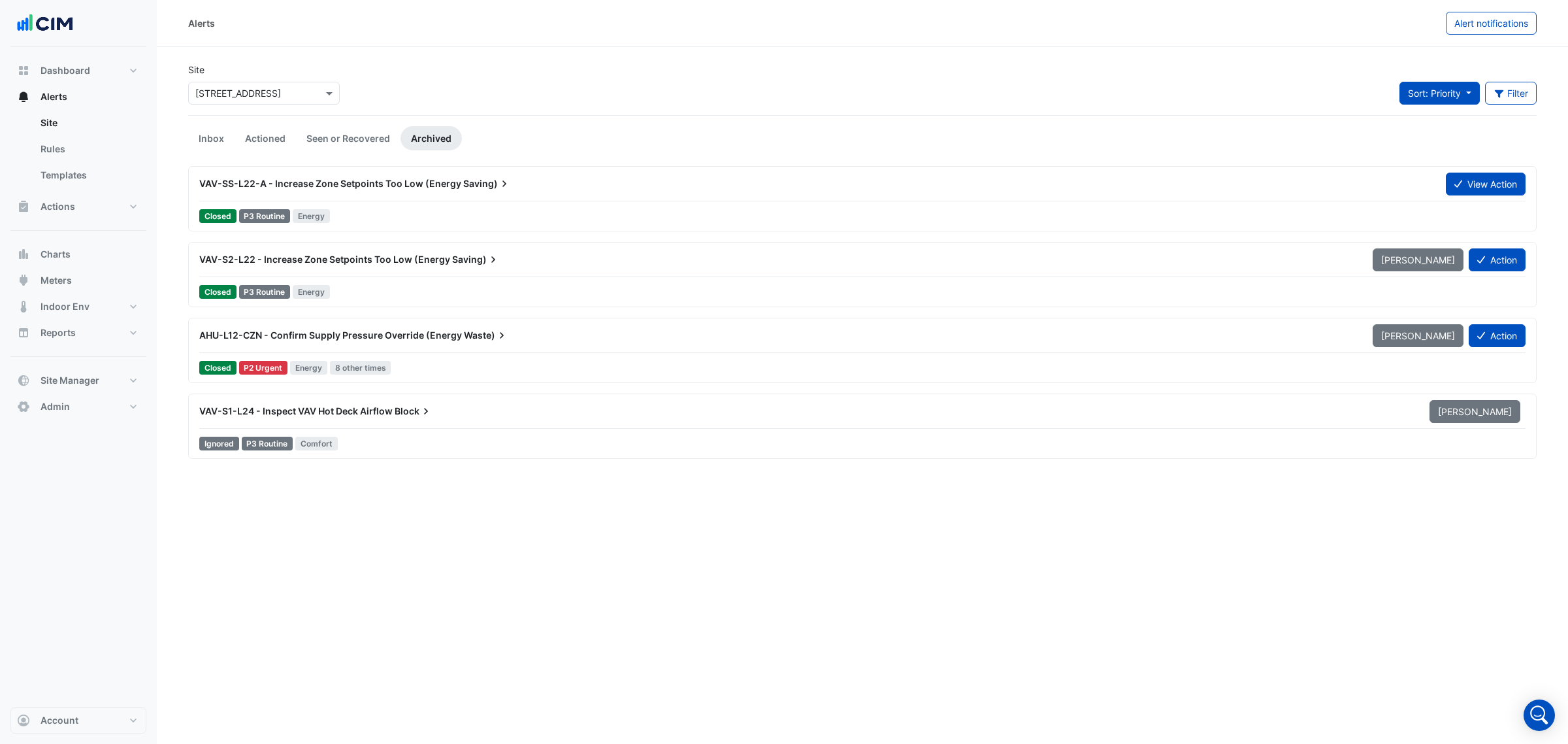
click at [1451, 96] on span "Sort: Priority" at bounding box center [1434, 93] width 53 height 11
click at [1503, 99] on button "Filter" at bounding box center [1512, 93] width 53 height 23
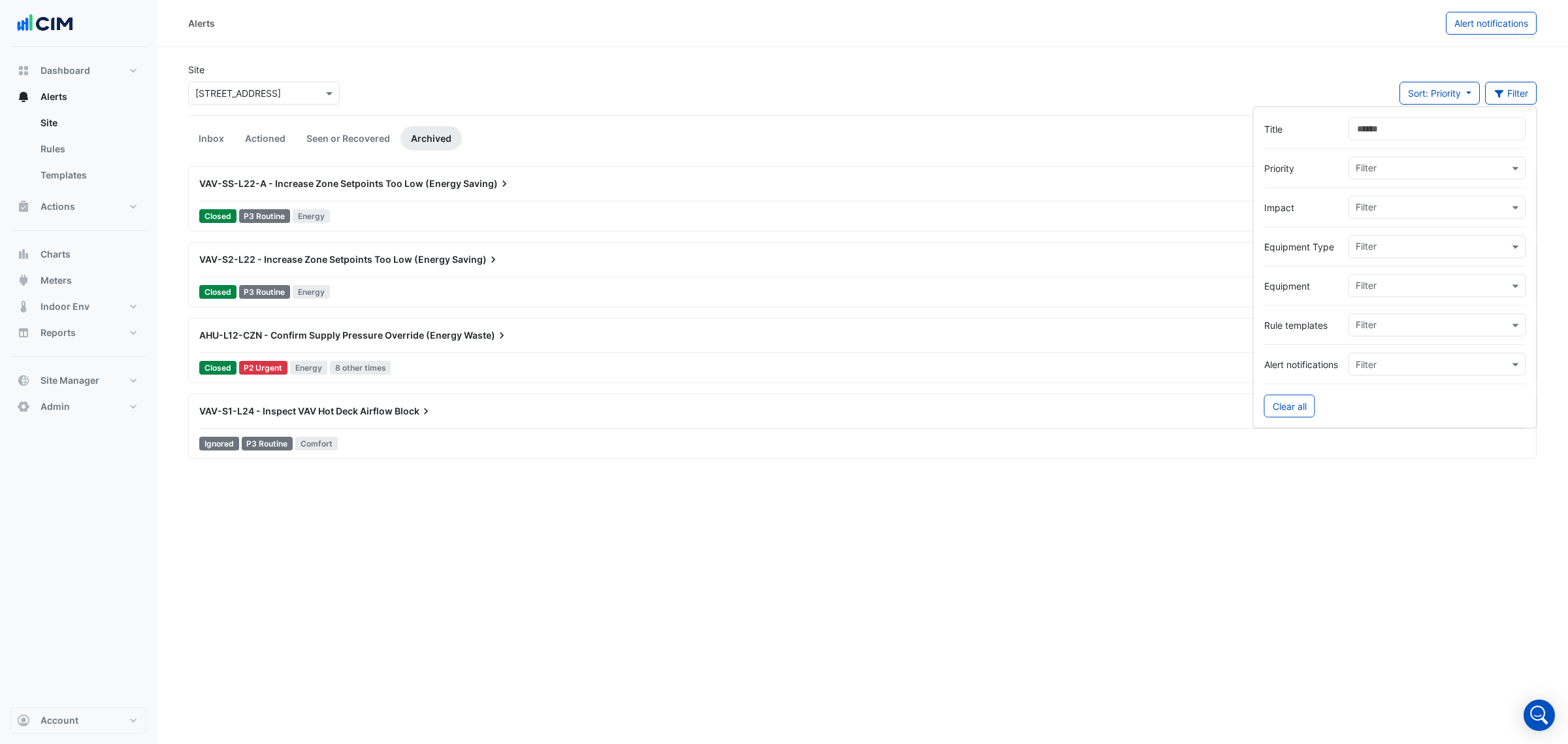
click at [1151, 100] on div "Site × 1 York Street Sort: Priority Priority Updated Filter" at bounding box center [862, 89] width 1365 height 53
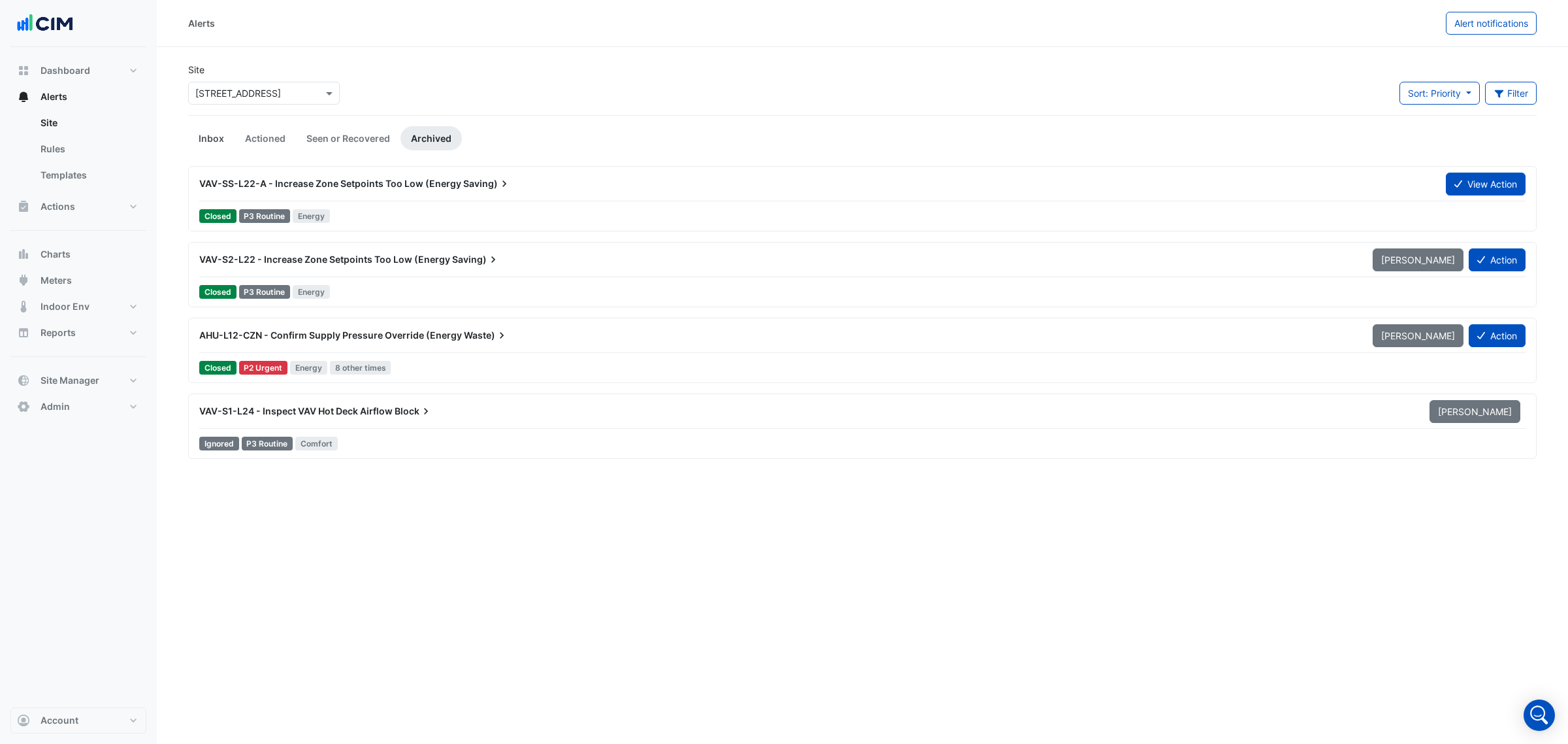
click at [214, 142] on link "Inbox" at bounding box center [212, 138] width 47 height 24
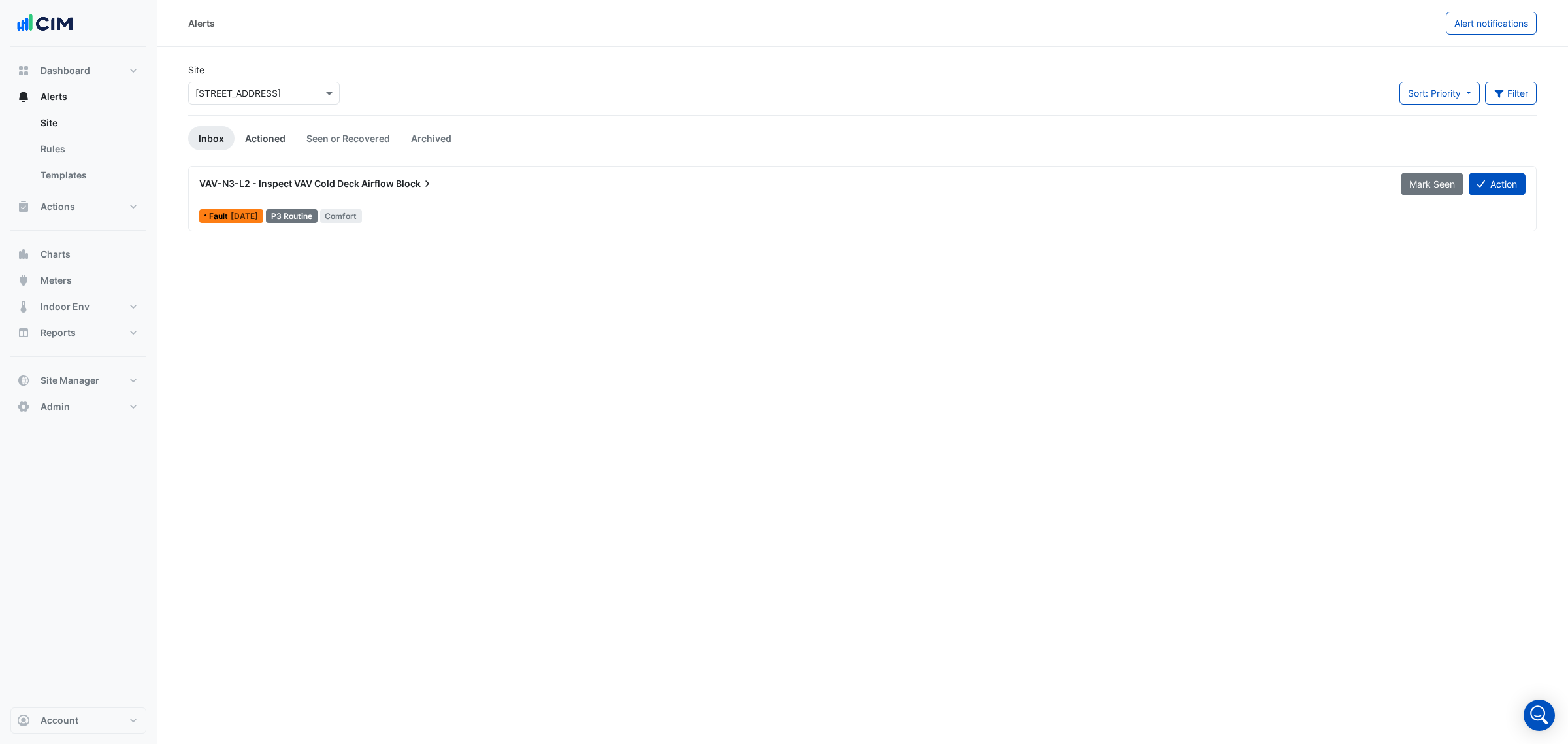
click at [248, 135] on link "Actioned" at bounding box center [266, 138] width 62 height 24
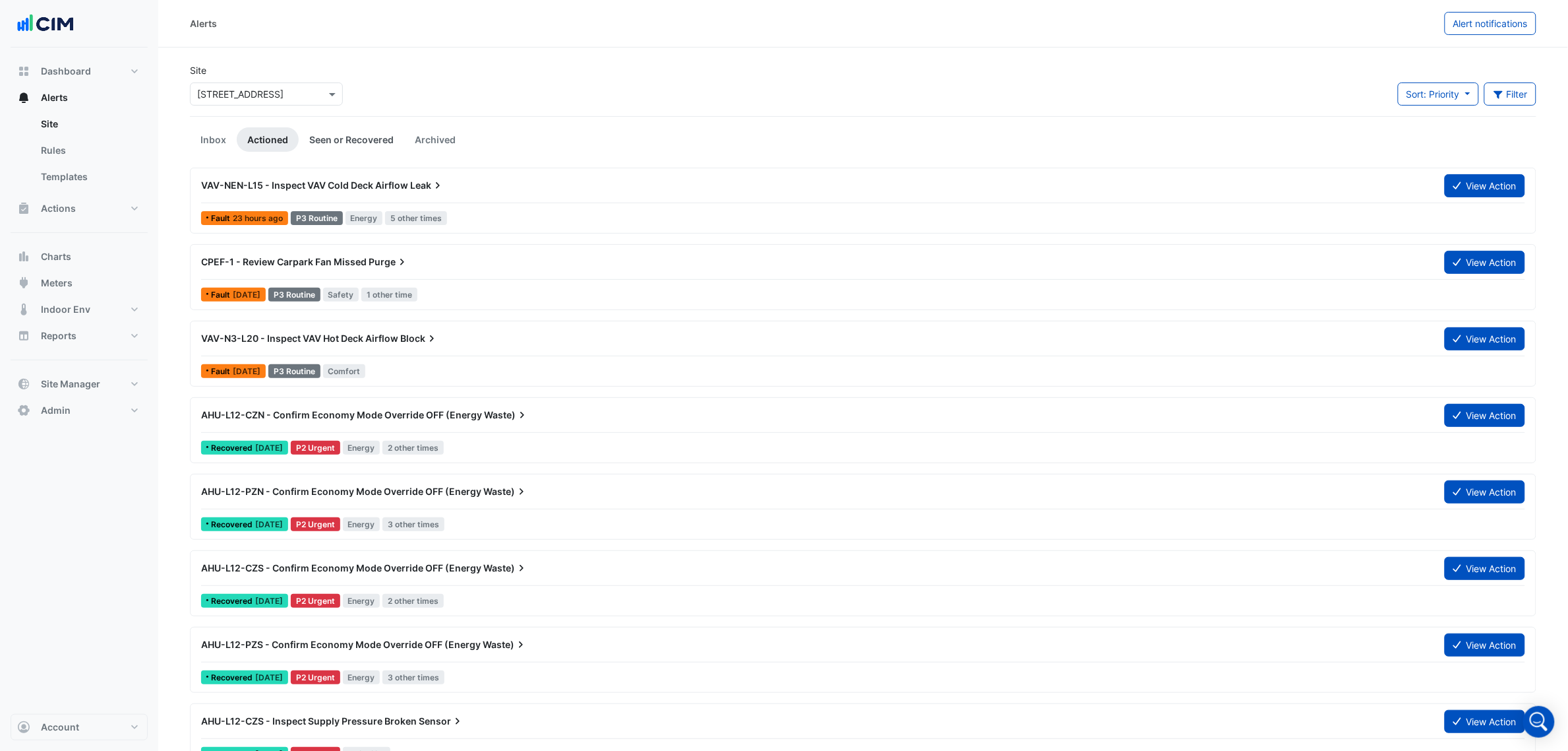
click at [344, 137] on link "Seen or Recovered" at bounding box center [351, 139] width 105 height 24
